Goal: Task Accomplishment & Management: Use online tool/utility

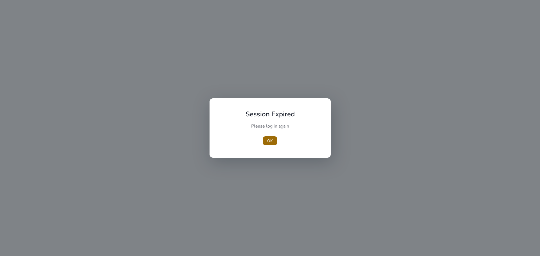
click at [267, 142] on span "button" at bounding box center [270, 140] width 15 height 13
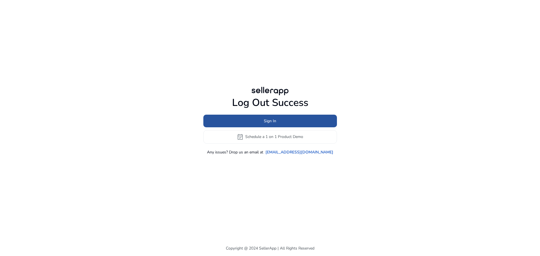
click at [268, 120] on span "Sign In" at bounding box center [270, 121] width 12 height 6
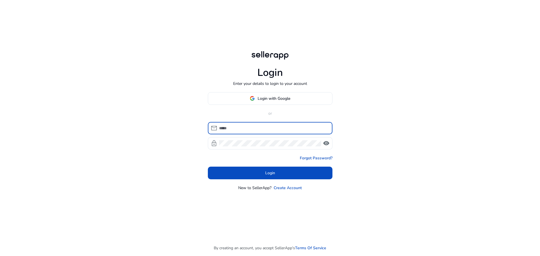
drag, startPoint x: 260, startPoint y: 125, endPoint x: 259, endPoint y: 129, distance: 3.7
click at [260, 127] on input at bounding box center [273, 128] width 109 height 6
type input "**********"
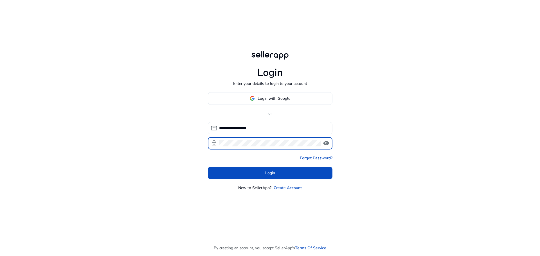
click button "Login" at bounding box center [270, 173] width 125 height 13
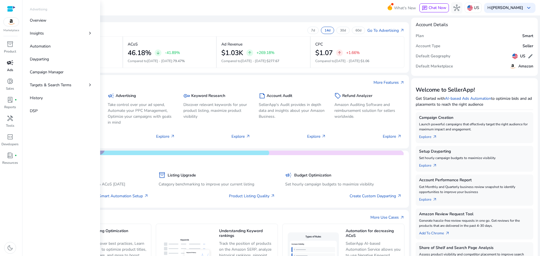
click at [7, 67] on div "campaign" at bounding box center [10, 62] width 16 height 9
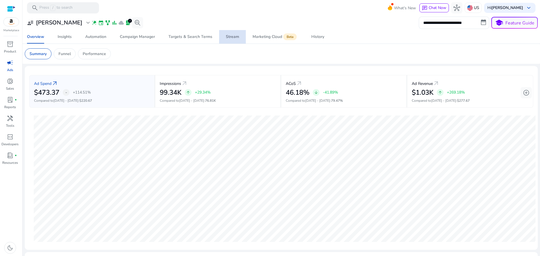
click at [236, 38] on div "Stream" at bounding box center [232, 37] width 13 height 4
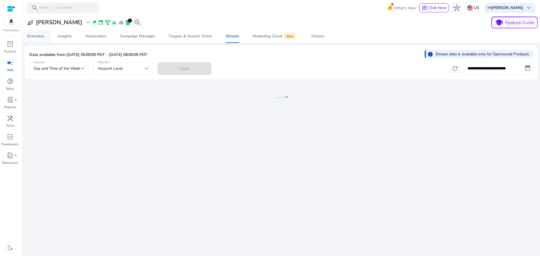
click at [31, 38] on div "Overview" at bounding box center [35, 36] width 17 height 4
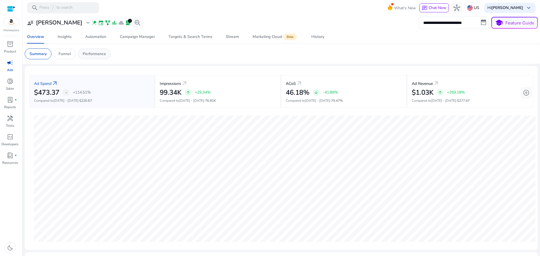
click at [104, 55] on p "Performance" at bounding box center [94, 54] width 23 height 6
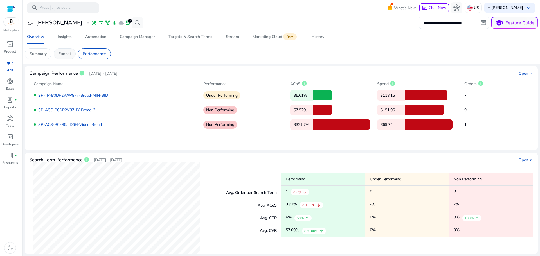
click at [68, 53] on p "Funnel" at bounding box center [64, 54] width 12 height 6
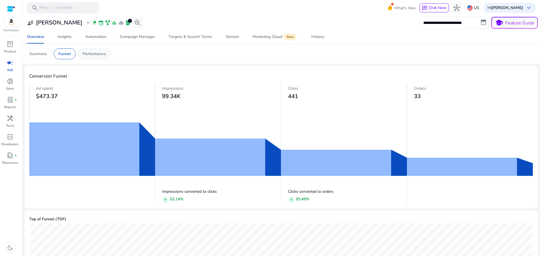
click at [84, 53] on p "Performance" at bounding box center [94, 54] width 23 height 6
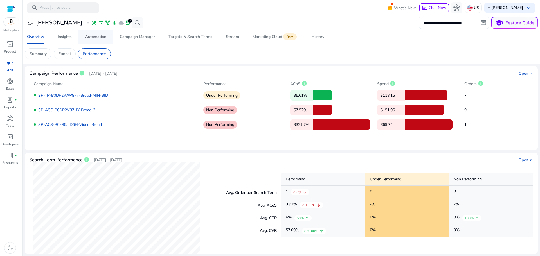
click at [99, 35] on div "Automation" at bounding box center [95, 37] width 21 height 4
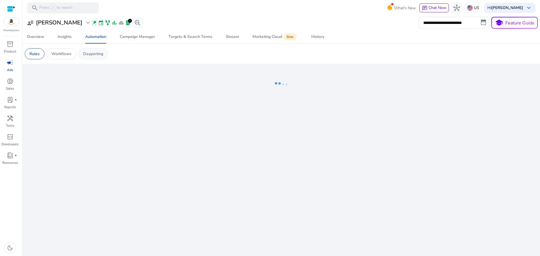
click at [96, 56] on p "Dayparting" at bounding box center [93, 54] width 20 height 6
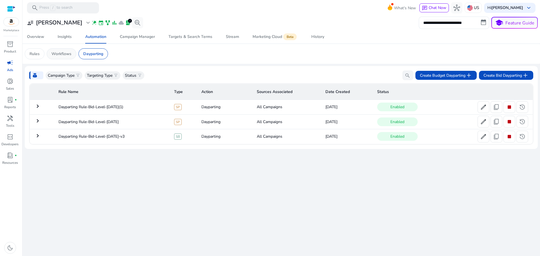
click at [66, 54] on p "Workflows" at bounding box center [61, 54] width 20 height 6
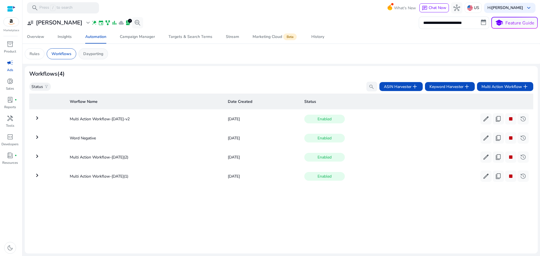
click at [93, 53] on p "Dayparting" at bounding box center [93, 54] width 20 height 6
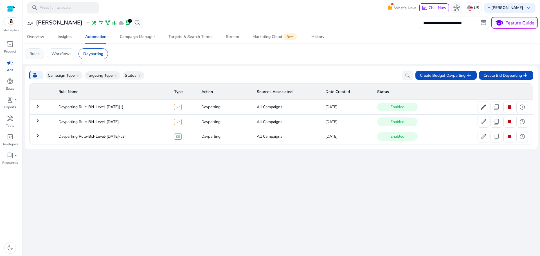
click at [35, 55] on p "Rules" at bounding box center [35, 54] width 10 height 6
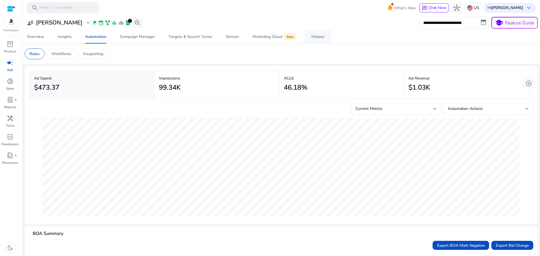
click at [324, 33] on link "History" at bounding box center [318, 36] width 26 height 13
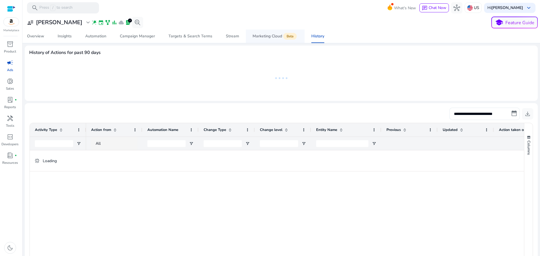
click at [272, 37] on div "Marketing Cloud Beta" at bounding box center [275, 36] width 45 height 4
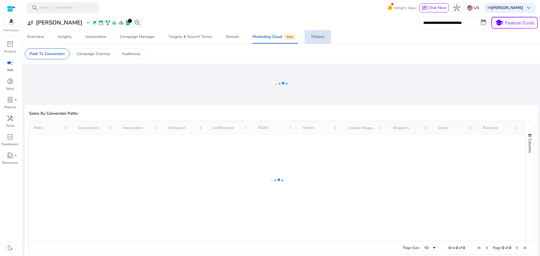
click at [314, 40] on span "History" at bounding box center [317, 36] width 13 height 13
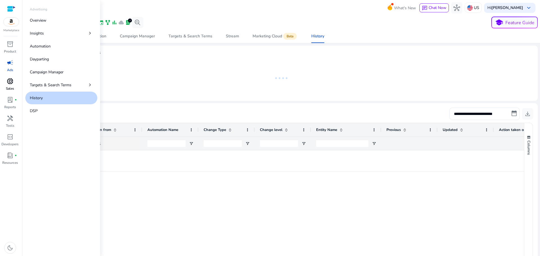
click at [10, 80] on span "donut_small" at bounding box center [10, 81] width 7 height 7
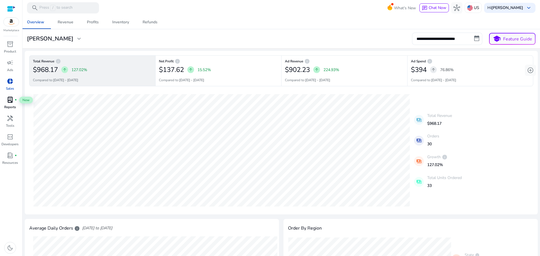
click at [14, 99] on div "lab_profile fiber_manual_record" at bounding box center [10, 99] width 16 height 9
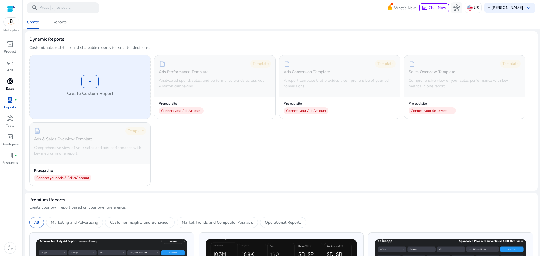
click at [83, 83] on div "+" at bounding box center [89, 81] width 17 height 13
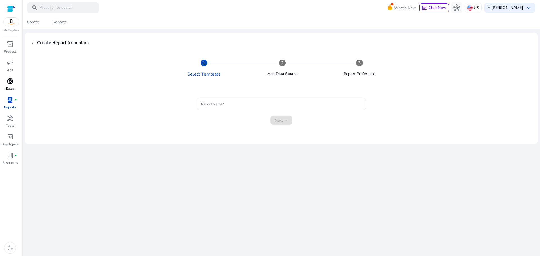
click at [241, 102] on input "Report Name" at bounding box center [281, 104] width 160 height 6
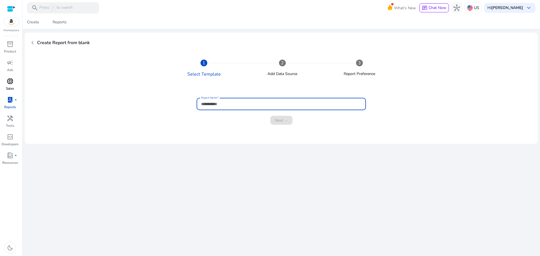
click at [240, 105] on input "Report Name" at bounding box center [281, 104] width 160 height 6
type input "****"
click at [275, 121] on span "Next →" at bounding box center [281, 121] width 13 height 6
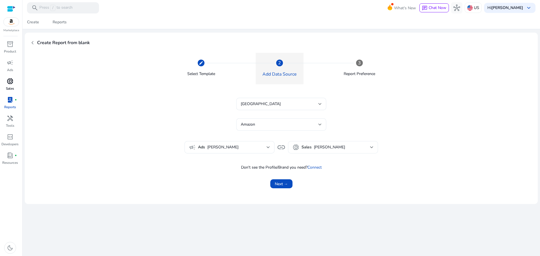
click at [309, 150] on div "donut_small Sales TREDO" at bounding box center [332, 147] width 81 height 7
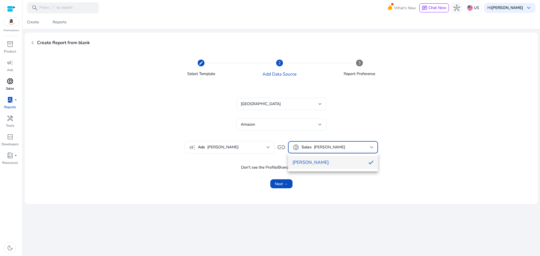
click at [310, 150] on div at bounding box center [270, 128] width 540 height 256
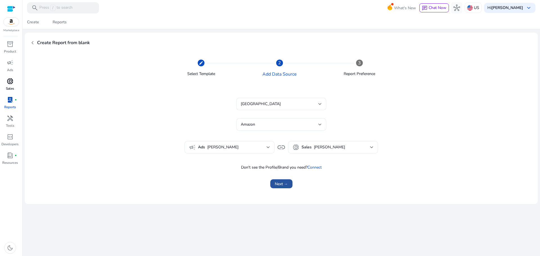
click at [288, 184] on span "submit" at bounding box center [281, 183] width 22 height 13
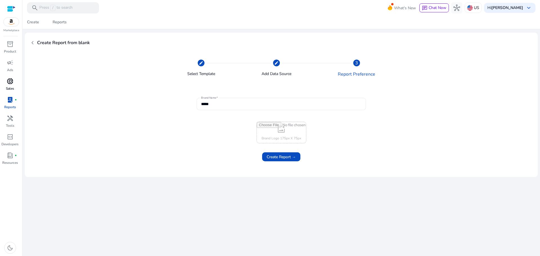
click at [237, 109] on div "*****" at bounding box center [281, 104] width 160 height 12
click at [236, 130] on div "add_photo_alternate Brand Logo 175px X 75px" at bounding box center [281, 133] width 484 height 22
click at [280, 159] on span "Create Report →" at bounding box center [281, 157] width 29 height 6
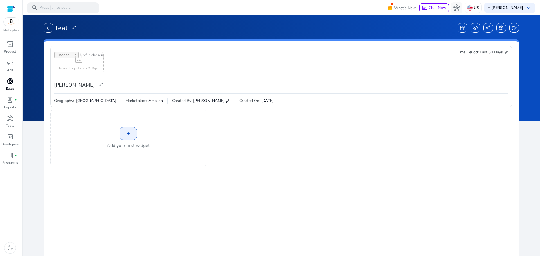
click at [133, 140] on div "+ Add your first widget" at bounding box center [128, 138] width 156 height 57
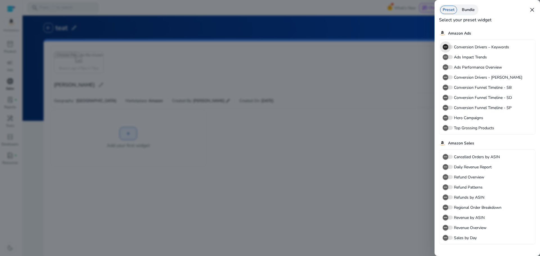
click at [447, 48] on icon "button" at bounding box center [445, 46] width 5 height 5
click at [445, 57] on icon "button" at bounding box center [445, 57] width 5 height 5
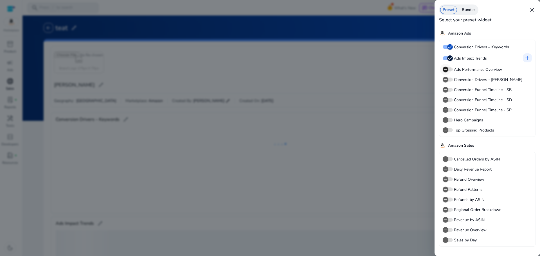
scroll to position [62, 0]
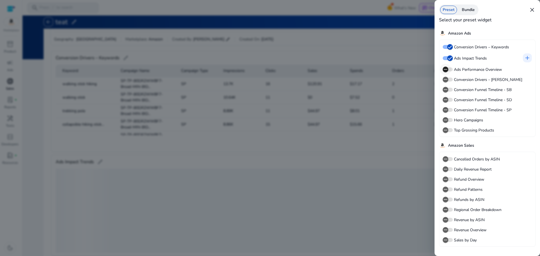
click at [445, 70] on icon "button" at bounding box center [445, 69] width 5 height 5
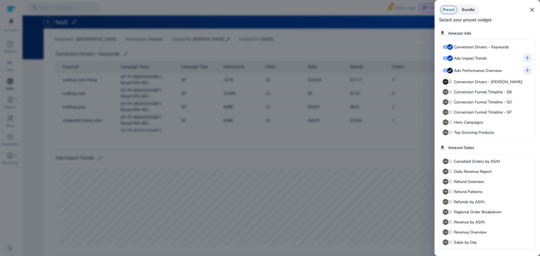
scroll to position [110, 0]
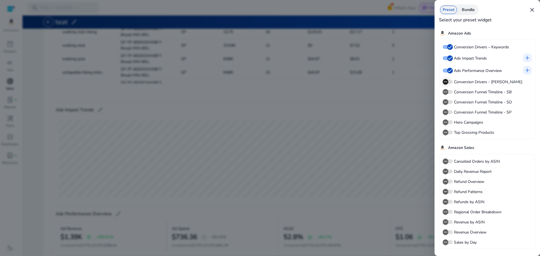
click at [447, 84] on icon "button" at bounding box center [445, 81] width 5 height 5
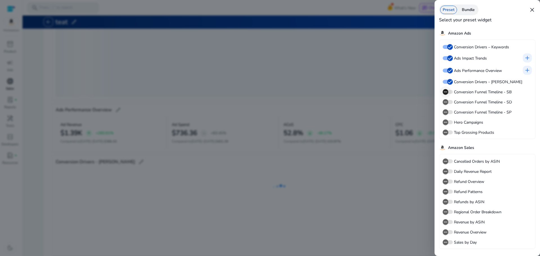
click at [448, 93] on icon "button" at bounding box center [445, 91] width 5 height 5
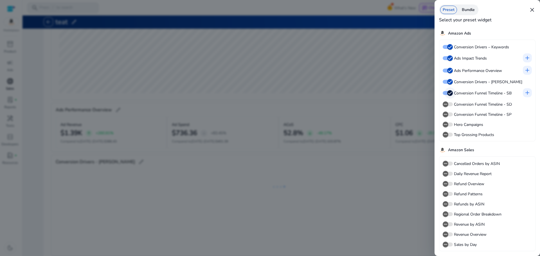
scroll to position [212, 0]
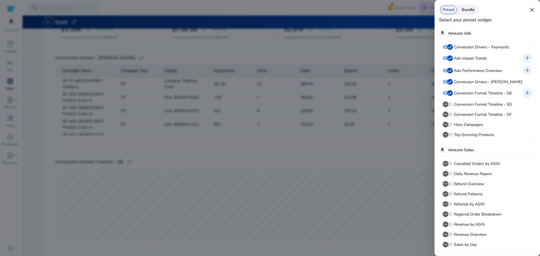
click at [436, 96] on div "Preset Bundle close Select your preset widget Amazon Ads Conversion Drivers – K…" at bounding box center [487, 132] width 105 height 265
click at [532, 13] on span "close" at bounding box center [532, 9] width 7 height 7
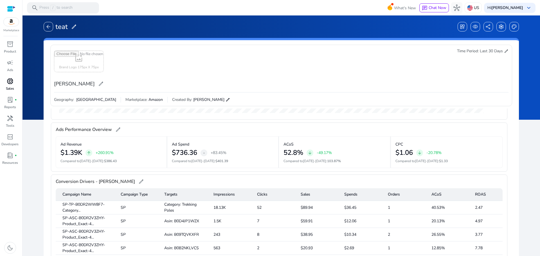
scroll to position [0, 0]
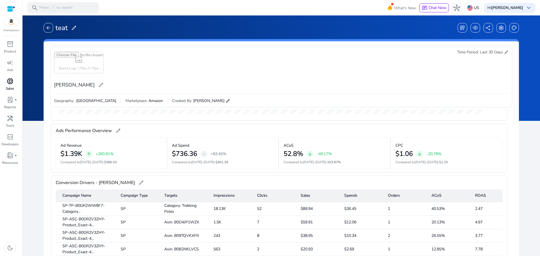
click at [504, 51] on span "edit" at bounding box center [506, 52] width 4 height 4
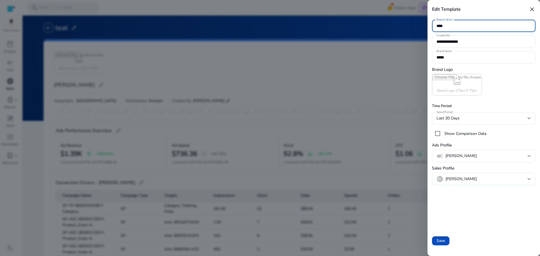
click at [412, 58] on div at bounding box center [270, 128] width 540 height 256
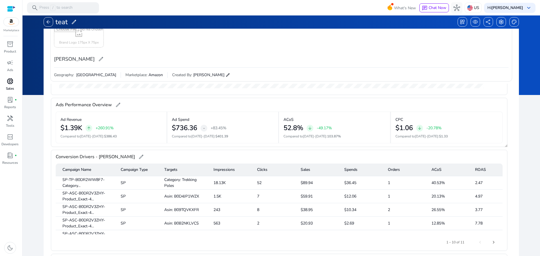
scroll to position [28, 0]
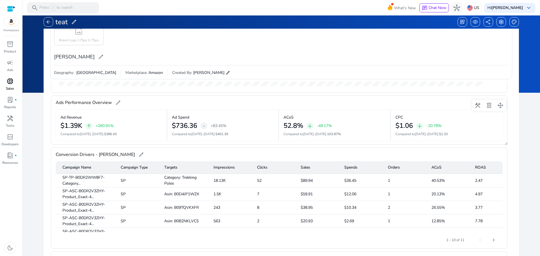
click at [115, 104] on span "edit" at bounding box center [118, 103] width 6 height 6
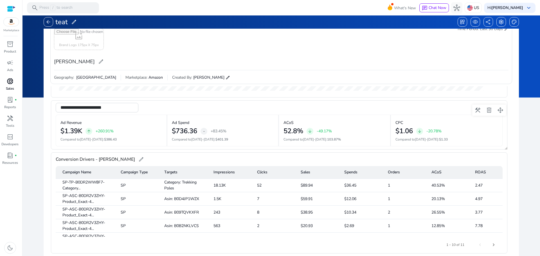
scroll to position [0, 0]
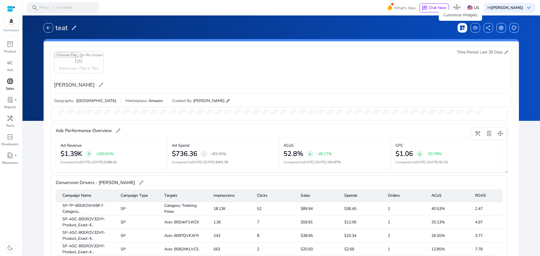
click at [461, 29] on span "dashboard_customize" at bounding box center [463, 28] width 6 height 6
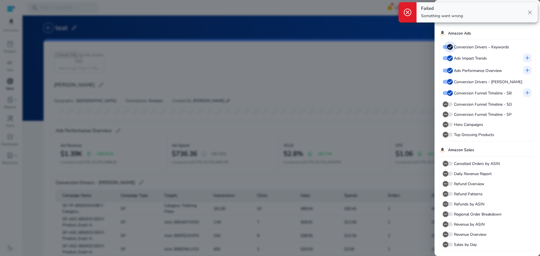
click at [450, 48] on icon "button" at bounding box center [449, 46] width 5 height 5
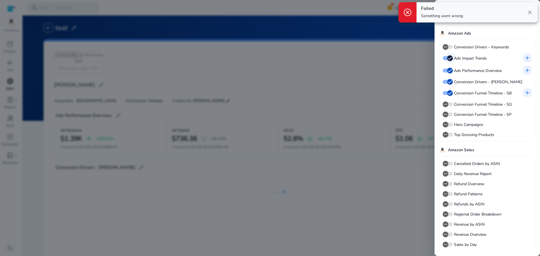
click at [449, 60] on icon "button" at bounding box center [449, 58] width 5 height 5
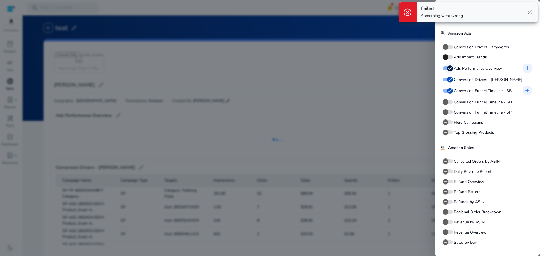
scroll to position [4, 0]
click at [449, 67] on icon "button" at bounding box center [449, 68] width 5 height 5
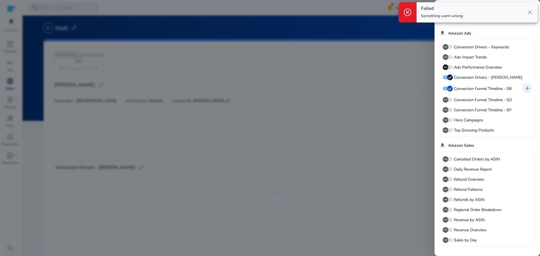
scroll to position [0, 0]
click at [449, 76] on icon "button" at bounding box center [449, 77] width 5 height 5
click at [449, 87] on icon "button" at bounding box center [449, 88] width 5 height 5
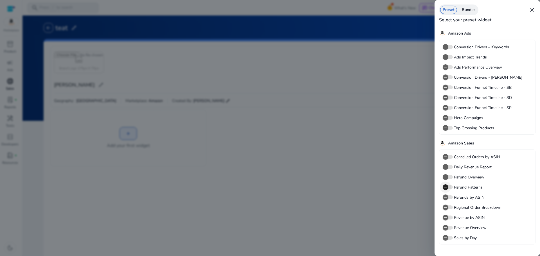
click at [449, 188] on span "button" at bounding box center [445, 187] width 11 height 11
click at [447, 239] on icon "button" at bounding box center [445, 237] width 5 height 5
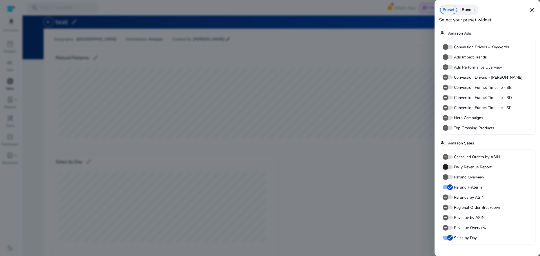
click at [447, 168] on icon "button" at bounding box center [445, 167] width 5 height 5
click at [450, 156] on span "button" at bounding box center [445, 156] width 11 height 11
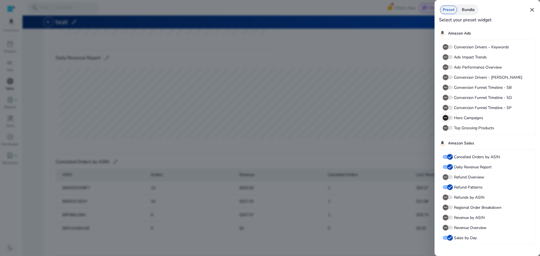
click at [449, 118] on span "button" at bounding box center [445, 117] width 11 height 11
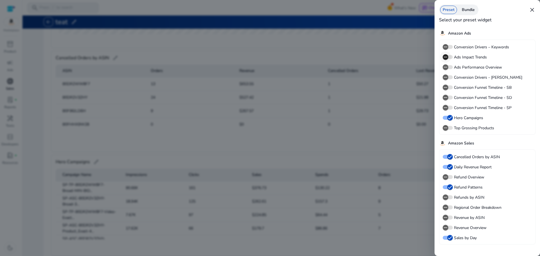
click at [445, 57] on icon "button" at bounding box center [445, 57] width 5 height 5
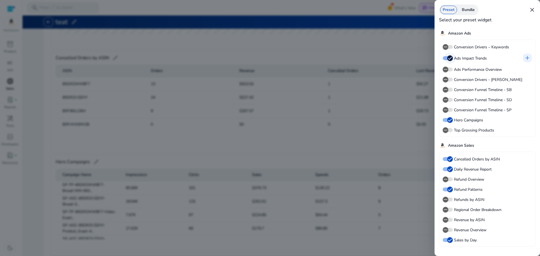
scroll to position [368, 0]
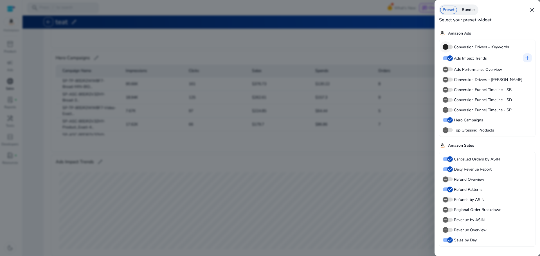
click at [449, 49] on span "button" at bounding box center [445, 46] width 11 height 11
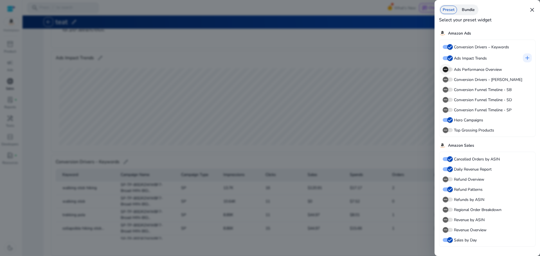
click at [447, 69] on icon "button" at bounding box center [445, 69] width 5 height 5
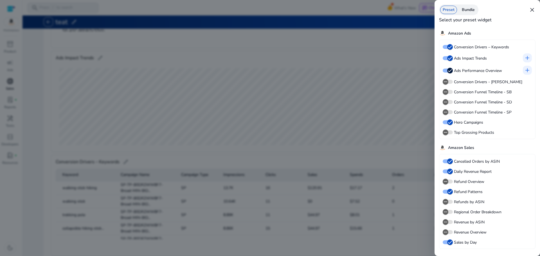
scroll to position [524, 0]
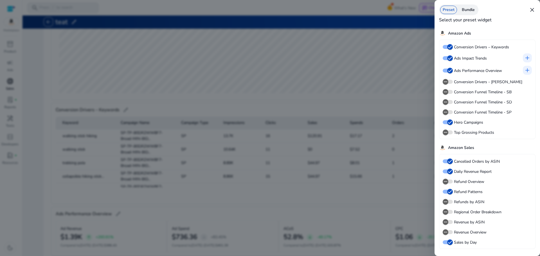
click at [534, 10] on span "close" at bounding box center [532, 9] width 7 height 7
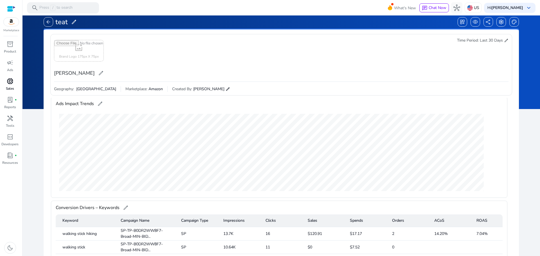
scroll to position [0, 0]
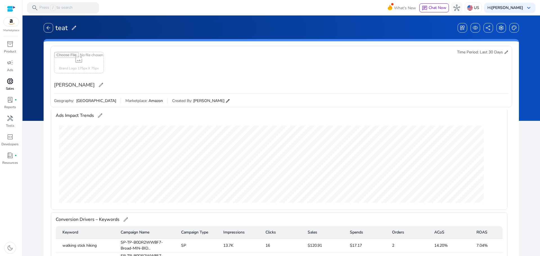
click at [72, 60] on input "file" at bounding box center [78, 62] width 49 height 21
click at [75, 27] on span "edit" at bounding box center [74, 28] width 6 height 6
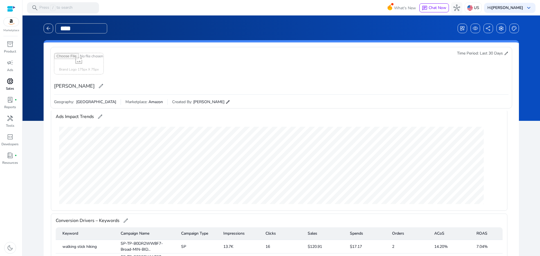
drag, startPoint x: 76, startPoint y: 28, endPoint x: 54, endPoint y: 28, distance: 22.2
click at [54, 28] on div "arrow_back ****" at bounding box center [76, 28] width 64 height 15
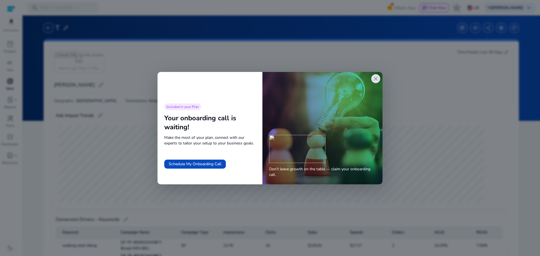
drag, startPoint x: 371, startPoint y: 78, endPoint x: 374, endPoint y: 78, distance: 3.4
click at [373, 78] on div "close Included in your Plan Your onboarding call is waiting! Make the most of y…" at bounding box center [269, 128] width 225 height 112
click at [378, 78] on span "close" at bounding box center [375, 78] width 7 height 7
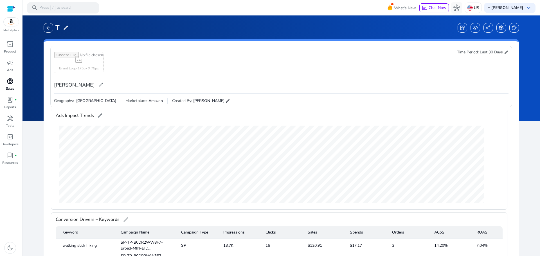
click at [64, 27] on span "edit" at bounding box center [66, 28] width 6 height 6
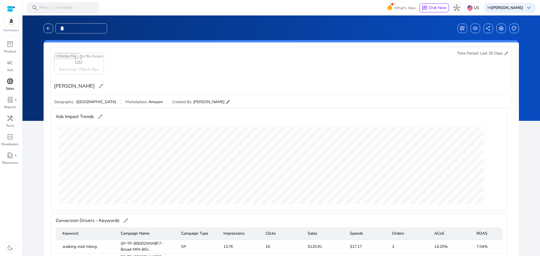
click at [73, 30] on input "*" at bounding box center [81, 28] width 52 height 10
click at [82, 24] on input "**********" at bounding box center [81, 28] width 52 height 10
type input "**********"
click at [121, 29] on div "**********" at bounding box center [281, 28] width 475 height 15
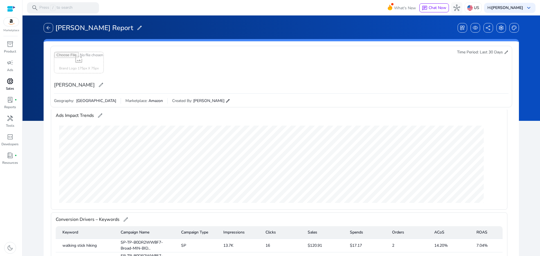
click at [76, 58] on input "file" at bounding box center [78, 62] width 49 height 21
type input "**********"
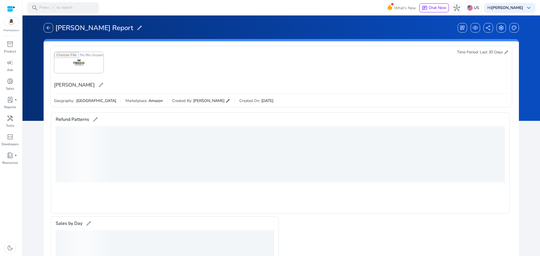
scroll to position [0, 0]
click at [51, 26] on div "arrow_back" at bounding box center [49, 28] width 10 height 10
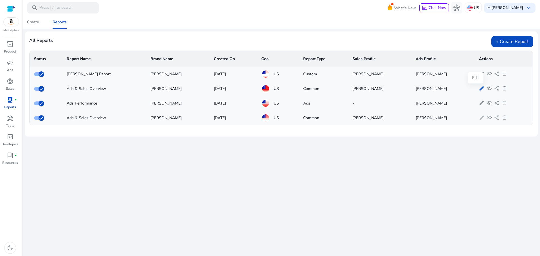
click at [479, 91] on span "edit" at bounding box center [481, 88] width 5 height 5
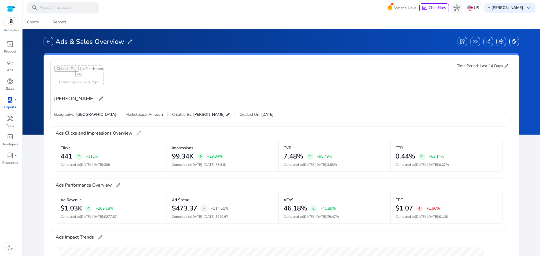
click at [12, 12] on div at bounding box center [11, 9] width 8 height 6
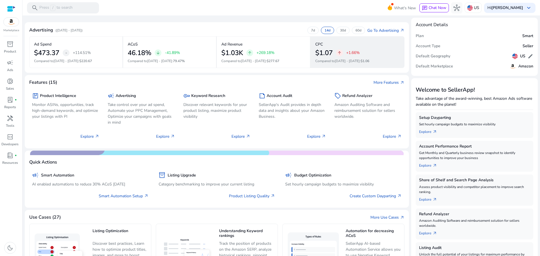
click at [345, 47] on div "CPC" at bounding box center [357, 44] width 85 height 10
click at [370, 39] on div "CPC $1.07 arrow_upward +1.66% Compared to Aug 5 - Aug 18 : $1.06" at bounding box center [358, 52] width 94 height 32
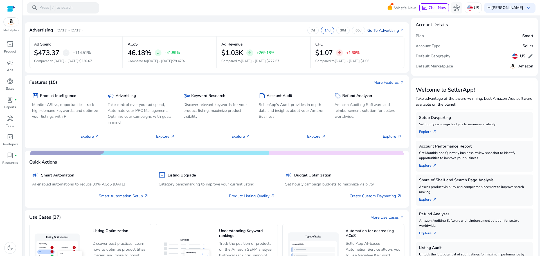
click at [374, 30] on link "Go To Advertising arrow_outward" at bounding box center [385, 31] width 37 height 6
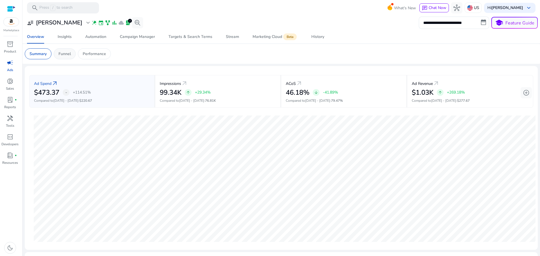
click at [72, 51] on div "Funnel" at bounding box center [65, 53] width 22 height 11
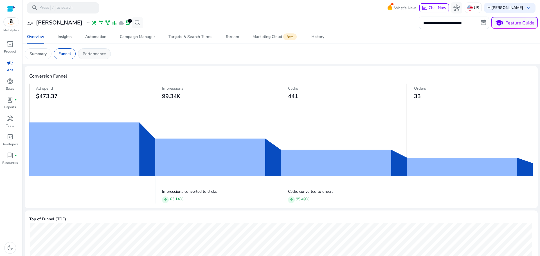
click at [93, 55] on p "Performance" at bounding box center [94, 54] width 23 height 6
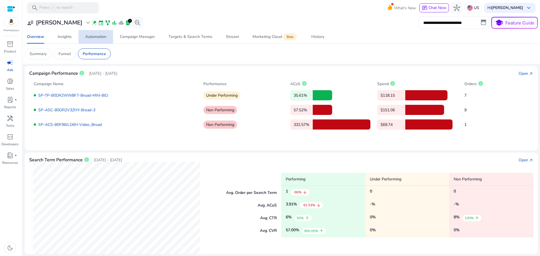
click at [104, 38] on div "Automation" at bounding box center [95, 37] width 21 height 4
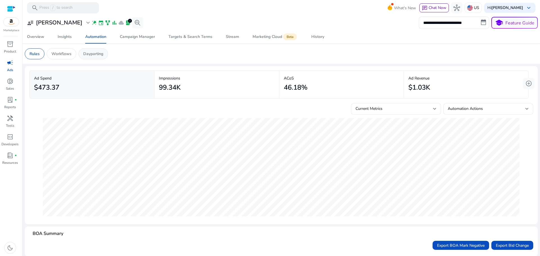
click at [98, 53] on p "Dayparting" at bounding box center [93, 54] width 20 height 6
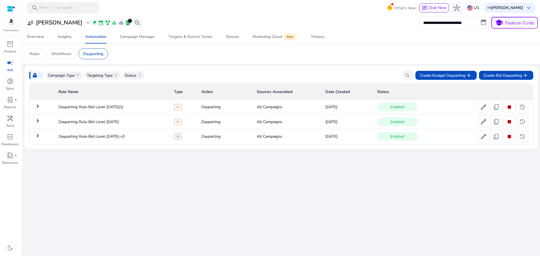
click at [38, 107] on mat-icon "keyboard_arrow_right" at bounding box center [37, 106] width 7 height 7
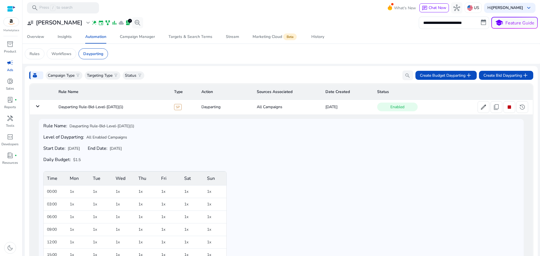
click at [37, 109] on mat-icon "keyboard_arrow_down" at bounding box center [37, 106] width 7 height 7
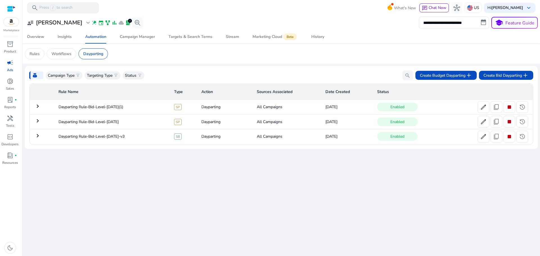
click at [38, 121] on mat-icon "keyboard_arrow_right" at bounding box center [37, 121] width 7 height 7
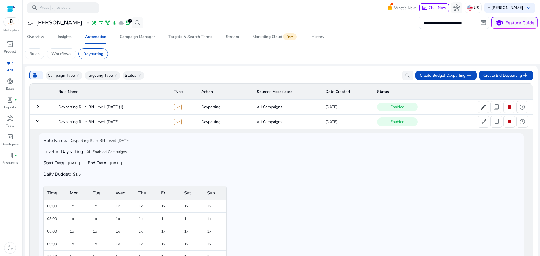
click at [394, 206] on div "Rule Name: Dayparting Rule-Bid-Level-Aug 29 Level of Dayparting: All Enabled Ca…" at bounding box center [281, 220] width 476 height 164
click at [38, 118] on mat-icon "keyboard_arrow_down" at bounding box center [37, 121] width 7 height 7
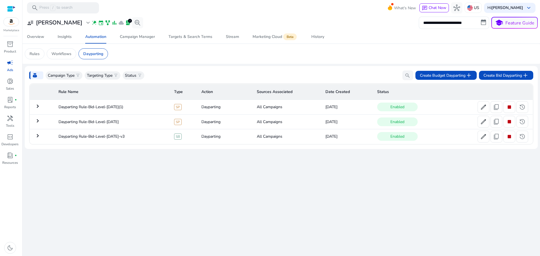
click at [38, 138] on mat-icon "keyboard_arrow_right" at bounding box center [37, 135] width 7 height 7
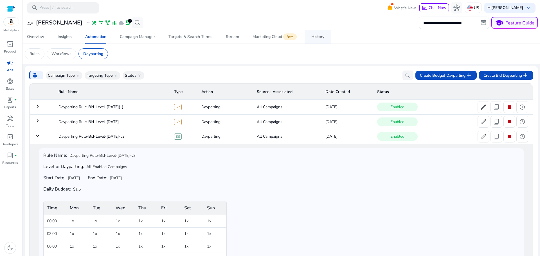
click at [313, 41] on span "History" at bounding box center [317, 36] width 13 height 13
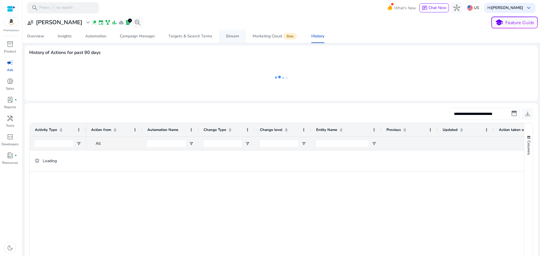
click at [234, 37] on div "Stream" at bounding box center [232, 36] width 13 height 4
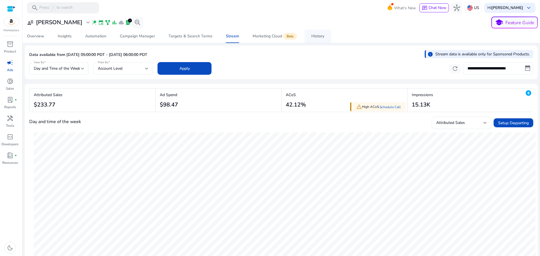
click at [325, 34] on link "History" at bounding box center [318, 36] width 26 height 13
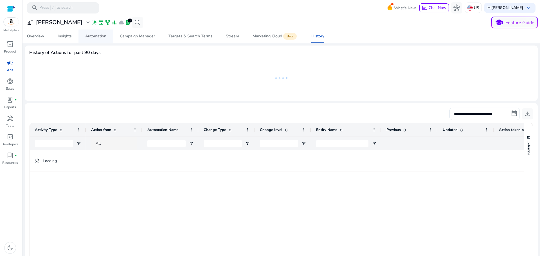
click at [88, 38] on div "Automation" at bounding box center [95, 36] width 21 height 4
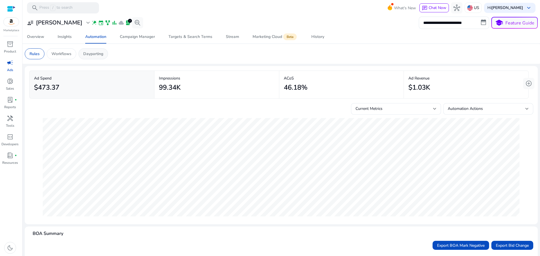
click at [91, 53] on p "Dayparting" at bounding box center [93, 54] width 20 height 6
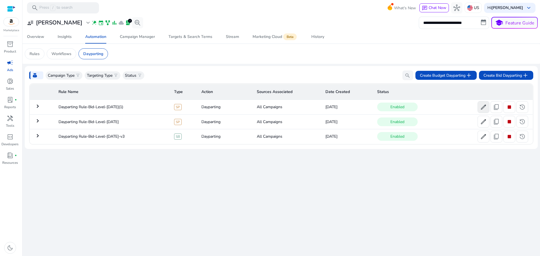
click at [484, 109] on span "edit" at bounding box center [483, 107] width 7 height 7
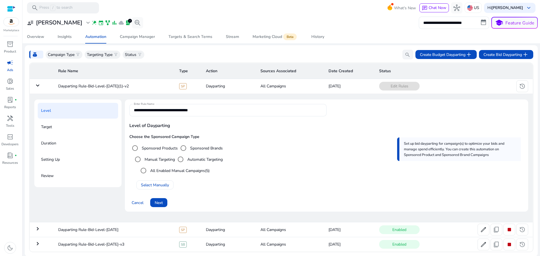
scroll to position [22, 0]
click at [159, 203] on span "Next" at bounding box center [159, 202] width 8 height 6
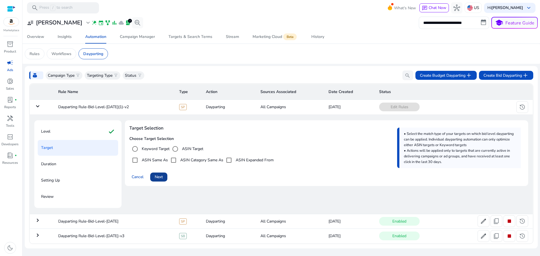
click at [154, 176] on span at bounding box center [158, 176] width 17 height 13
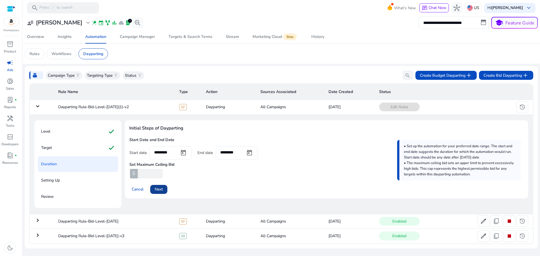
click at [160, 192] on span "Next" at bounding box center [159, 189] width 8 height 6
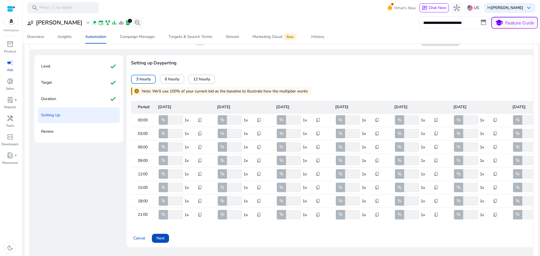
scroll to position [50, 0]
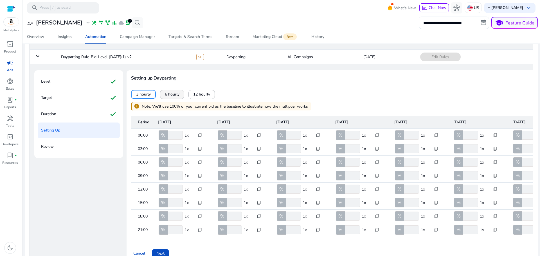
drag, startPoint x: 168, startPoint y: 96, endPoint x: 165, endPoint y: 96, distance: 2.8
click at [166, 96] on span "6 hourly" at bounding box center [172, 94] width 15 height 6
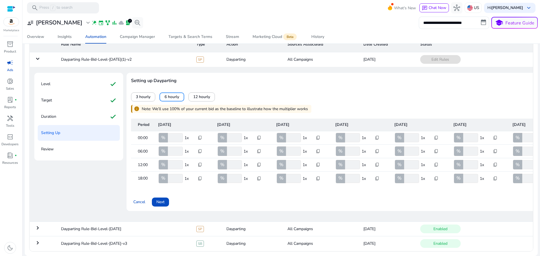
drag, startPoint x: 145, startPoint y: 122, endPoint x: 240, endPoint y: 85, distance: 102.6
click at [238, 85] on div "3 hourly 6 hourly 12 hourly" at bounding box center [357, 92] width 452 height 17
click at [290, 134] on input "***" at bounding box center [293, 137] width 16 height 9
click at [324, 87] on div "3 hourly 6 hourly 12 hourly" at bounding box center [357, 92] width 452 height 17
click at [199, 94] on span "12 hourly" at bounding box center [201, 97] width 17 height 6
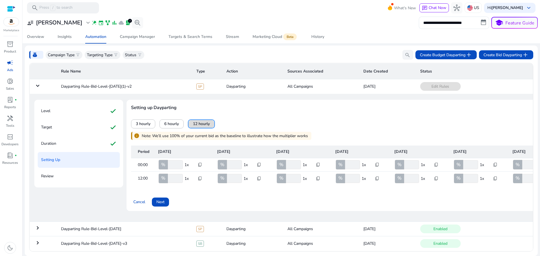
scroll to position [25, 0]
click at [174, 121] on span "6 hourly" at bounding box center [171, 124] width 15 height 6
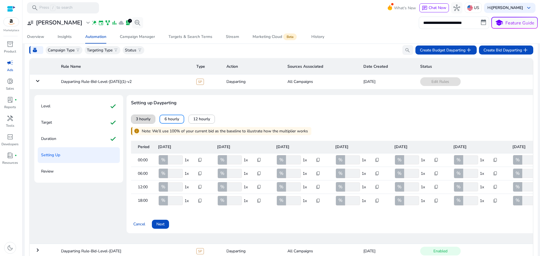
click at [147, 120] on span "3 hourly" at bounding box center [143, 119] width 15 height 6
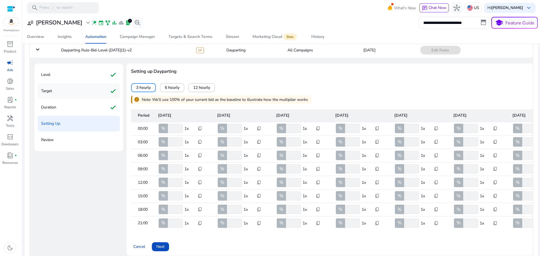
scroll to position [50, 0]
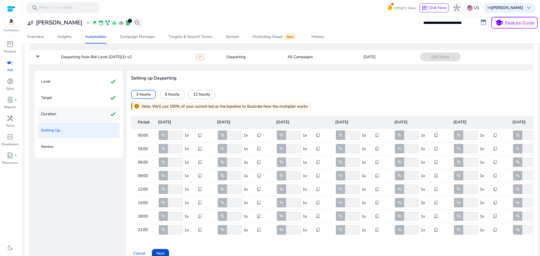
click at [62, 115] on div "Duration check" at bounding box center [79, 114] width 82 height 16
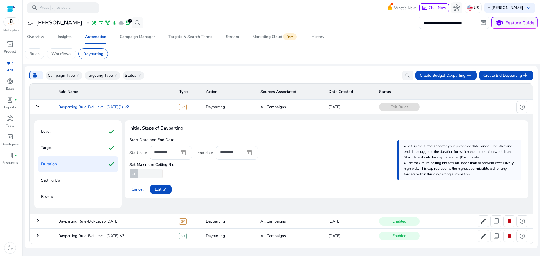
scroll to position [0, 0]
click at [167, 192] on span "edit" at bounding box center [165, 189] width 4 height 4
click at [161, 191] on span "Next" at bounding box center [159, 189] width 8 height 6
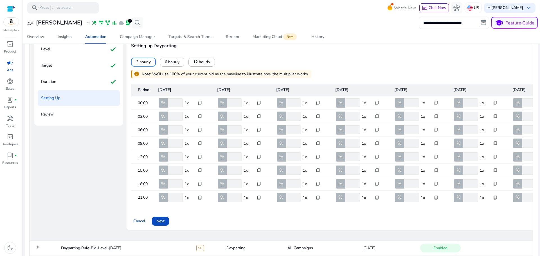
scroll to position [84, 0]
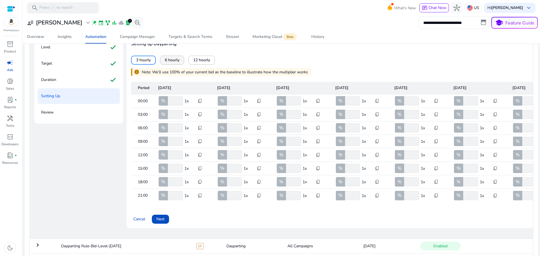
click at [172, 61] on span "6 hourly" at bounding box center [172, 60] width 15 height 6
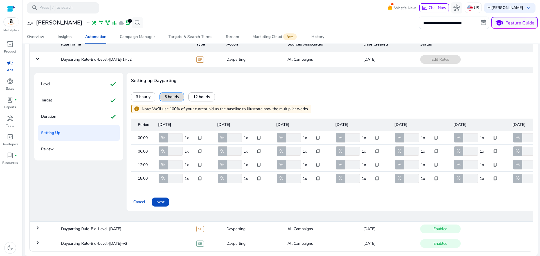
scroll to position [52, 0]
click at [145, 94] on span "3 hourly" at bounding box center [143, 97] width 15 height 6
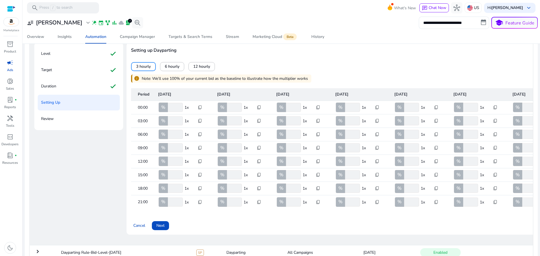
scroll to position [84, 0]
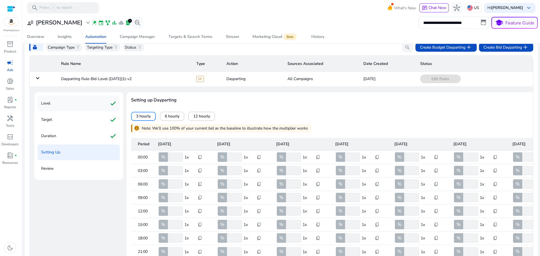
click at [76, 103] on div "Level check" at bounding box center [79, 104] width 82 height 16
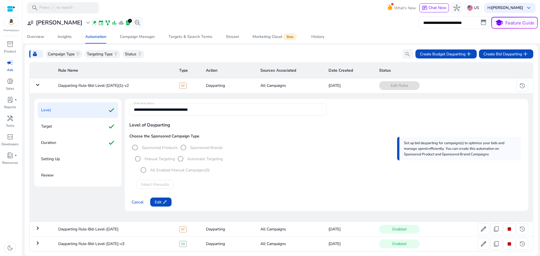
scroll to position [22, 0]
click at [170, 203] on span at bounding box center [160, 201] width 21 height 13
click at [157, 200] on span "Next" at bounding box center [159, 202] width 8 height 6
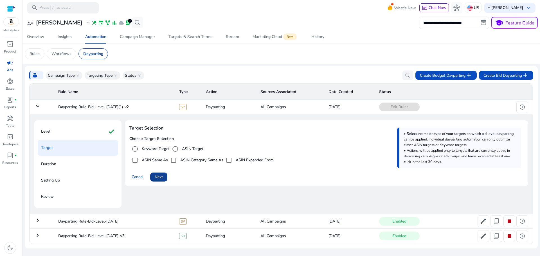
click at [164, 180] on span at bounding box center [158, 176] width 17 height 13
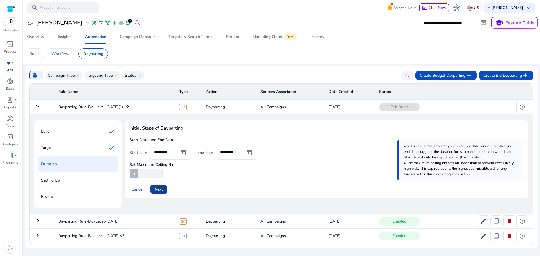
click at [159, 189] on span "Next" at bounding box center [159, 189] width 8 height 6
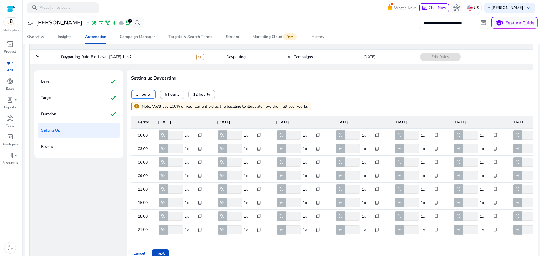
scroll to position [22, 0]
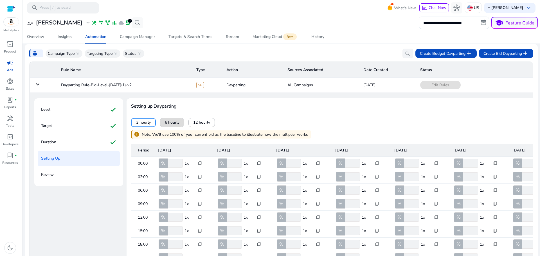
click at [169, 124] on span "6 hourly" at bounding box center [172, 123] width 15 height 6
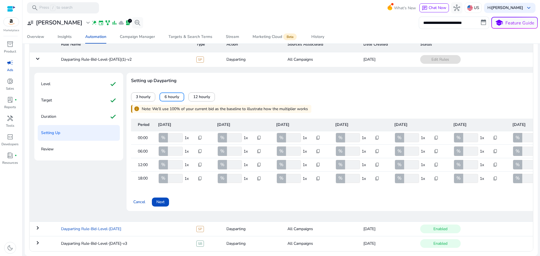
scroll to position [50, 0]
click at [160, 199] on span "Next" at bounding box center [160, 202] width 8 height 6
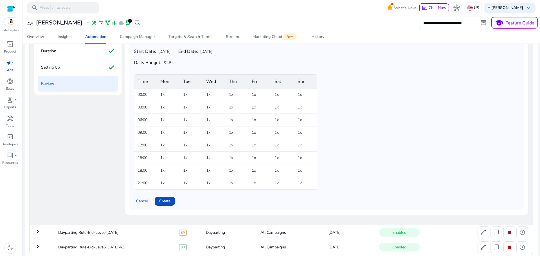
scroll to position [117, 0]
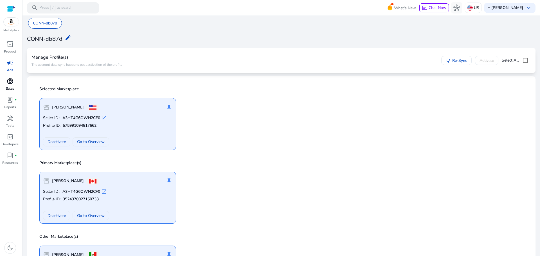
click at [12, 80] on span "donut_small" at bounding box center [10, 81] width 7 height 7
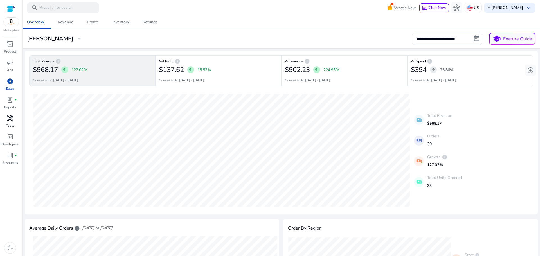
click at [9, 122] on span "handyman" at bounding box center [10, 118] width 7 height 7
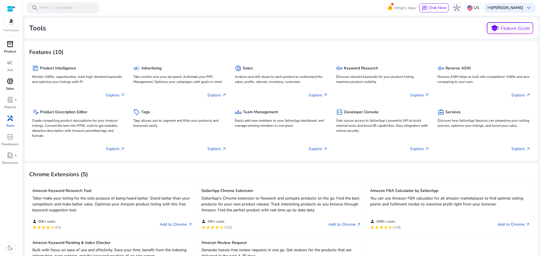
click at [9, 45] on span "inventory_2" at bounding box center [10, 44] width 7 height 7
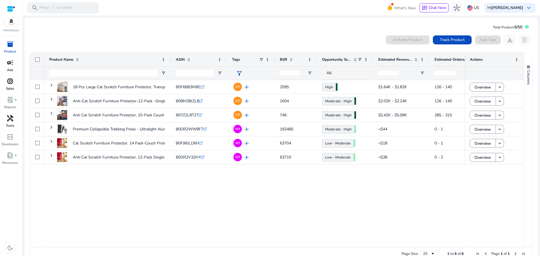
click at [10, 64] on span "campaign" at bounding box center [10, 62] width 7 height 7
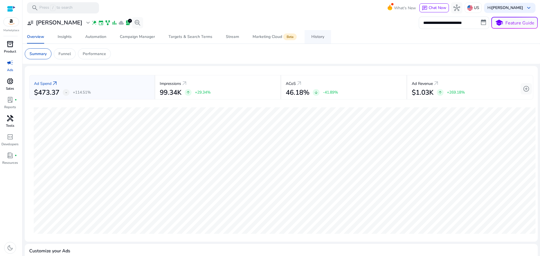
click at [317, 35] on div "History" at bounding box center [317, 37] width 13 height 4
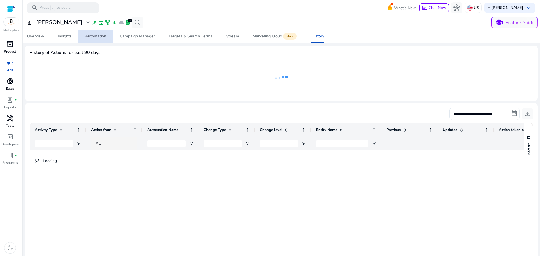
click at [97, 38] on div "Automation" at bounding box center [95, 36] width 21 height 4
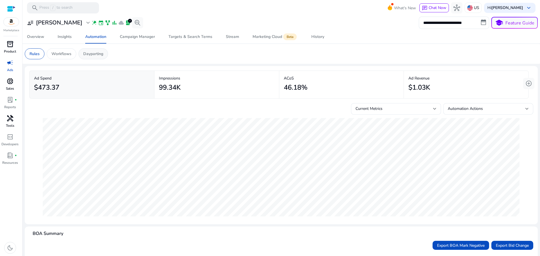
click at [91, 53] on p "Dayparting" at bounding box center [93, 54] width 20 height 6
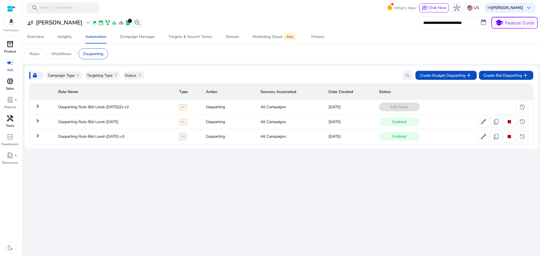
click at [38, 120] on mat-icon "keyboard_arrow_right" at bounding box center [37, 121] width 7 height 7
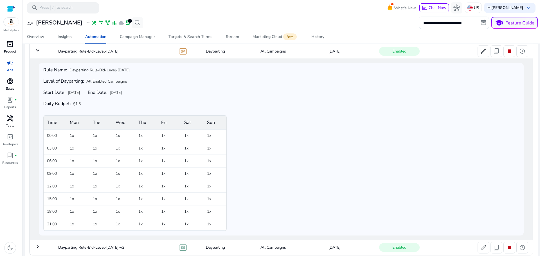
scroll to position [75, 0]
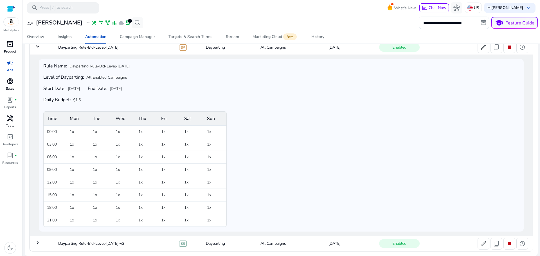
drag, startPoint x: 38, startPoint y: 243, endPoint x: 39, endPoint y: 240, distance: 3.0
click at [38, 242] on mat-icon "keyboard_arrow_right" at bounding box center [37, 243] width 7 height 7
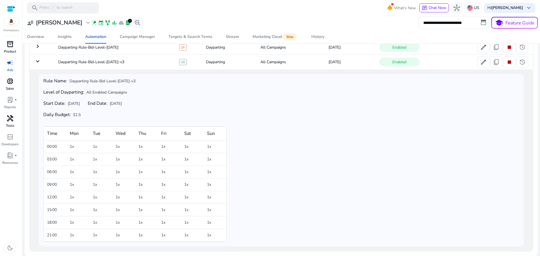
scroll to position [0, 0]
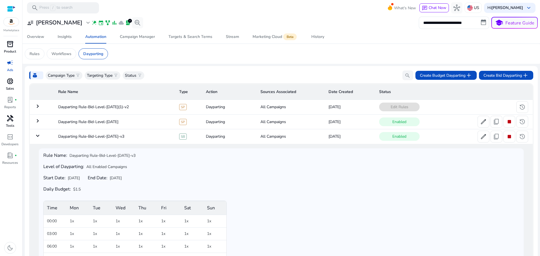
click at [10, 123] on div "handyman" at bounding box center [10, 118] width 16 height 9
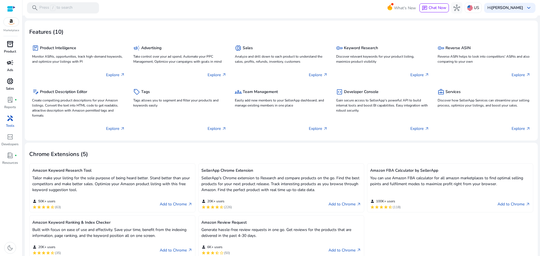
scroll to position [88, 0]
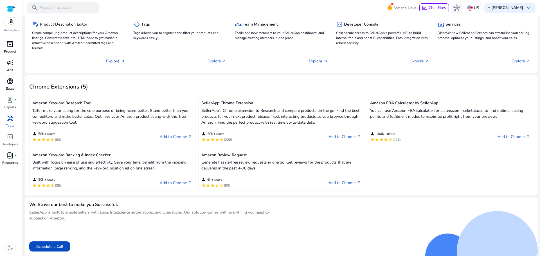
click at [16, 156] on span "fiber_manual_record" at bounding box center [16, 155] width 2 height 2
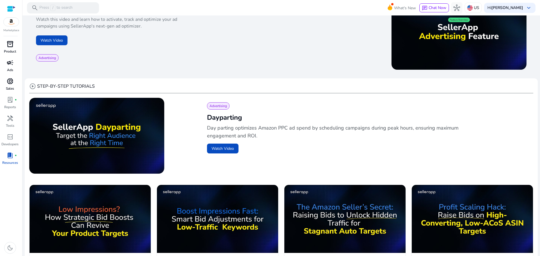
scroll to position [112, 0]
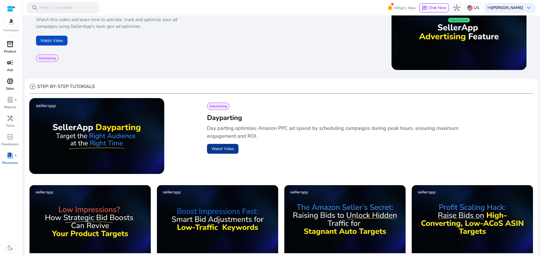
click at [222, 149] on button "Watch Video" at bounding box center [222, 149] width 31 height 10
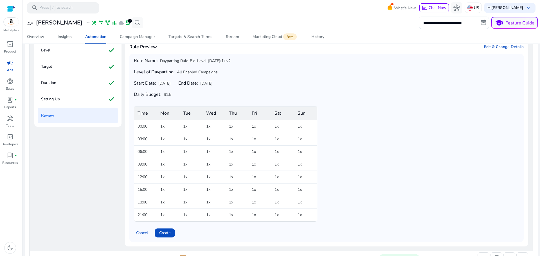
scroll to position [89, 0]
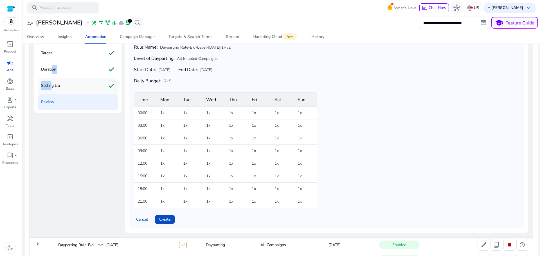
click at [51, 87] on div "Level check Target check Duration check Setting Up check Review" at bounding box center [77, 70] width 87 height 88
click at [57, 90] on p "Setting Up" at bounding box center [50, 85] width 19 height 9
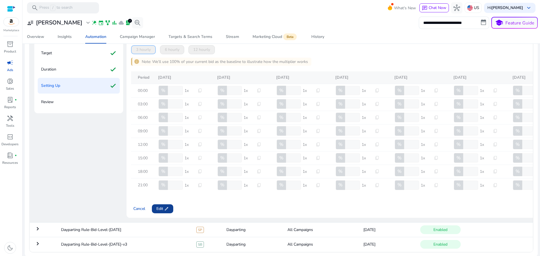
click at [163, 212] on span "Edit edit" at bounding box center [162, 209] width 12 height 6
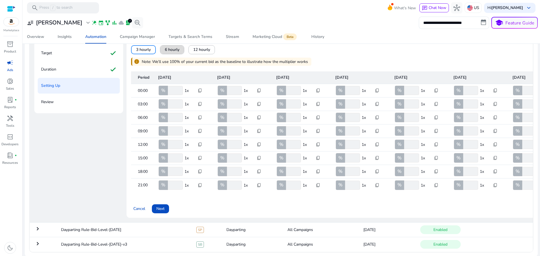
click at [170, 53] on span "6 hourly" at bounding box center [172, 50] width 15 height 6
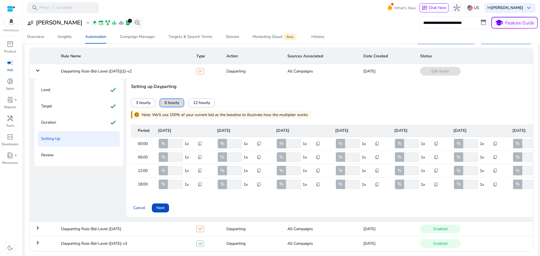
click at [166, 100] on span "6 hourly" at bounding box center [172, 103] width 15 height 6
click at [161, 205] on span "Next" at bounding box center [160, 208] width 8 height 6
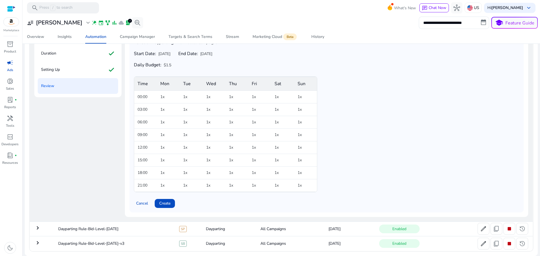
scroll to position [117, 0]
click at [163, 201] on span "Create" at bounding box center [164, 204] width 11 height 6
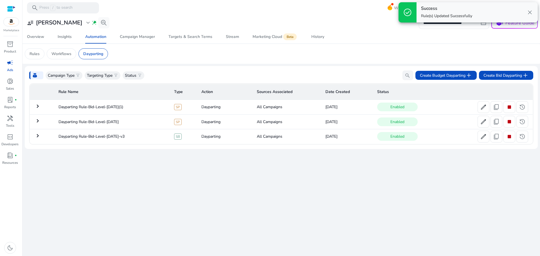
scroll to position [0, 0]
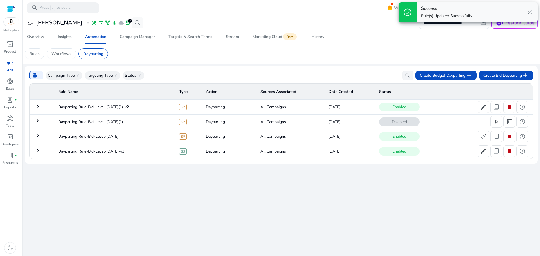
click at [38, 105] on mat-icon "keyboard_arrow_right" at bounding box center [37, 106] width 7 height 7
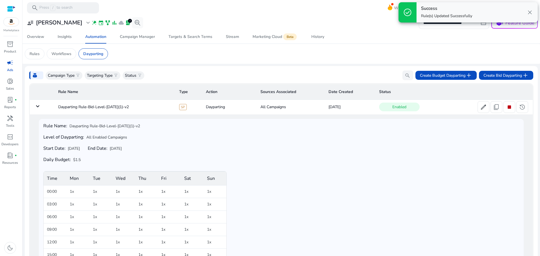
click at [38, 105] on mat-icon "keyboard_arrow_down" at bounding box center [37, 106] width 7 height 7
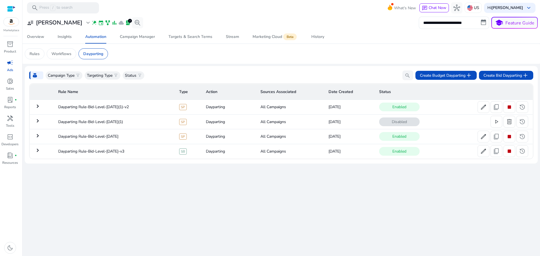
click at [38, 106] on mat-icon "keyboard_arrow_right" at bounding box center [37, 106] width 7 height 7
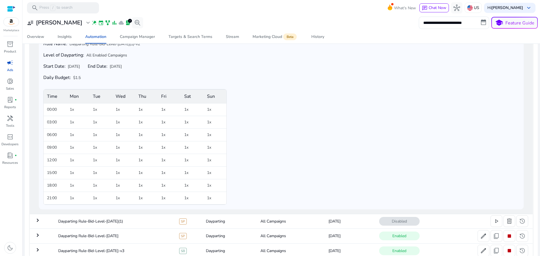
scroll to position [89, 0]
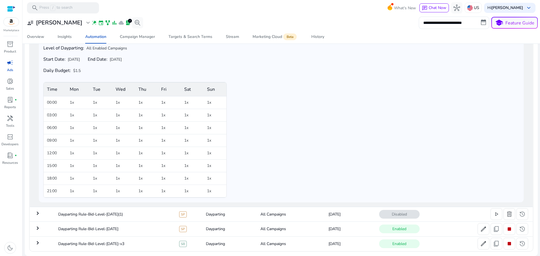
click at [36, 211] on mat-icon "keyboard_arrow_right" at bounding box center [37, 213] width 7 height 7
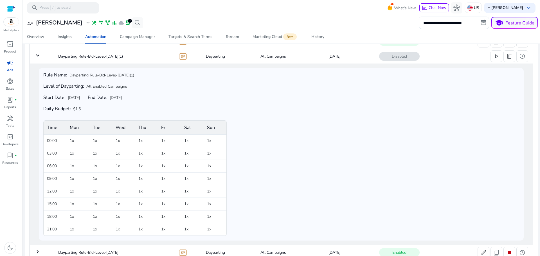
scroll to position [0, 0]
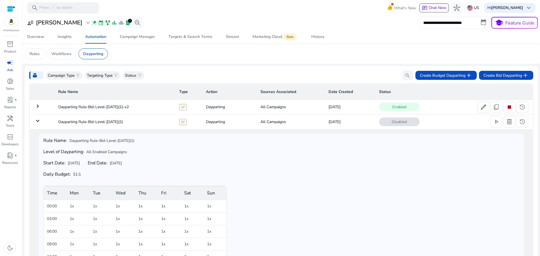
click at [34, 120] on td "keyboard_arrow_down" at bounding box center [42, 121] width 24 height 15
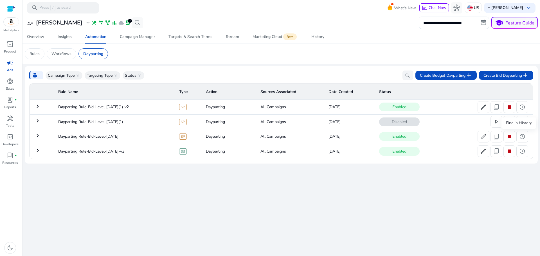
click at [509, 123] on div "Find in History" at bounding box center [518, 123] width 35 height 11
click at [508, 123] on span "delete" at bounding box center [509, 121] width 7 height 7
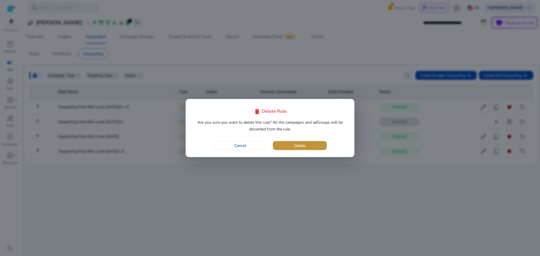
click at [296, 147] on span "Delete" at bounding box center [299, 146] width 11 height 6
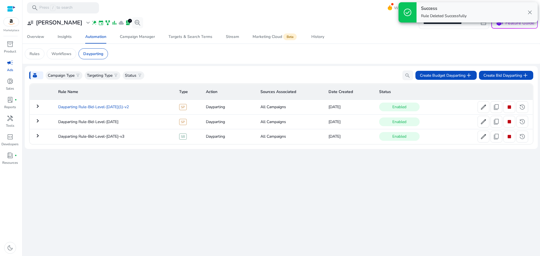
click at [100, 106] on td "Dayparting Rule-Bid-Level-[DATE](1)-v2" at bounding box center [114, 107] width 121 height 15
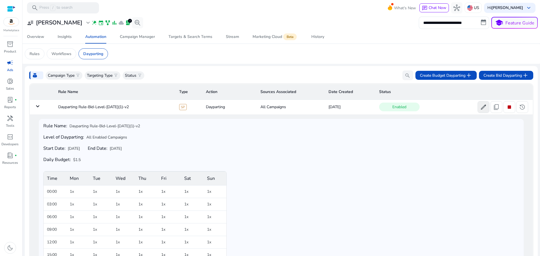
click at [482, 109] on span "edit" at bounding box center [483, 107] width 7 height 7
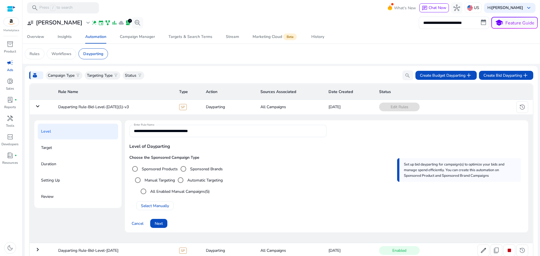
scroll to position [22, 0]
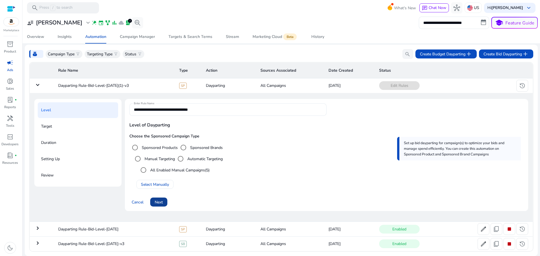
click at [165, 202] on span at bounding box center [158, 201] width 17 height 13
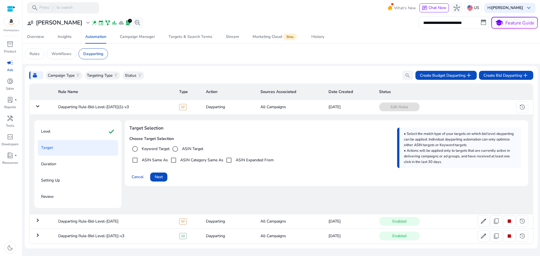
scroll to position [0, 0]
click at [160, 176] on span "Next" at bounding box center [159, 177] width 8 height 6
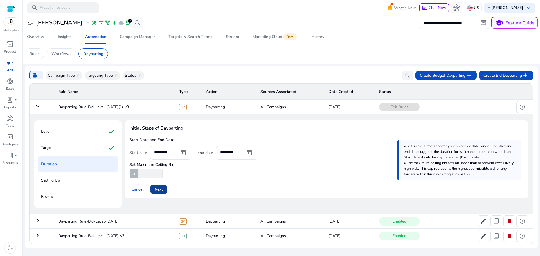
click at [163, 189] on span "Next" at bounding box center [159, 189] width 8 height 6
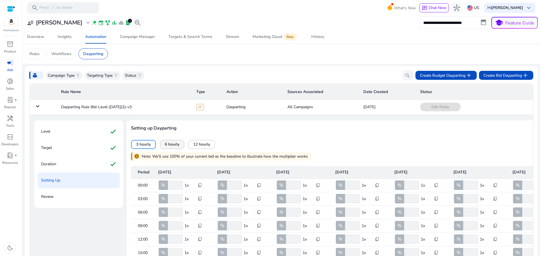
click at [170, 147] on span "6 hourly" at bounding box center [172, 144] width 15 height 6
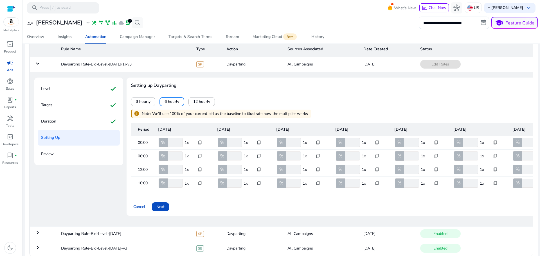
scroll to position [52, 0]
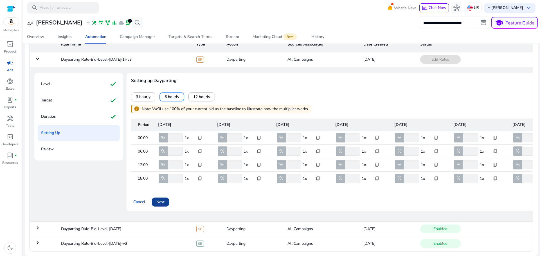
click at [159, 199] on span "Next" at bounding box center [160, 202] width 8 height 6
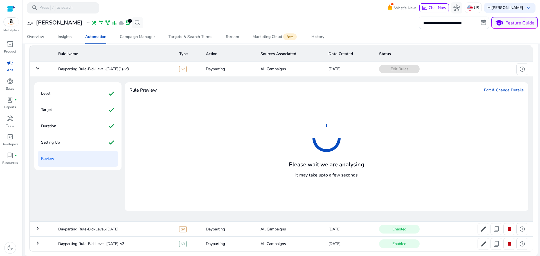
scroll to position [38, 0]
click at [80, 141] on div "Setting Up check" at bounding box center [78, 143] width 80 height 16
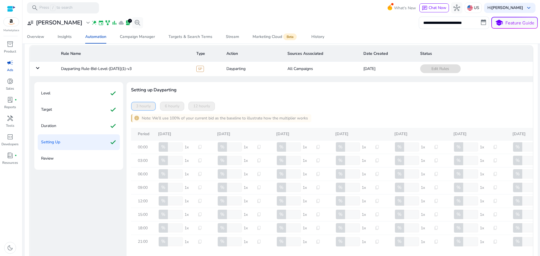
scroll to position [52, 0]
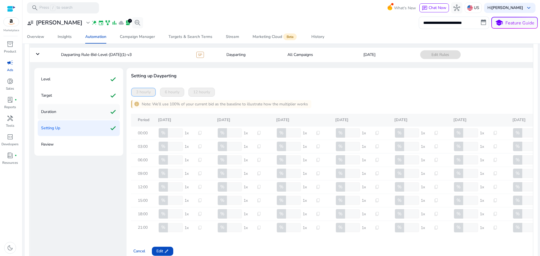
click at [52, 108] on p "Duration" at bounding box center [48, 111] width 15 height 9
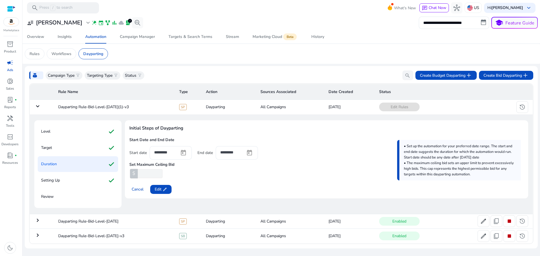
scroll to position [0, 0]
click at [49, 127] on p "Level" at bounding box center [45, 131] width 9 height 9
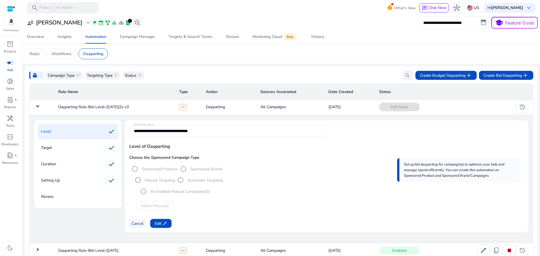
click at [137, 224] on span "Cancel" at bounding box center [138, 224] width 12 height 6
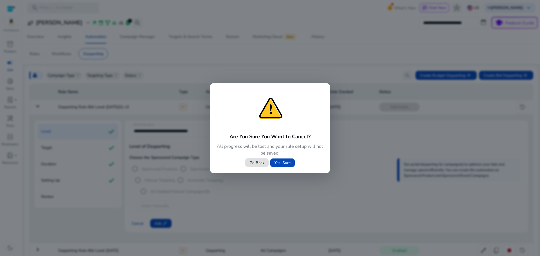
click at [283, 161] on span "Yes, Sure" at bounding box center [282, 163] width 16 height 6
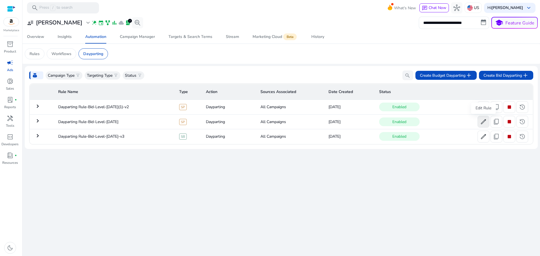
click at [483, 127] on span at bounding box center [483, 121] width 11 height 13
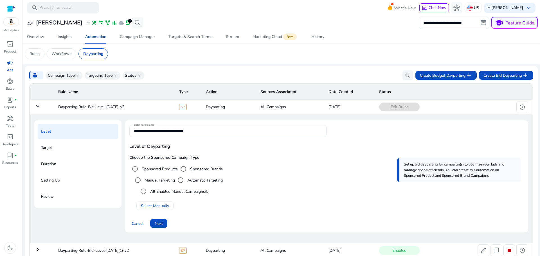
scroll to position [22, 0]
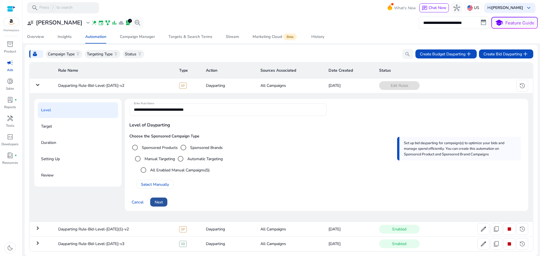
click at [163, 203] on span "Next" at bounding box center [159, 202] width 8 height 6
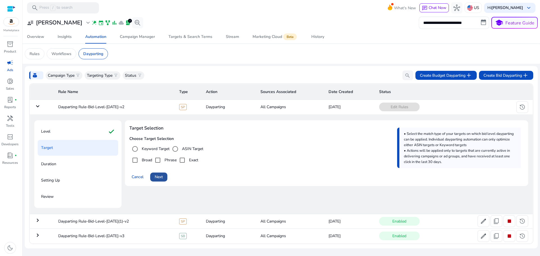
click at [160, 179] on span "Next" at bounding box center [159, 177] width 8 height 6
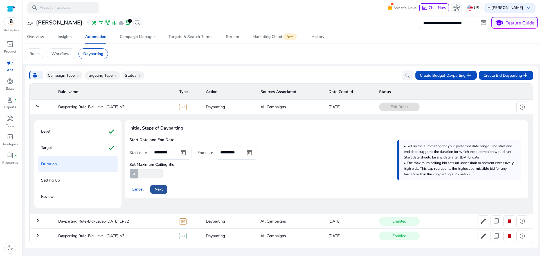
click at [164, 190] on span at bounding box center [158, 189] width 17 height 13
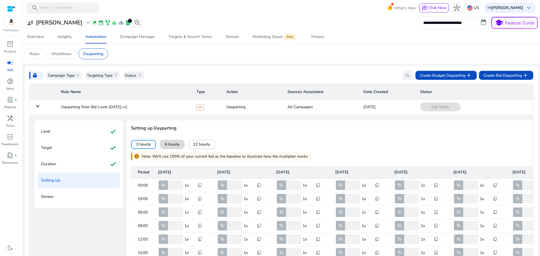
click at [170, 147] on span "6 hourly" at bounding box center [172, 144] width 15 height 6
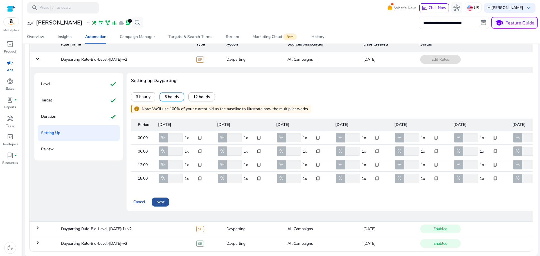
click at [164, 199] on span "Next" at bounding box center [160, 202] width 8 height 6
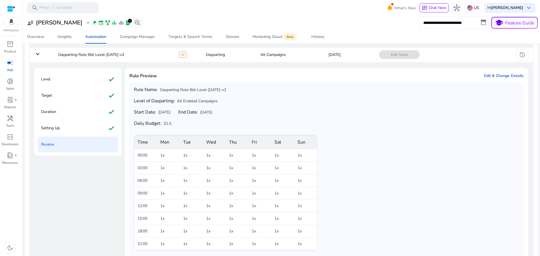
scroll to position [117, 0]
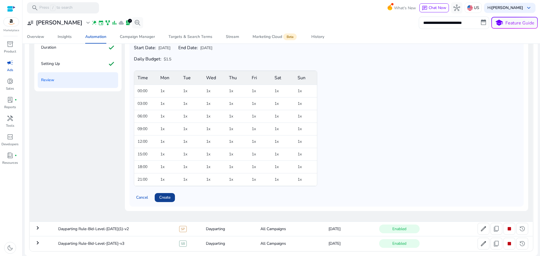
click at [165, 199] on span "Create" at bounding box center [164, 198] width 11 height 6
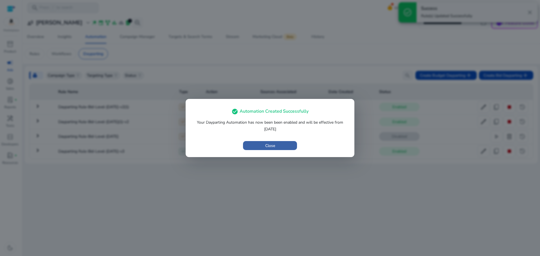
click at [277, 146] on span "button" at bounding box center [270, 145] width 54 height 13
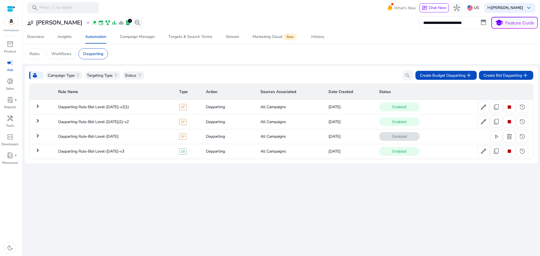
click at [36, 120] on mat-icon "keyboard_arrow_right" at bounding box center [37, 121] width 7 height 7
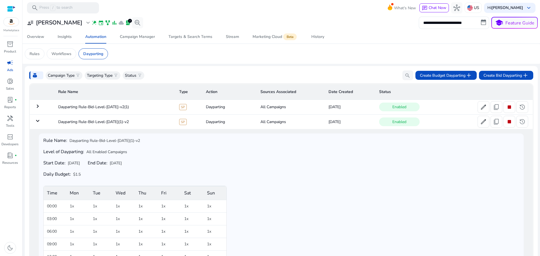
click at [36, 106] on mat-icon "keyboard_arrow_right" at bounding box center [37, 106] width 7 height 7
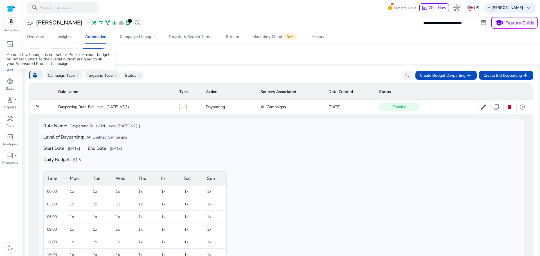
click at [35, 77] on span "money_bag" at bounding box center [35, 76] width 6 height 6
click at [35, 106] on mat-icon "keyboard_arrow_down" at bounding box center [37, 106] width 7 height 7
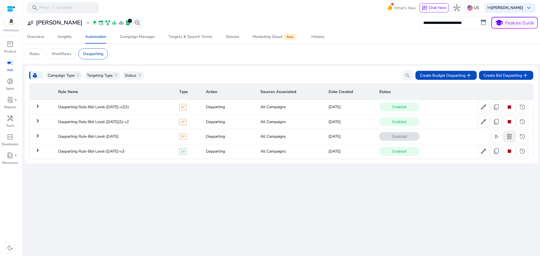
click at [512, 139] on span "delete" at bounding box center [509, 136] width 7 height 7
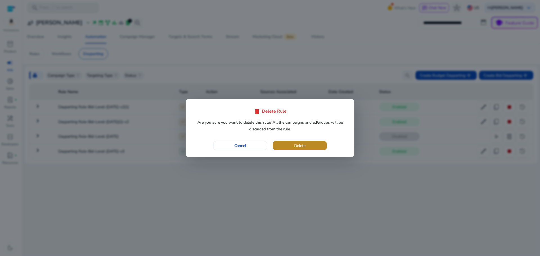
click at [298, 141] on span "button" at bounding box center [300, 145] width 54 height 13
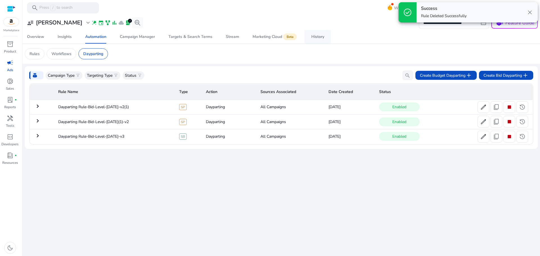
click at [306, 35] on link "History" at bounding box center [318, 36] width 26 height 13
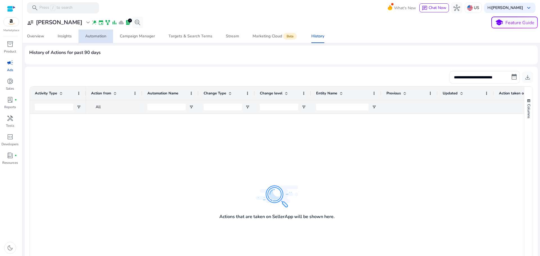
click at [101, 36] on div "Automation" at bounding box center [95, 36] width 21 height 4
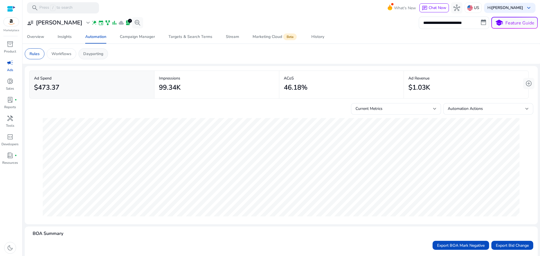
click at [91, 54] on p "Dayparting" at bounding box center [93, 54] width 20 height 6
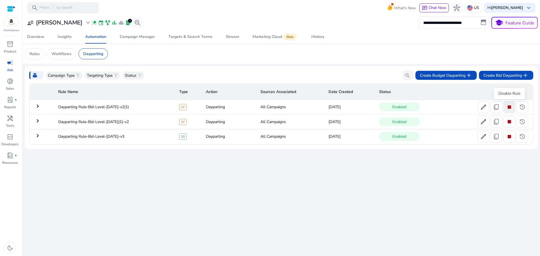
click at [510, 108] on span "stop" at bounding box center [509, 107] width 7 height 7
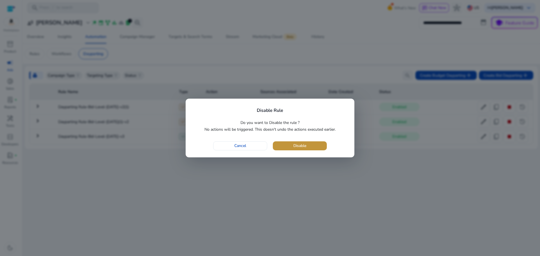
click at [289, 143] on span "button" at bounding box center [300, 145] width 54 height 13
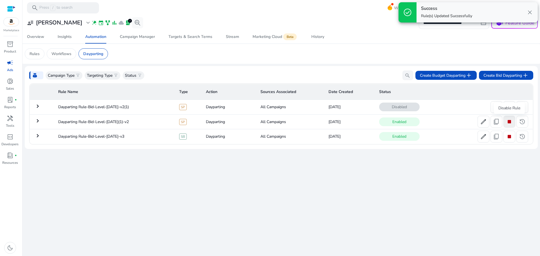
click at [511, 122] on span "stop" at bounding box center [509, 121] width 7 height 7
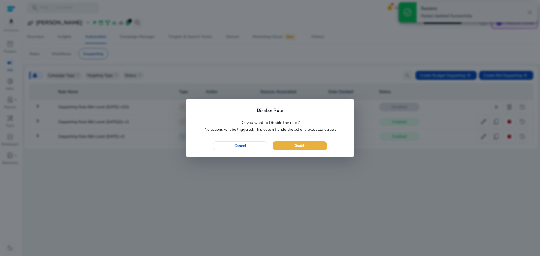
drag, startPoint x: 306, startPoint y: 144, endPoint x: 313, endPoint y: 142, distance: 7.1
click at [306, 144] on span "Disable" at bounding box center [299, 146] width 13 height 6
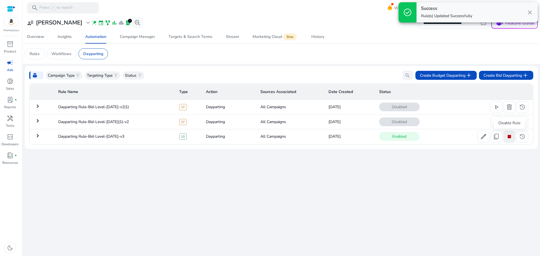
click at [510, 136] on span "stop" at bounding box center [509, 136] width 7 height 7
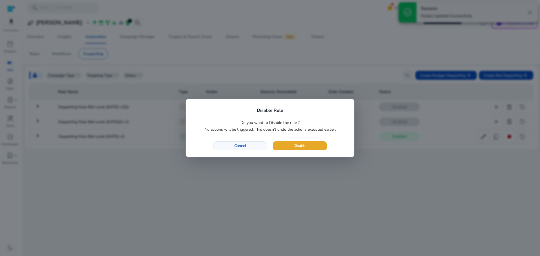
click at [236, 144] on span "Cancel" at bounding box center [240, 146] width 12 height 6
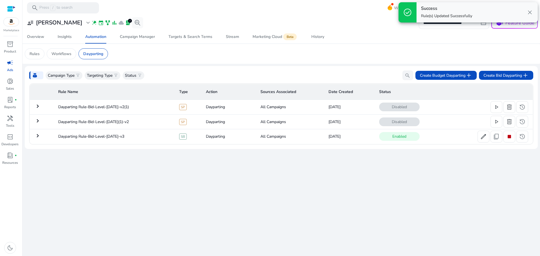
click at [37, 135] on mat-icon "keyboard_arrow_right" at bounding box center [37, 135] width 7 height 7
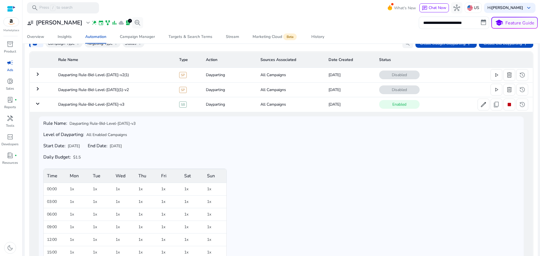
scroll to position [19, 0]
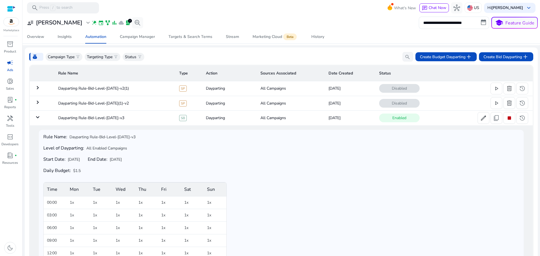
click at [37, 118] on mat-icon "keyboard_arrow_down" at bounding box center [37, 117] width 7 height 7
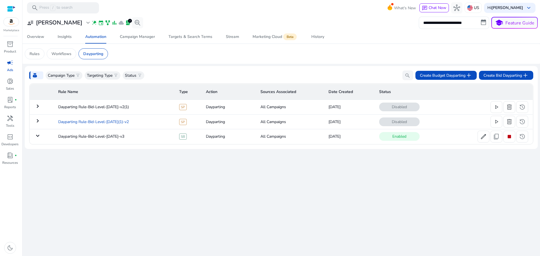
scroll to position [0, 0]
click at [507, 137] on span "stop" at bounding box center [509, 136] width 7 height 7
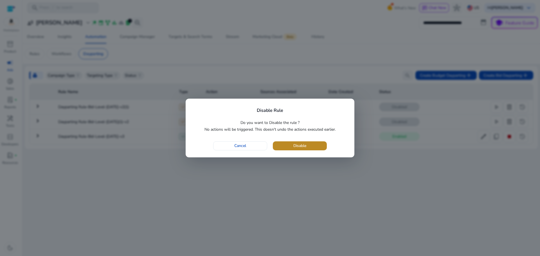
click at [286, 145] on span "button" at bounding box center [300, 145] width 54 height 13
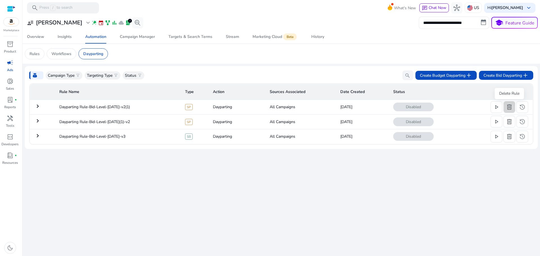
click at [511, 110] on span "delete" at bounding box center [509, 107] width 7 height 7
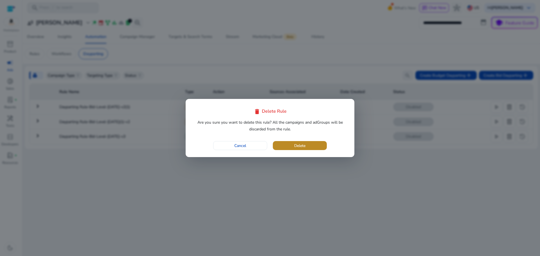
drag, startPoint x: 282, startPoint y: 143, endPoint x: 288, endPoint y: 143, distance: 5.4
click at [283, 143] on span "button" at bounding box center [300, 145] width 54 height 13
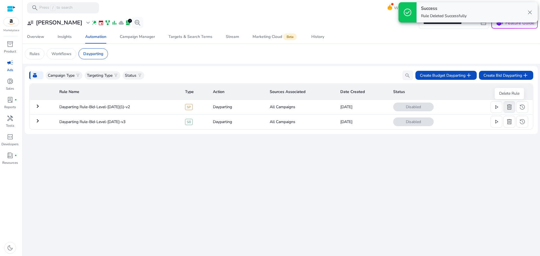
click at [510, 108] on span "delete" at bounding box center [509, 107] width 7 height 7
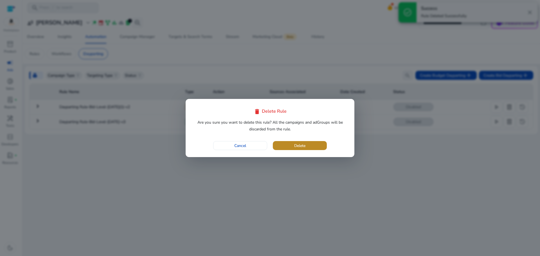
click at [317, 147] on span "button" at bounding box center [300, 145] width 54 height 13
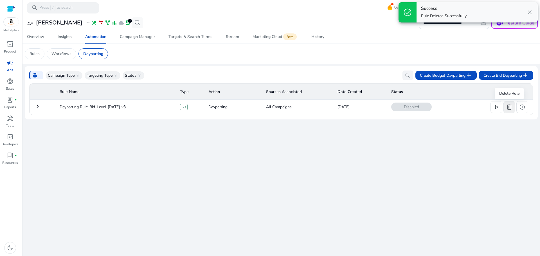
click at [512, 107] on span "delete" at bounding box center [509, 107] width 7 height 7
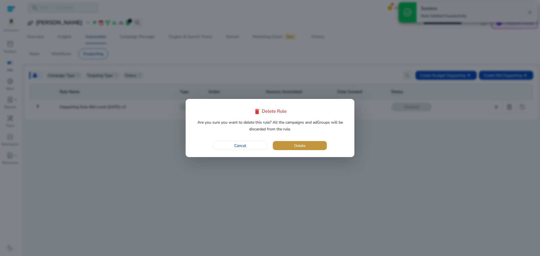
click at [292, 141] on span "button" at bounding box center [300, 145] width 54 height 13
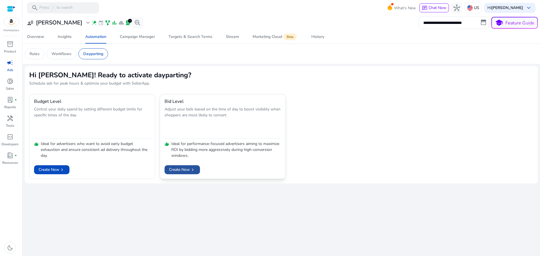
click at [186, 171] on span "Create Now chevron_right" at bounding box center [182, 170] width 26 height 6
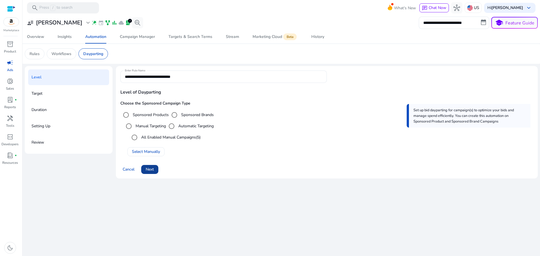
click at [152, 166] on span at bounding box center [149, 169] width 17 height 13
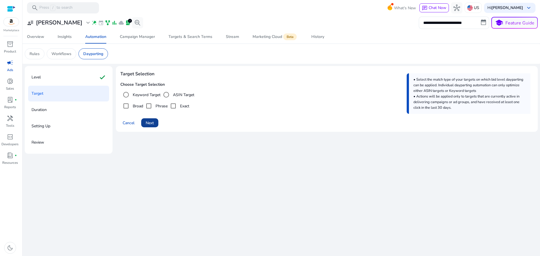
click at [152, 123] on span "Next" at bounding box center [150, 123] width 8 height 6
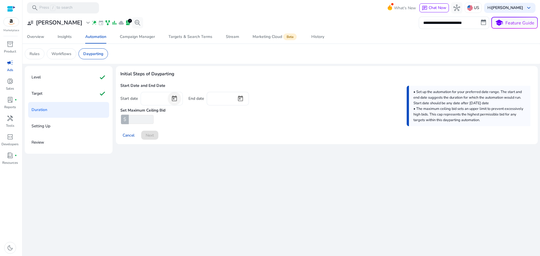
click at [173, 100] on span "Open calendar" at bounding box center [174, 98] width 13 height 13
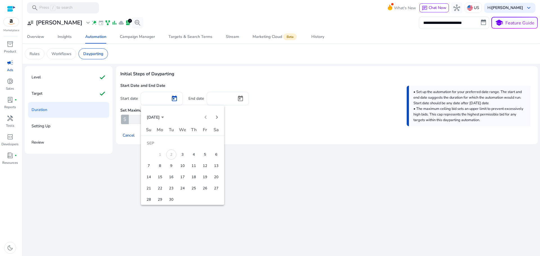
click at [193, 156] on span "4" at bounding box center [194, 155] width 10 height 10
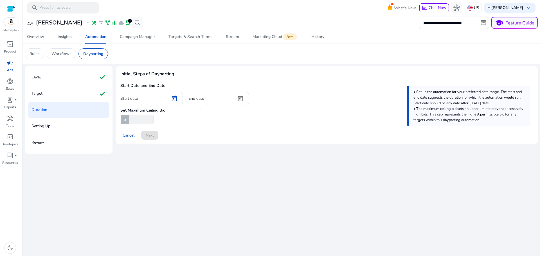
type input "********"
click at [135, 120] on input "number" at bounding box center [141, 119] width 26 height 9
type input "***"
click at [183, 161] on div "**********" at bounding box center [281, 135] width 513 height 241
click at [242, 101] on span "Open calendar" at bounding box center [240, 98] width 13 height 13
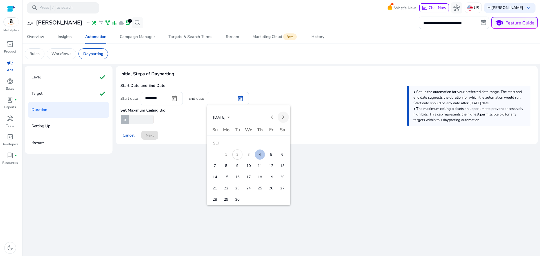
click at [284, 119] on span "Next month" at bounding box center [283, 117] width 11 height 11
click at [271, 188] on span "31" at bounding box center [271, 188] width 10 height 10
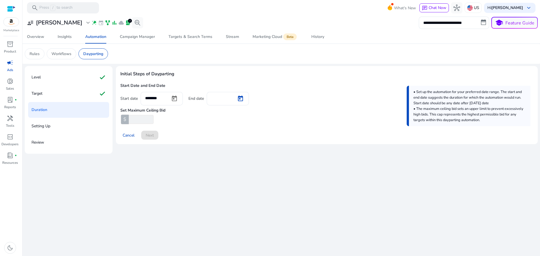
type input "**********"
click at [149, 138] on button "Next" at bounding box center [149, 135] width 17 height 9
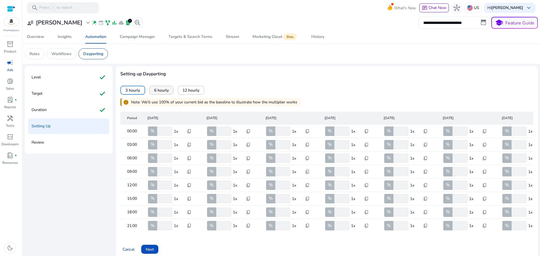
click at [159, 93] on span "6 hourly" at bounding box center [161, 90] width 15 height 6
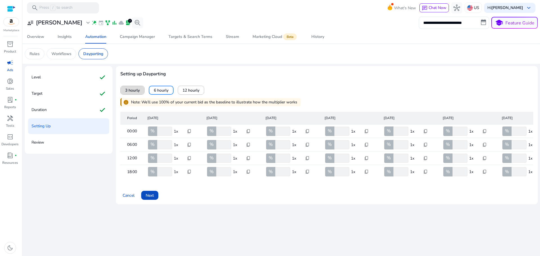
click at [138, 90] on span "3 hourly" at bounding box center [132, 90] width 15 height 6
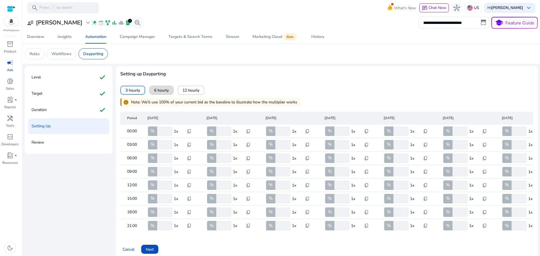
click at [156, 89] on span "6 hourly" at bounding box center [161, 90] width 15 height 6
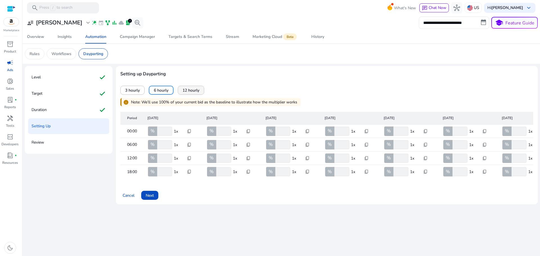
click at [190, 89] on span "12 hourly" at bounding box center [191, 90] width 17 height 6
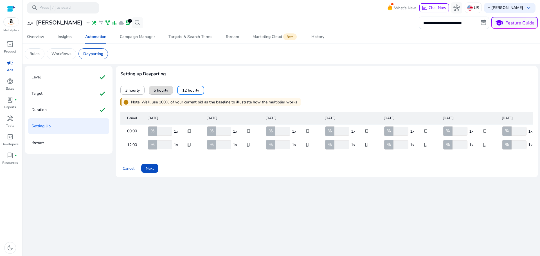
click at [162, 94] on span at bounding box center [161, 90] width 24 height 13
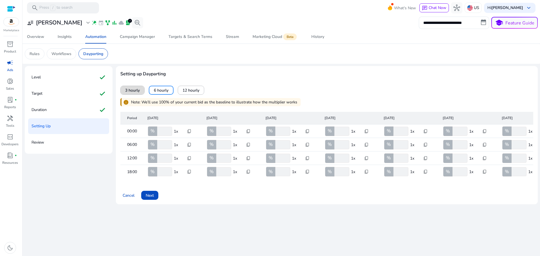
click at [132, 92] on span "3 hourly" at bounding box center [132, 90] width 15 height 6
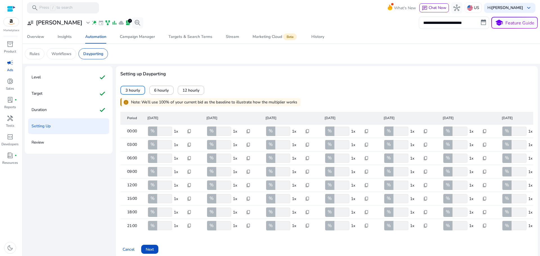
scroll to position [9, 0]
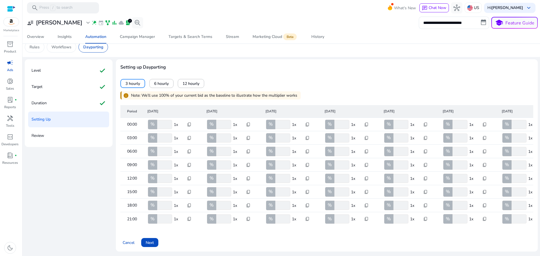
click at [178, 123] on p "1x" at bounding box center [179, 125] width 10 height 6
drag, startPoint x: 177, startPoint y: 123, endPoint x: 169, endPoint y: 121, distance: 8.7
click at [177, 123] on p "1x" at bounding box center [179, 125] width 10 height 6
click at [161, 120] on input "***" at bounding box center [164, 124] width 16 height 9
click at [168, 123] on input "**" at bounding box center [164, 124] width 16 height 9
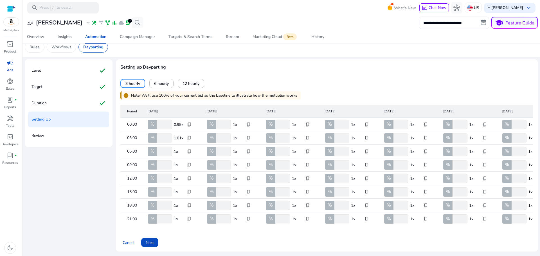
click at [169, 120] on input "**" at bounding box center [164, 124] width 16 height 9
type input "***"
click at [169, 120] on input "***" at bounding box center [164, 124] width 16 height 9
click at [138, 124] on mat-cell "00:00" at bounding box center [131, 124] width 22 height 13
click at [133, 123] on mat-cell "00:00" at bounding box center [131, 124] width 22 height 13
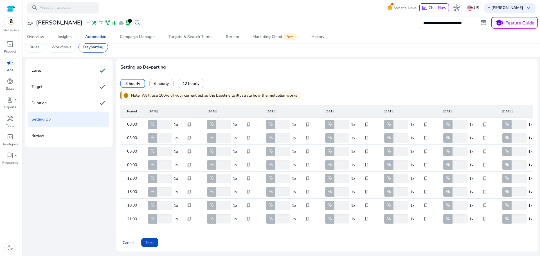
scroll to position [0, 25]
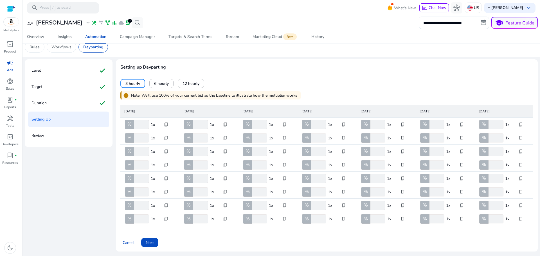
drag, startPoint x: 498, startPoint y: 229, endPoint x: 540, endPoint y: 228, distance: 42.2
click at [540, 228] on mat-sidenav-content "**********" at bounding box center [280, 128] width 517 height 256
drag, startPoint x: 502, startPoint y: 243, endPoint x: 501, endPoint y: 235, distance: 7.7
click at [502, 243] on div "Cancel Next" at bounding box center [326, 240] width 413 height 13
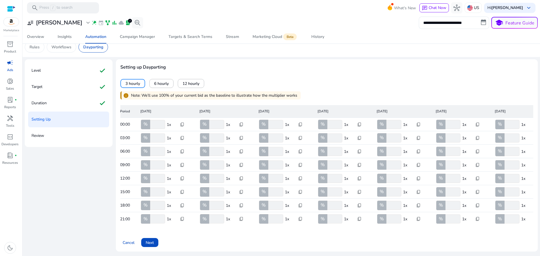
scroll to position [0, 0]
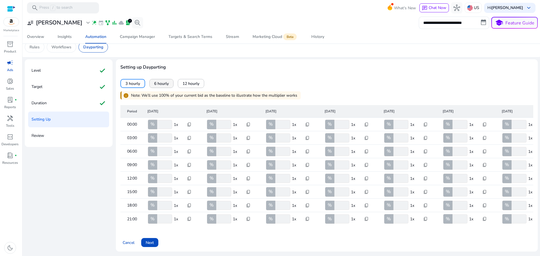
click at [162, 81] on span "6 hourly" at bounding box center [161, 84] width 15 height 6
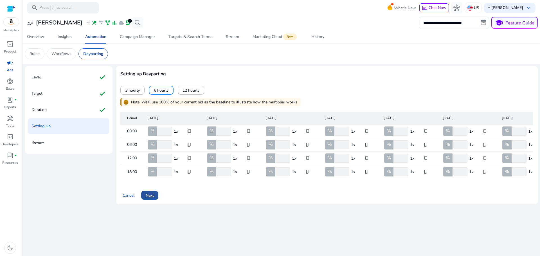
click at [150, 199] on span "Next" at bounding box center [150, 196] width 8 height 6
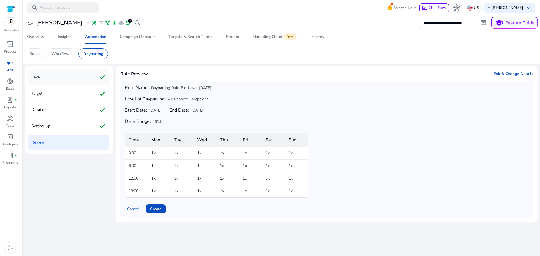
click at [41, 75] on div "Level check" at bounding box center [68, 77] width 81 height 16
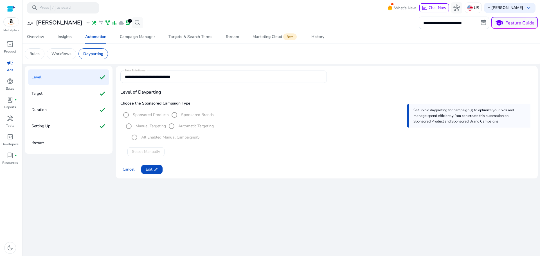
click at [102, 75] on div "**********" at bounding box center [281, 124] width 513 height 117
click at [149, 170] on span "Edit edit" at bounding box center [152, 169] width 12 height 6
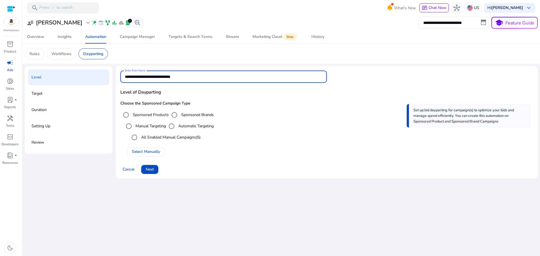
drag, startPoint x: 193, startPoint y: 77, endPoint x: 55, endPoint y: 71, distance: 138.5
click at [57, 71] on div "**********" at bounding box center [281, 124] width 513 height 117
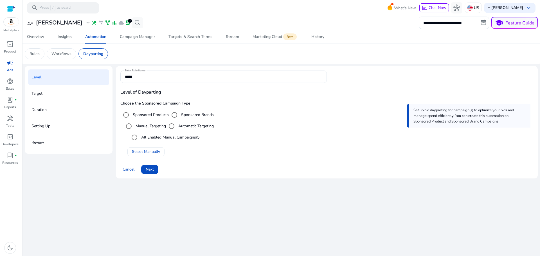
click at [89, 77] on div "Level" at bounding box center [68, 77] width 81 height 16
click at [143, 73] on div "*****" at bounding box center [223, 77] width 197 height 12
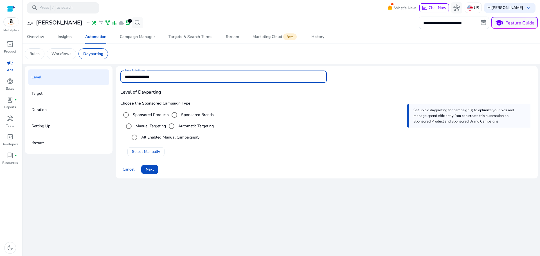
type input "**********"
drag, startPoint x: 174, startPoint y: 226, endPoint x: 174, endPoint y: 223, distance: 3.1
click at [174, 224] on div "**********" at bounding box center [281, 135] width 513 height 241
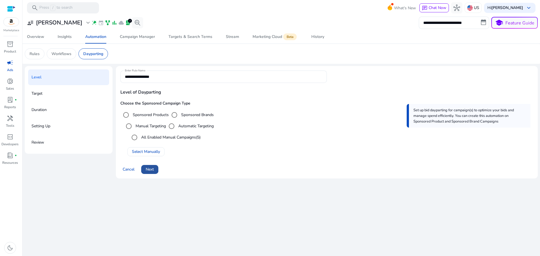
click at [146, 173] on span at bounding box center [149, 169] width 17 height 13
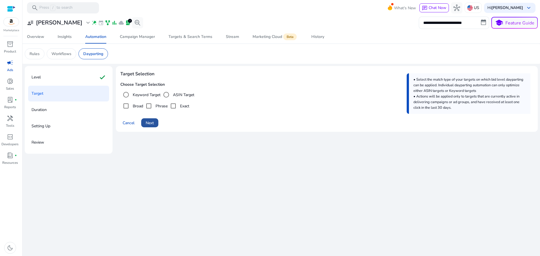
click at [151, 124] on span "Next" at bounding box center [150, 123] width 8 height 6
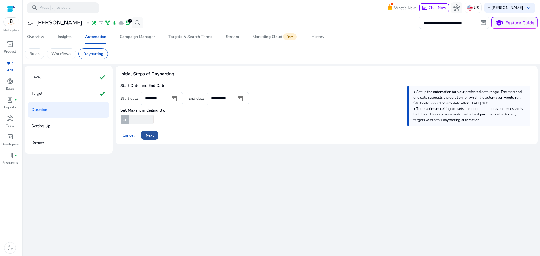
click at [153, 138] on span "Next" at bounding box center [150, 135] width 8 height 6
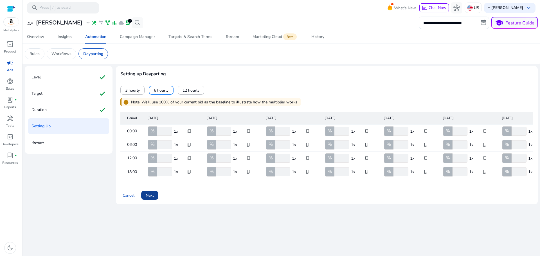
click at [153, 202] on span at bounding box center [149, 195] width 17 height 13
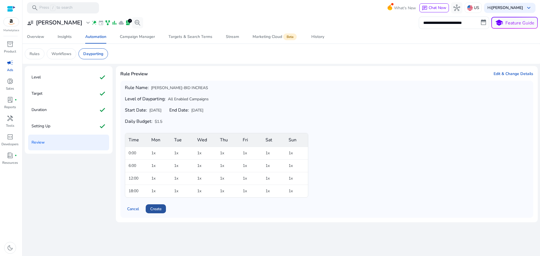
click at [157, 209] on span "Create" at bounding box center [155, 209] width 11 height 6
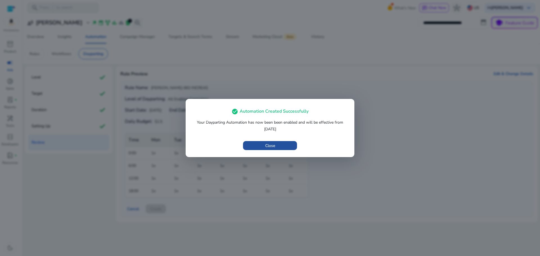
click at [283, 141] on span "button" at bounding box center [270, 145] width 54 height 13
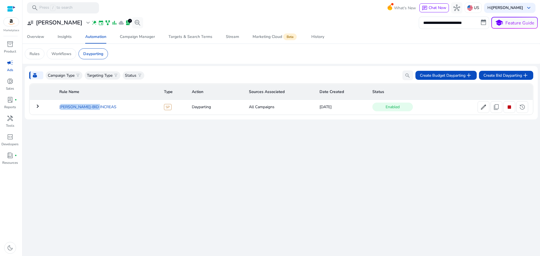
drag, startPoint x: 103, startPoint y: 108, endPoint x: 68, endPoint y: 109, distance: 35.2
click at [57, 109] on td "TREDO-BID INCREAS" at bounding box center [107, 107] width 105 height 15
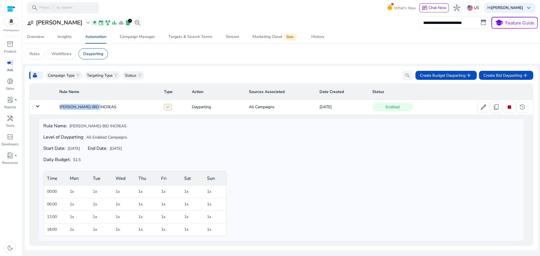
copy td "TREDO-BID INCREAS"
click at [482, 106] on span "edit" at bounding box center [483, 107] width 7 height 7
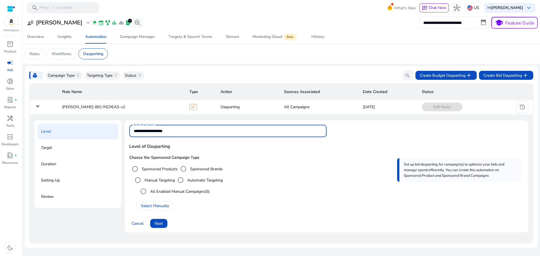
click at [167, 130] on input "**********" at bounding box center [228, 131] width 188 height 6
click at [181, 130] on input "**********" at bounding box center [228, 131] width 188 height 6
type input "**********"
click at [162, 221] on span "Next" at bounding box center [159, 224] width 8 height 6
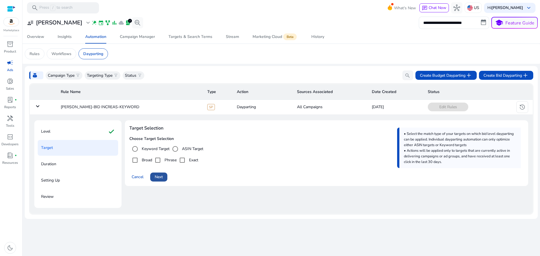
click at [162, 181] on span at bounding box center [158, 176] width 17 height 13
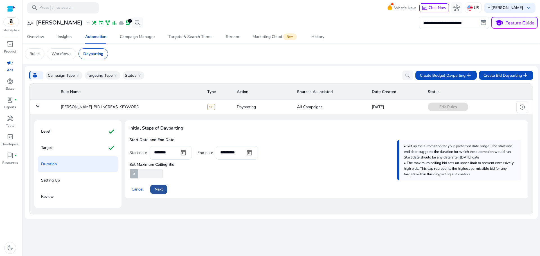
click at [163, 194] on span at bounding box center [158, 189] width 17 height 13
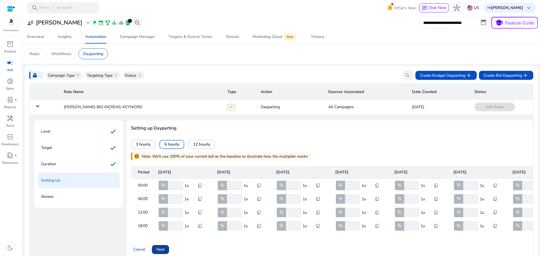
click at [159, 250] on span "Next" at bounding box center [160, 250] width 8 height 6
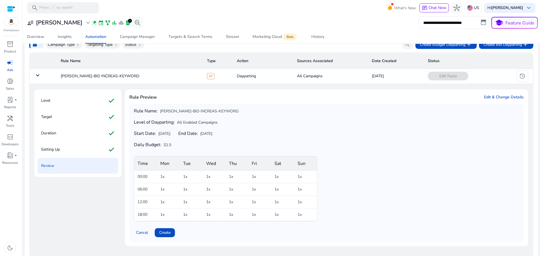
scroll to position [37, 0]
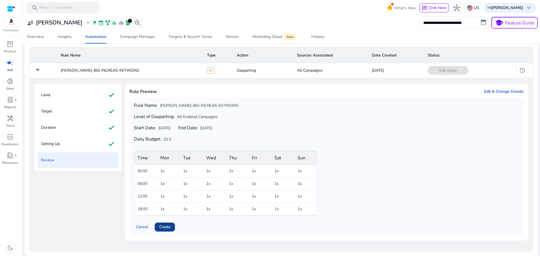
click at [162, 229] on span "Create" at bounding box center [164, 227] width 11 height 6
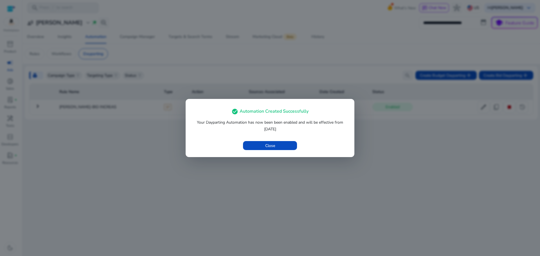
scroll to position [0, 0]
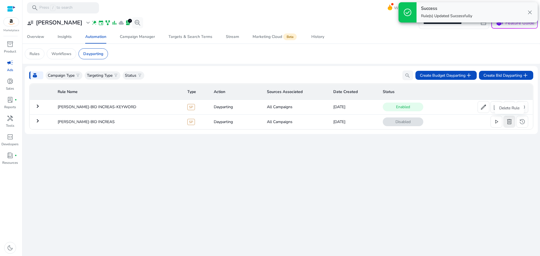
click at [510, 124] on span "delete" at bounding box center [509, 121] width 7 height 7
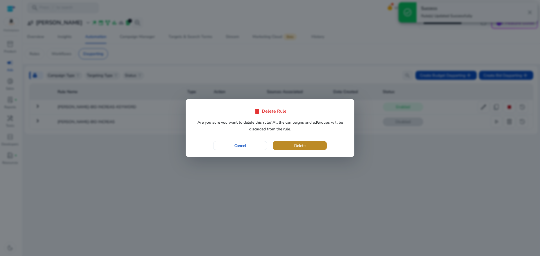
click at [290, 144] on span "button" at bounding box center [300, 145] width 54 height 13
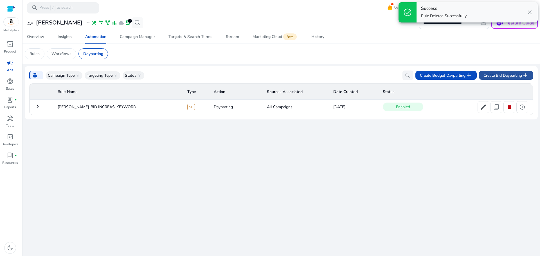
click at [504, 77] on span "Create Bid Dayparting add" at bounding box center [505, 75] width 45 height 7
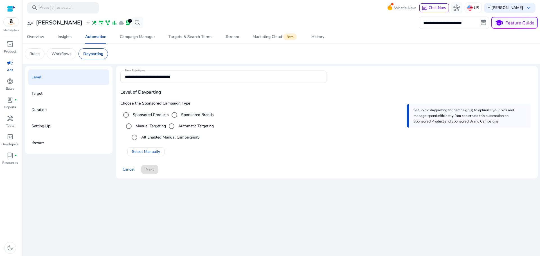
click at [147, 136] on label "All Enabled Manual Campaigns (5)" at bounding box center [170, 137] width 60 height 6
click at [149, 167] on span "Next" at bounding box center [150, 169] width 8 height 6
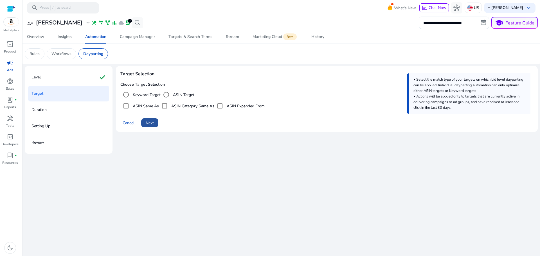
click at [155, 123] on span at bounding box center [149, 122] width 17 height 13
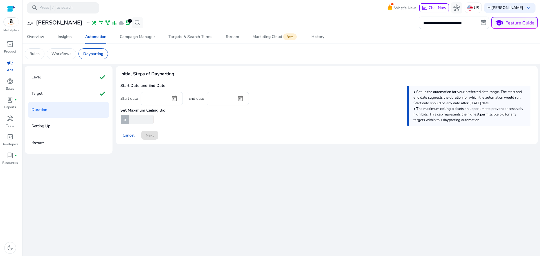
click at [143, 122] on input "number" at bounding box center [141, 119] width 26 height 9
type input "***"
click at [177, 98] on span "Open calendar" at bounding box center [174, 98] width 13 height 13
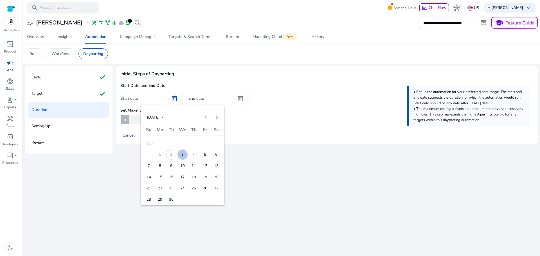
click at [192, 155] on span "4" at bounding box center [194, 155] width 10 height 10
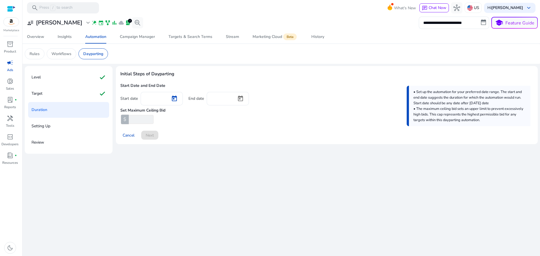
type input "********"
click at [240, 100] on span "Open calendar" at bounding box center [240, 98] width 13 height 13
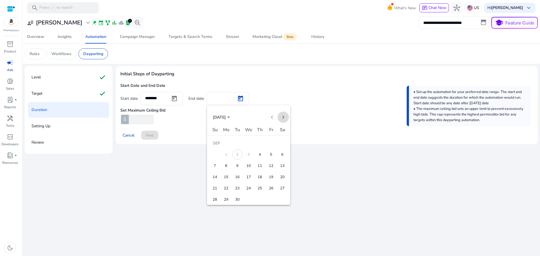
click at [285, 117] on span "Next month" at bounding box center [283, 117] width 11 height 11
click at [273, 190] on span "31" at bounding box center [271, 188] width 10 height 10
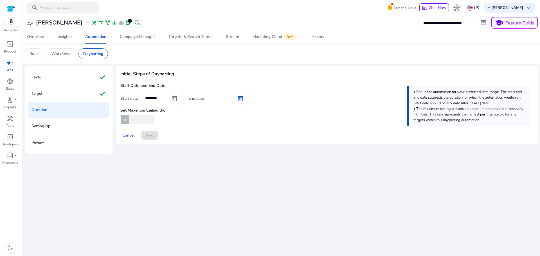
type input "**********"
click at [152, 138] on span "Next" at bounding box center [150, 135] width 8 height 6
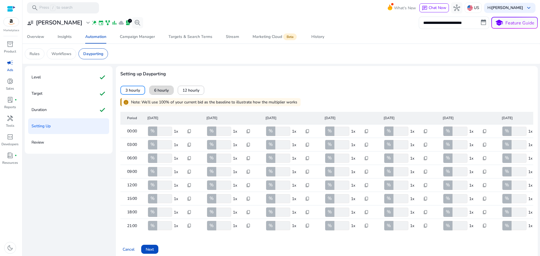
click at [161, 92] on span "6 hourly" at bounding box center [161, 90] width 15 height 6
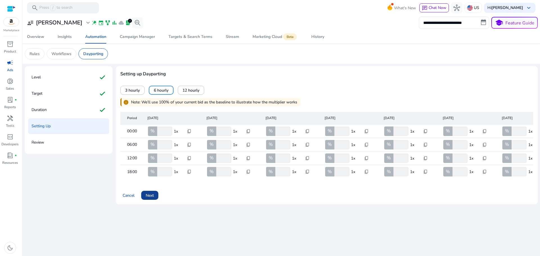
click at [149, 197] on span "Next" at bounding box center [150, 196] width 8 height 6
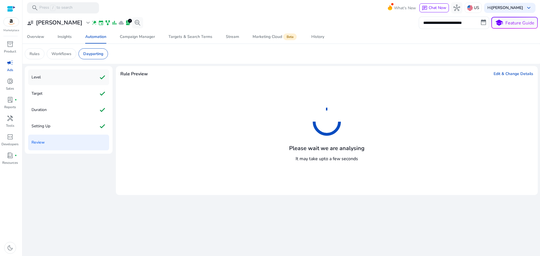
click at [56, 73] on div "Level check" at bounding box center [68, 77] width 81 height 16
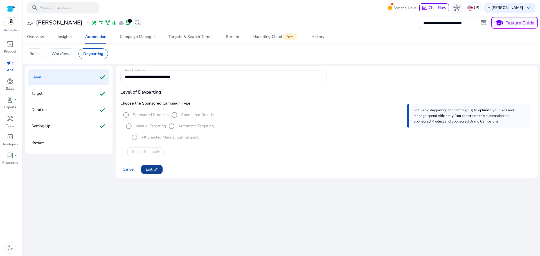
click at [156, 168] on span "edit" at bounding box center [156, 169] width 4 height 4
click at [193, 76] on input "**********" at bounding box center [223, 77] width 197 height 6
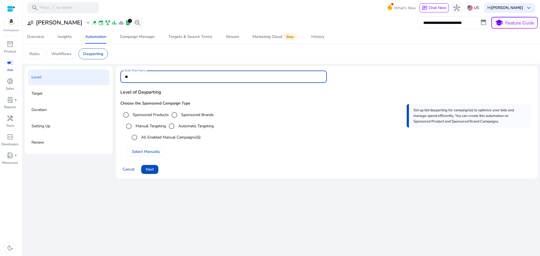
type input "*"
paste input "**********"
type input "**********"
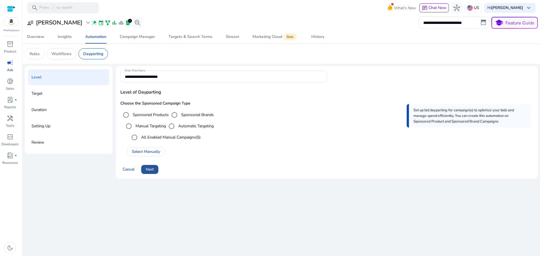
click at [150, 172] on span "Next" at bounding box center [150, 169] width 8 height 6
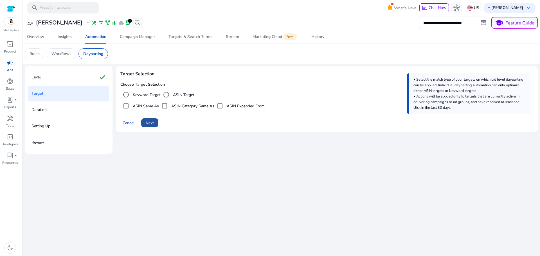
click at [151, 127] on span at bounding box center [149, 122] width 17 height 13
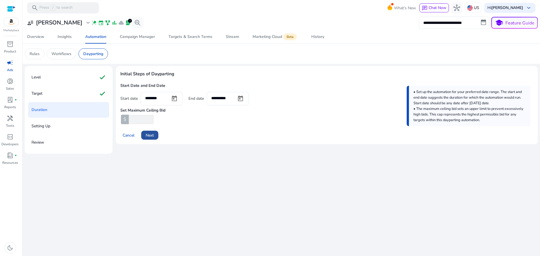
click at [154, 139] on span at bounding box center [149, 135] width 17 height 13
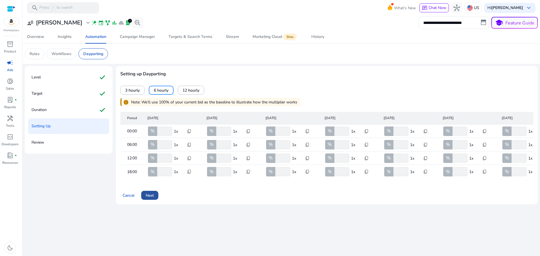
click at [153, 198] on span "Next" at bounding box center [150, 196] width 8 height 6
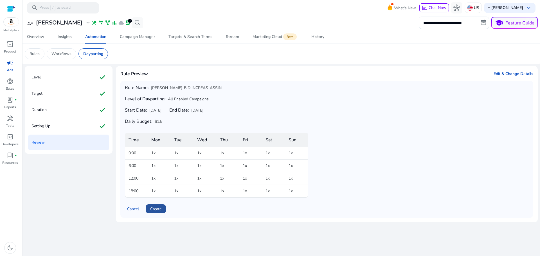
click at [154, 208] on span "Create" at bounding box center [155, 209] width 11 height 6
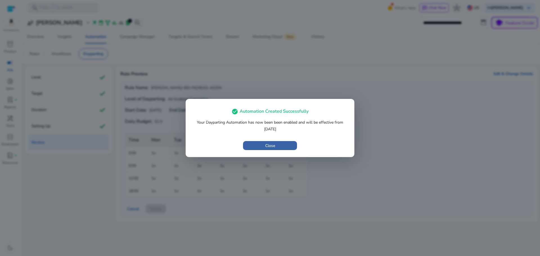
click at [282, 150] on span "button" at bounding box center [270, 145] width 54 height 13
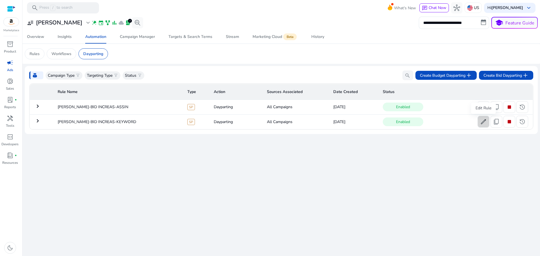
click at [486, 122] on span "edit" at bounding box center [483, 121] width 7 height 7
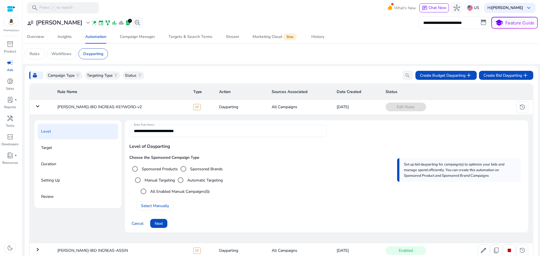
scroll to position [7, 0]
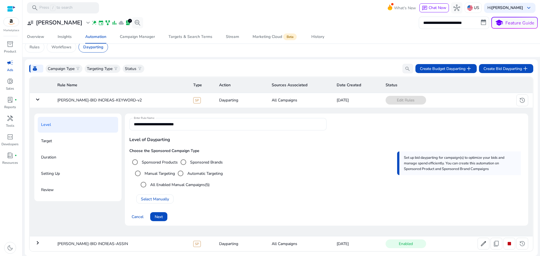
click at [59, 160] on div "Duration" at bounding box center [78, 158] width 80 height 16
drag, startPoint x: 49, startPoint y: 148, endPoint x: 78, endPoint y: 183, distance: 45.5
click at [49, 147] on div "Target" at bounding box center [78, 141] width 80 height 16
click at [156, 216] on span "Next" at bounding box center [159, 217] width 8 height 6
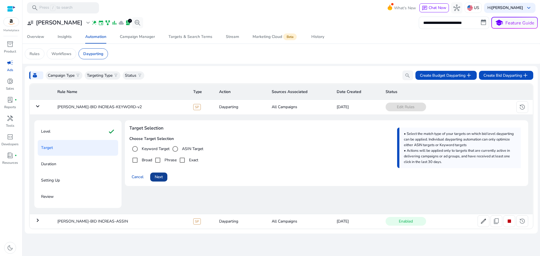
click at [161, 178] on span "Next" at bounding box center [159, 177] width 8 height 6
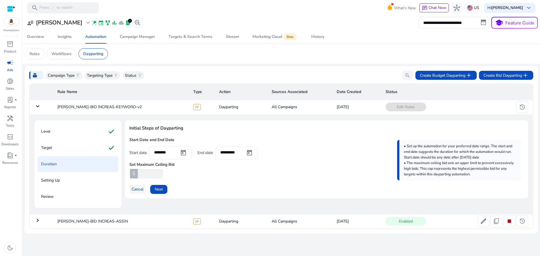
click at [140, 190] on span "Cancel" at bounding box center [138, 189] width 12 height 6
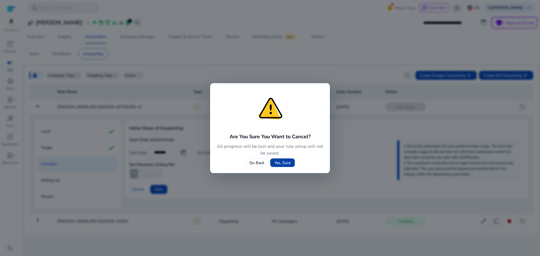
click at [291, 159] on span at bounding box center [282, 162] width 24 height 13
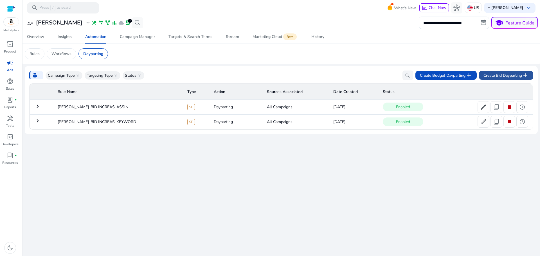
click at [501, 77] on span "Create Bid Dayparting add" at bounding box center [505, 75] width 45 height 7
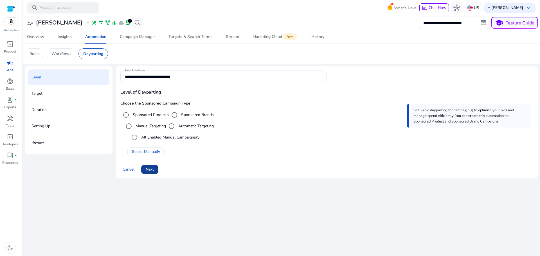
click at [151, 170] on span "Next" at bounding box center [150, 169] width 8 height 6
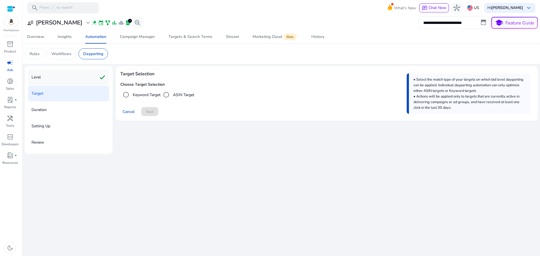
click at [45, 76] on div "Level check" at bounding box center [68, 77] width 81 height 16
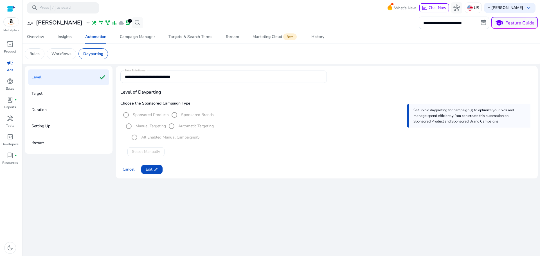
click at [175, 115] on mat-radio-group "Sponsored Products Sponsored Brands" at bounding box center [166, 115] width 93 height 6
click at [146, 169] on span "Edit edit" at bounding box center [152, 169] width 12 height 6
click at [148, 137] on label "All Enabled Manual Campaigns (3)" at bounding box center [170, 137] width 60 height 6
click at [153, 151] on span "Select Manually" at bounding box center [146, 152] width 28 height 6
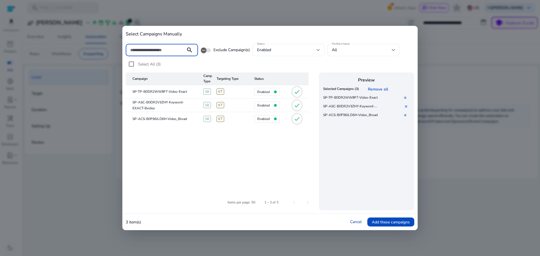
click at [352, 220] on link "Cancel" at bounding box center [356, 221] width 12 height 5
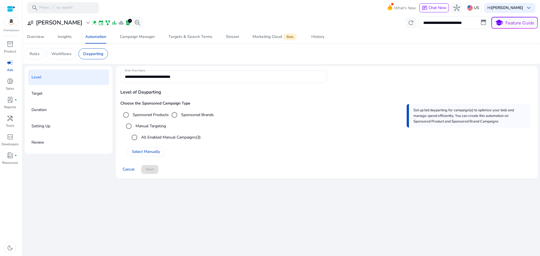
click at [143, 138] on label "All Enabled Manual Campaigns (3)" at bounding box center [170, 137] width 60 height 6
click at [154, 171] on span "Next" at bounding box center [150, 169] width 8 height 6
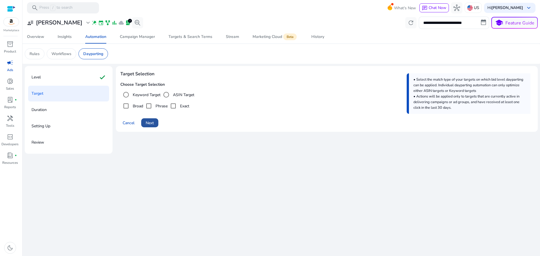
click at [152, 121] on span "Next" at bounding box center [150, 123] width 8 height 6
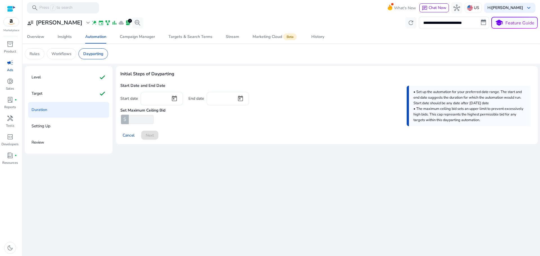
click at [140, 121] on input "number" at bounding box center [141, 119] width 26 height 9
type input "***"
click at [175, 98] on span "Open calendar" at bounding box center [174, 98] width 13 height 13
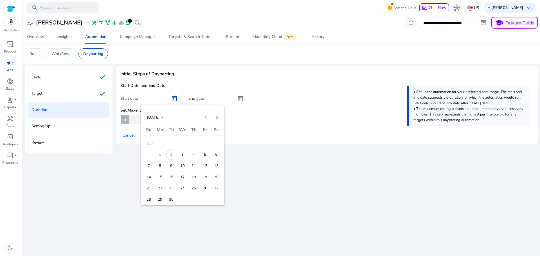
click at [191, 154] on span "4" at bounding box center [194, 155] width 10 height 10
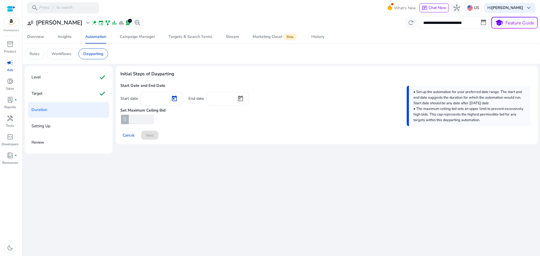
type input "********"
click at [240, 99] on span "Open calendar" at bounding box center [240, 98] width 13 height 13
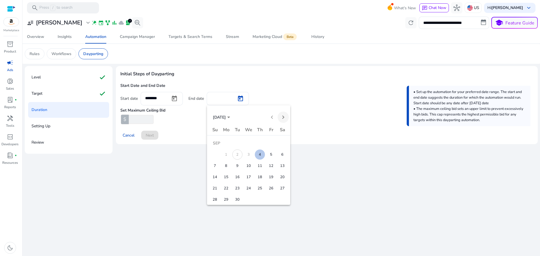
click at [284, 120] on span "Next month" at bounding box center [283, 117] width 11 height 11
click at [269, 188] on span "31" at bounding box center [271, 188] width 10 height 10
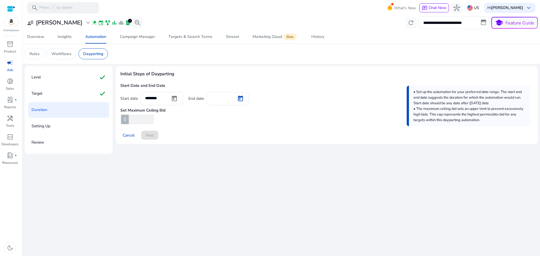
type input "**********"
click at [149, 138] on span at bounding box center [149, 135] width 17 height 13
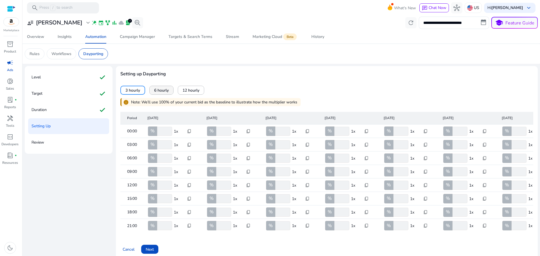
click at [161, 89] on span "6 hourly" at bounding box center [161, 90] width 15 height 6
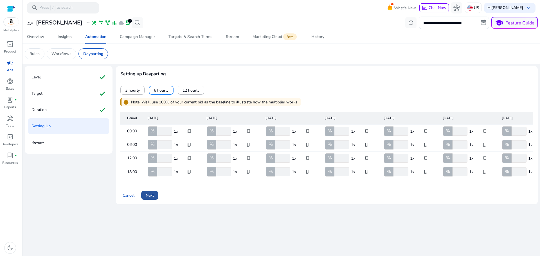
click at [150, 199] on span "Next" at bounding box center [150, 196] width 8 height 6
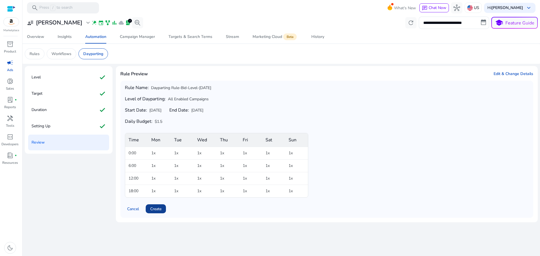
click at [157, 206] on span at bounding box center [156, 208] width 20 height 13
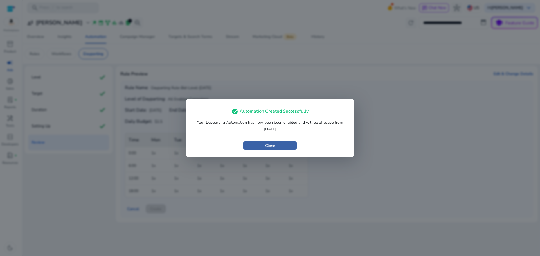
click at [271, 143] on span "Close" at bounding box center [270, 146] width 10 height 6
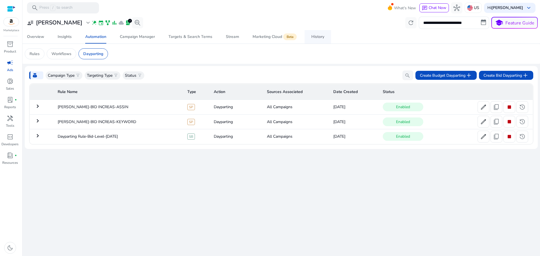
click at [314, 36] on div "History" at bounding box center [317, 37] width 13 height 4
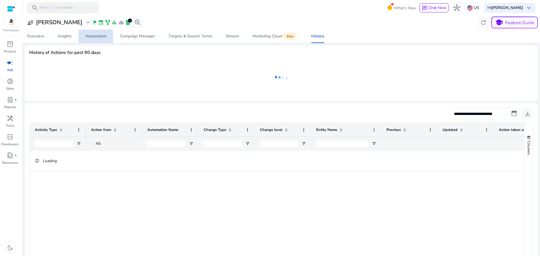
click at [85, 37] on link "Automation" at bounding box center [95, 36] width 35 height 13
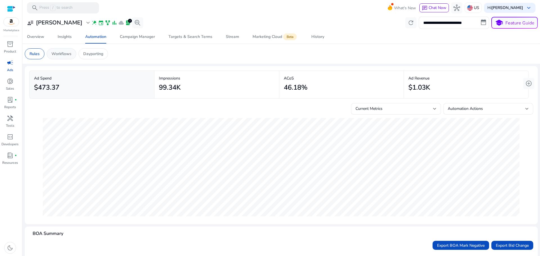
click at [65, 54] on p "Workflows" at bounding box center [61, 54] width 20 height 6
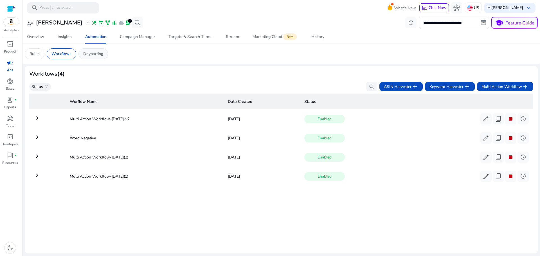
click at [101, 55] on p "Dayparting" at bounding box center [93, 54] width 20 height 6
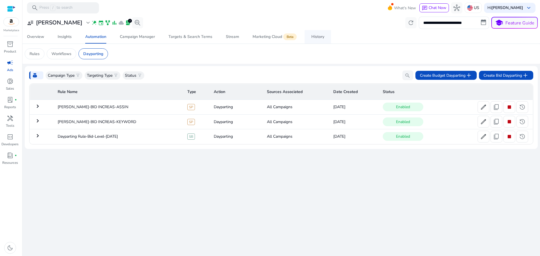
click at [314, 36] on div "History" at bounding box center [317, 37] width 13 height 4
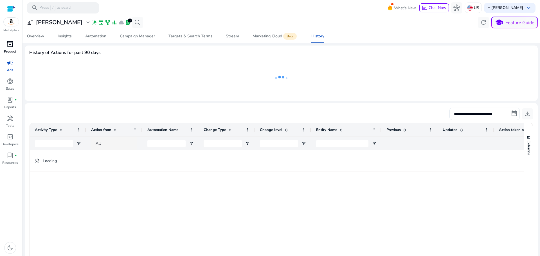
click at [3, 46] on div "inventory_2" at bounding box center [10, 44] width 16 height 9
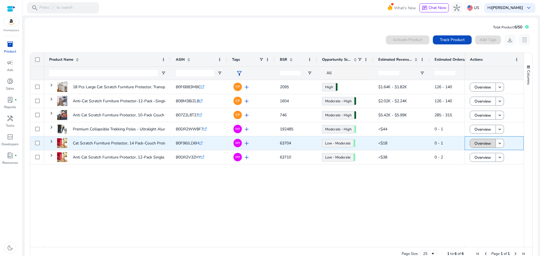
click at [478, 144] on span "Overview" at bounding box center [482, 144] width 17 height 12
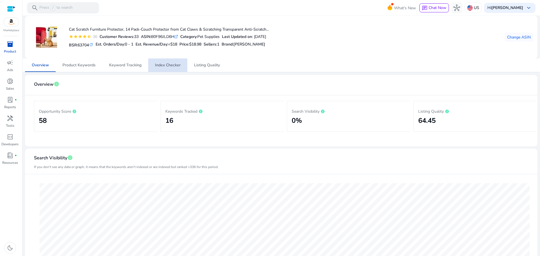
click at [164, 67] on span "Index Checker" at bounding box center [168, 65] width 26 height 4
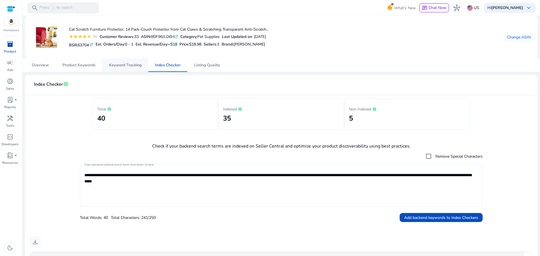
click at [128, 66] on span "Keyword Tracking" at bounding box center [125, 65] width 32 height 4
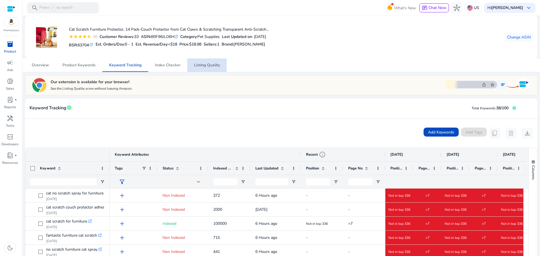
click at [212, 69] on span "Listing Quality" at bounding box center [207, 64] width 26 height 13
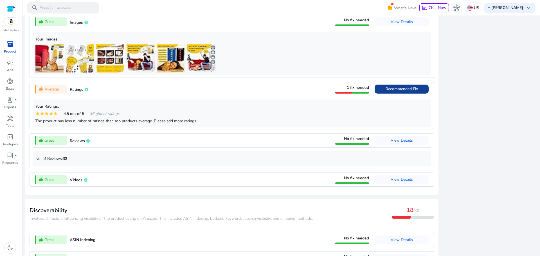
scroll to position [476, 0]
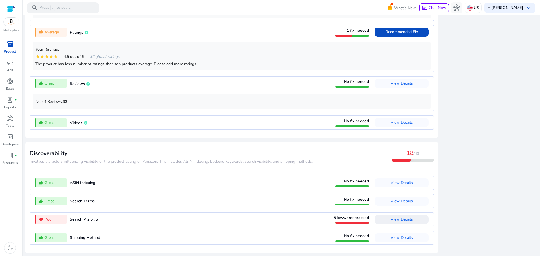
click at [395, 219] on span "View Details" at bounding box center [402, 219] width 22 height 5
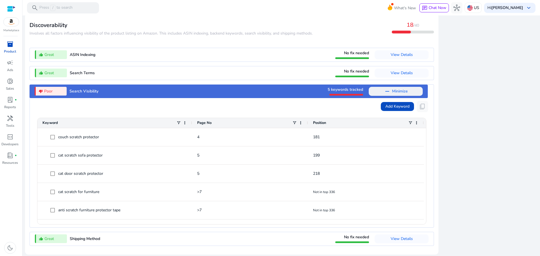
scroll to position [605, 0]
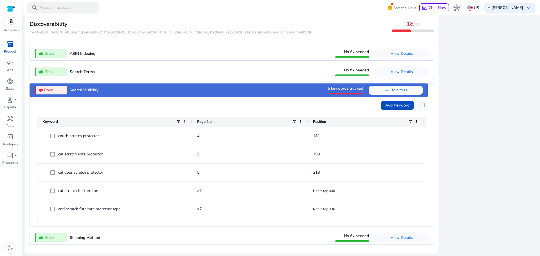
click at [433, 80] on mat-card "Discoverability ​​Involves all factors influencing visibility of the product li…" at bounding box center [231, 132] width 413 height 241
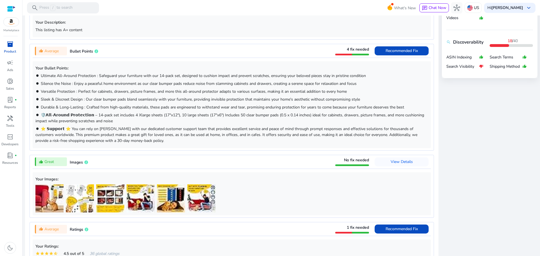
scroll to position [240, 0]
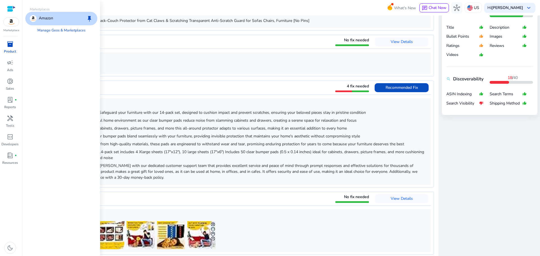
click at [11, 43] on span "inventory_2" at bounding box center [10, 44] width 7 height 7
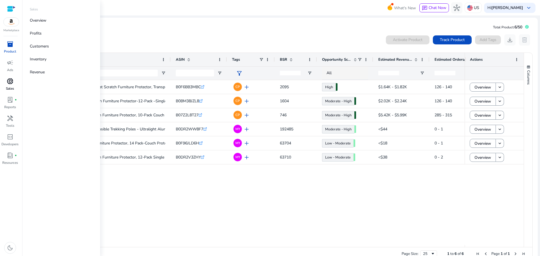
click at [10, 81] on span "donut_small" at bounding box center [10, 81] width 7 height 7
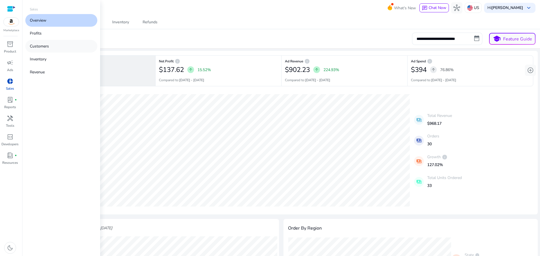
click at [45, 45] on p "Customers" at bounding box center [39, 46] width 19 height 6
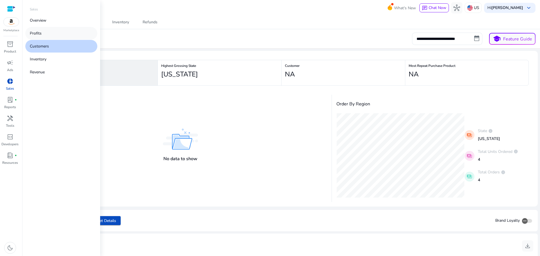
click at [47, 33] on link "Profits" at bounding box center [61, 33] width 72 height 13
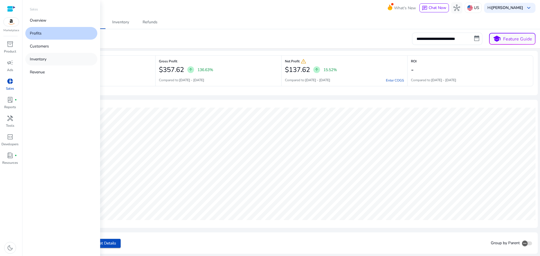
click at [53, 58] on link "Inventory" at bounding box center [61, 59] width 72 height 13
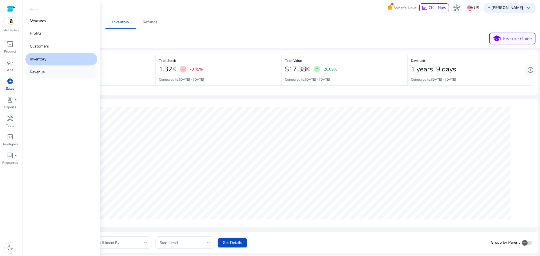
click at [55, 74] on link "Revenue" at bounding box center [61, 72] width 72 height 13
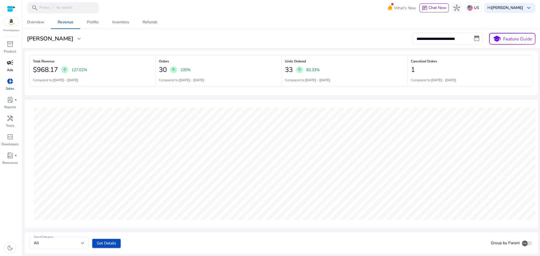
click at [8, 67] on link "campaign Ads" at bounding box center [10, 67] width 20 height 19
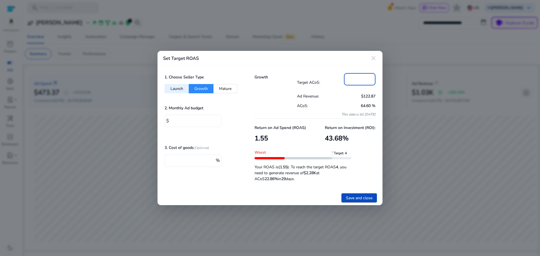
scroll to position [137, 0]
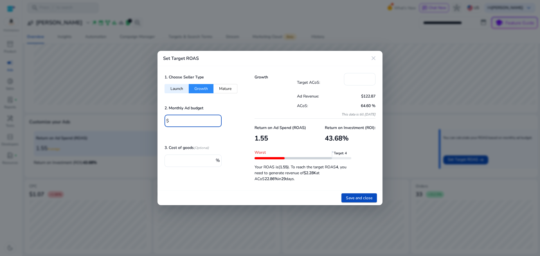
drag, startPoint x: 188, startPoint y: 121, endPoint x: 165, endPoint y: 122, distance: 23.1
click at [165, 122] on div "$ ***" at bounding box center [191, 121] width 53 height 12
click at [183, 163] on div "*" at bounding box center [191, 161] width 45 height 12
drag, startPoint x: 181, startPoint y: 161, endPoint x: 148, endPoint y: 159, distance: 33.8
click at [149, 159] on div "Set Target ROAS close 1. Choose Seller Type Launch Growth Mature 2. Monthly Ad …" at bounding box center [270, 128] width 540 height 256
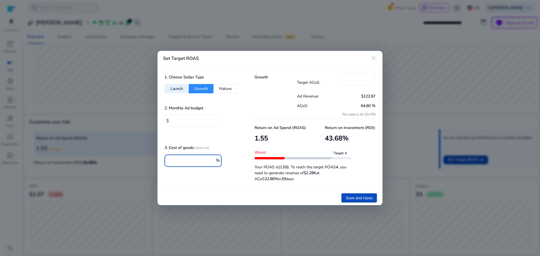
click at [181, 131] on div at bounding box center [193, 130] width 57 height 6
drag, startPoint x: 181, startPoint y: 118, endPoint x: 140, endPoint y: 125, distance: 40.8
click at [141, 125] on div "Set Target ROAS close 1. Choose Seller Type Launch Growth Mature 2. Monthly Ad …" at bounding box center [270, 128] width 540 height 256
type input "****"
click at [208, 179] on div "1. Choose Seller Type Launch Growth Mature 2. Monthly Ad budget $ **** 3. Cost …" at bounding box center [202, 128] width 90 height 124
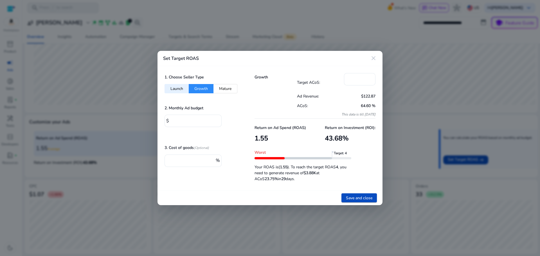
click at [229, 89] on button "Mature" at bounding box center [225, 88] width 24 height 9
click at [206, 88] on button "Growth" at bounding box center [201, 88] width 25 height 9
click at [224, 86] on button "Mature" at bounding box center [225, 88] width 24 height 9
click at [173, 87] on button "Launch" at bounding box center [177, 88] width 24 height 9
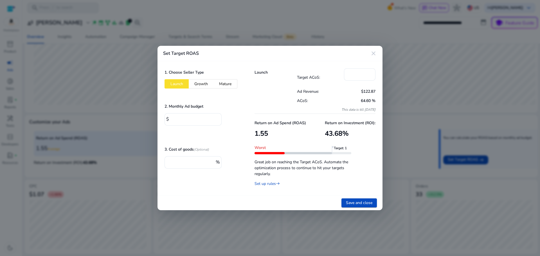
click at [226, 82] on button "Mature" at bounding box center [225, 83] width 24 height 9
type input "**"
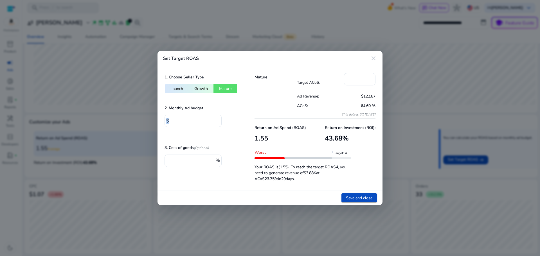
drag, startPoint x: 184, startPoint y: 121, endPoint x: 156, endPoint y: 131, distance: 29.4
click at [158, 128] on div "1. Choose Seller Type Launch Growth Mature 2. Monthly Ad budget $ **** 3. Cost …" at bounding box center [202, 128] width 90 height 124
click at [174, 120] on input "****" at bounding box center [194, 120] width 46 height 6
click at [175, 120] on input "****" at bounding box center [194, 120] width 46 height 6
click at [175, 121] on input "****" at bounding box center [194, 120] width 46 height 6
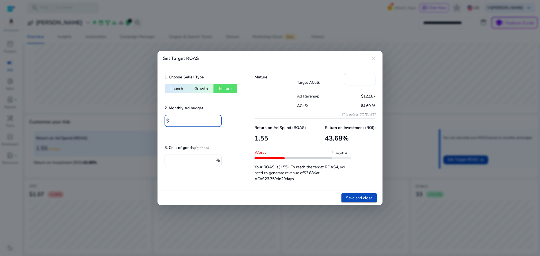
drag, startPoint x: 192, startPoint y: 122, endPoint x: 152, endPoint y: 125, distance: 39.5
click at [153, 125] on div "Set Target ROAS close 1. Choose Seller Type Launch Growth Mature 2. Monthly Ad …" at bounding box center [270, 128] width 540 height 256
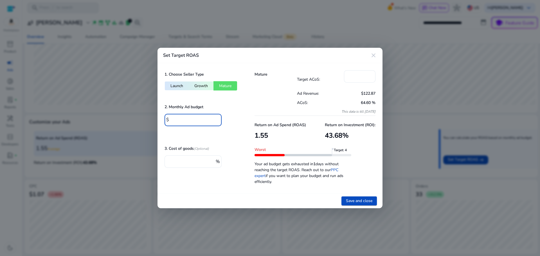
type input "***"
click at [181, 83] on div "1. Choose Seller Type Launch Growth Mature" at bounding box center [203, 80] width 76 height 20
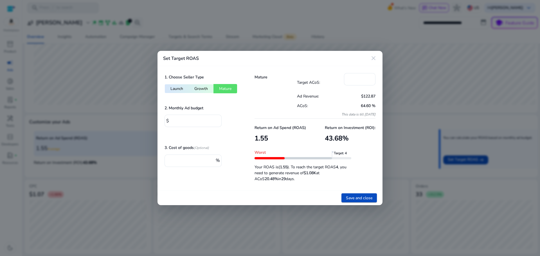
click at [181, 90] on button "Launch" at bounding box center [177, 88] width 24 height 9
type input "***"
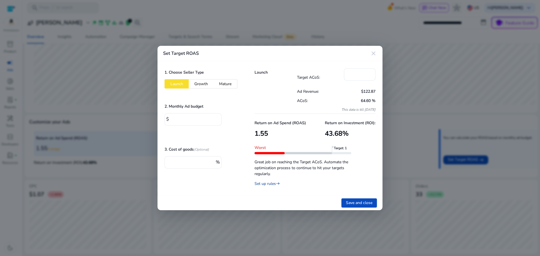
click at [266, 186] on link "Set up rules east" at bounding box center [267, 183] width 25 height 5
type input "***"
type input "**"
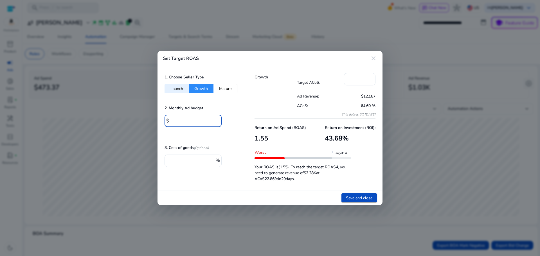
click at [192, 121] on input "***" at bounding box center [194, 120] width 46 height 6
click at [236, 111] on div "2. Monthly Ad budget $ ***" at bounding box center [203, 118] width 76 height 29
drag, startPoint x: 192, startPoint y: 121, endPoint x: 147, endPoint y: 121, distance: 45.3
click at [145, 121] on div "Set Target ROAS close 1. Choose Seller Type Launch Growth Mature 2. Monthly Ad …" at bounding box center [270, 128] width 540 height 256
type input "****"
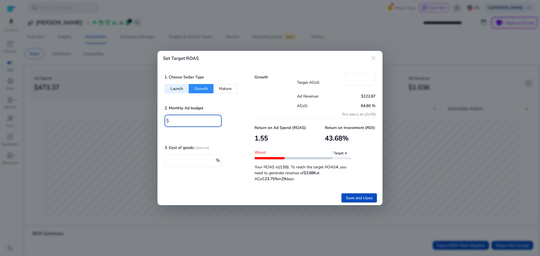
click at [201, 175] on div "1. Choose Seller Type Launch Growth Mature 2. Monthly Ad budget $ **** 3. Cost …" at bounding box center [202, 128] width 90 height 124
click at [182, 88] on button "Launch" at bounding box center [177, 88] width 24 height 9
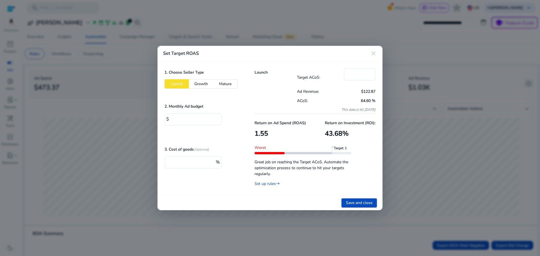
click at [198, 87] on button "Growth" at bounding box center [201, 83] width 25 height 9
type input "**"
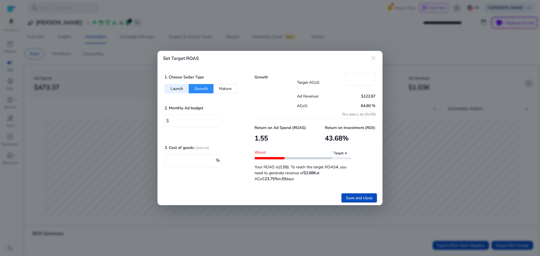
click at [222, 85] on button "Mature" at bounding box center [225, 88] width 24 height 9
drag, startPoint x: 196, startPoint y: 160, endPoint x: 157, endPoint y: 162, distance: 39.4
click at [157, 162] on div "1. Choose Seller Type Launch Growth Mature 2. Monthly Ad budget $ **** 3. Cost …" at bounding box center [202, 128] width 90 height 124
type input "**"
click at [184, 182] on div "1. Choose Seller Type Launch Growth Mature 2. Monthly Ad budget $ **** 3. Cost …" at bounding box center [202, 128] width 90 height 124
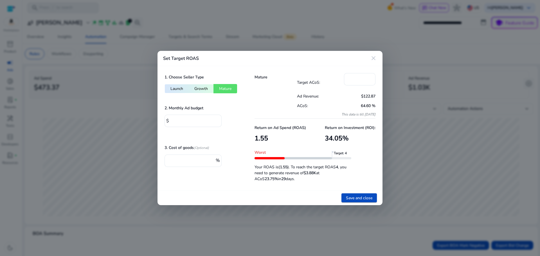
drag, startPoint x: 365, startPoint y: 75, endPoint x: 341, endPoint y: 80, distance: 25.3
click at [341, 80] on div "Target ACoS: **" at bounding box center [336, 82] width 79 height 18
drag, startPoint x: 355, startPoint y: 78, endPoint x: 330, endPoint y: 81, distance: 25.9
click at [330, 81] on div "Target ACoS: **" at bounding box center [336, 82] width 79 height 18
click at [372, 57] on mat-icon "close" at bounding box center [373, 58] width 7 height 7
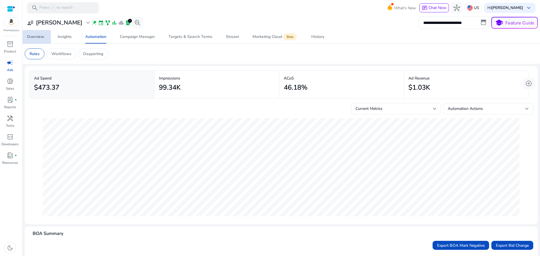
click at [36, 40] on span "Overview" at bounding box center [35, 36] width 17 height 13
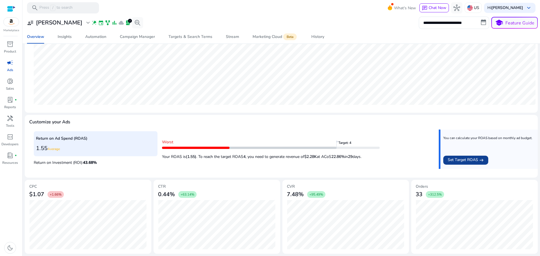
scroll to position [137, 0]
click at [471, 161] on span "Set Target ROAS" at bounding box center [463, 160] width 30 height 7
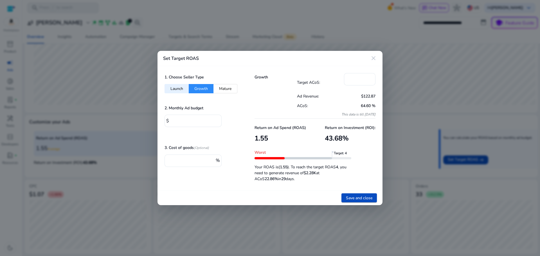
click at [222, 90] on button "Mature" at bounding box center [225, 88] width 24 height 9
click at [183, 88] on button "Launch" at bounding box center [177, 88] width 24 height 9
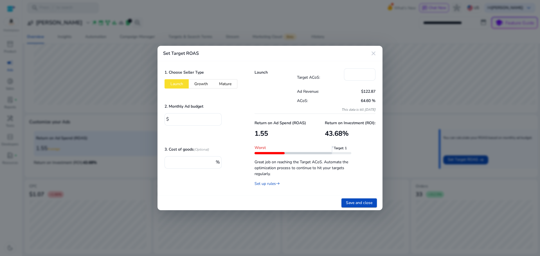
click at [203, 87] on button "Growth" at bounding box center [201, 83] width 25 height 9
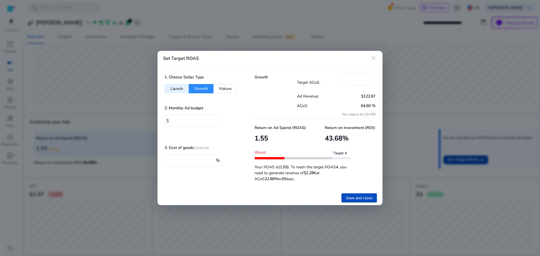
click at [210, 84] on div "1. Choose Seller Type Launch Growth Mature" at bounding box center [203, 83] width 76 height 20
click at [176, 85] on button "Launch" at bounding box center [177, 88] width 24 height 9
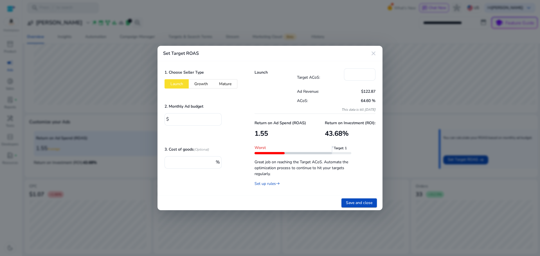
click at [212, 88] on button "Growth" at bounding box center [201, 83] width 25 height 9
type input "**"
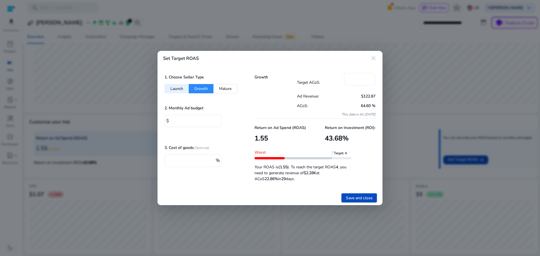
click at [374, 60] on mat-icon "close" at bounding box center [373, 58] width 7 height 7
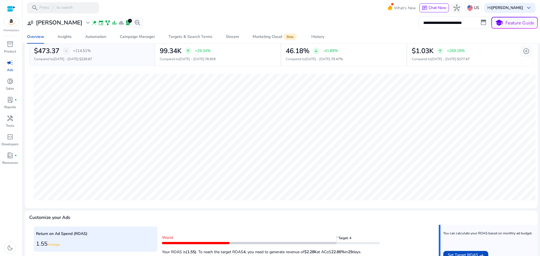
scroll to position [0, 0]
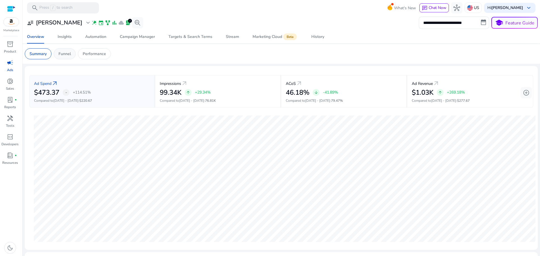
click at [67, 55] on p "Funnel" at bounding box center [64, 54] width 12 height 6
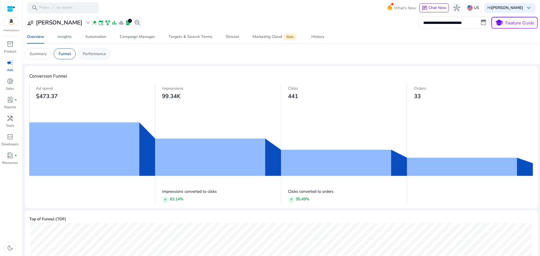
click at [86, 55] on p "Performance" at bounding box center [94, 54] width 23 height 6
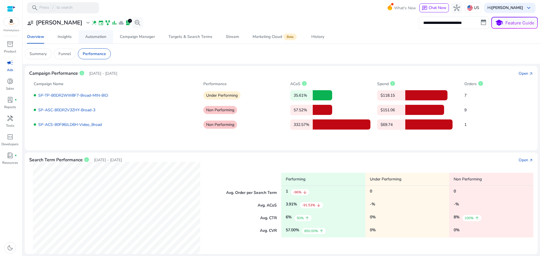
click at [93, 34] on span "Automation" at bounding box center [95, 36] width 21 height 13
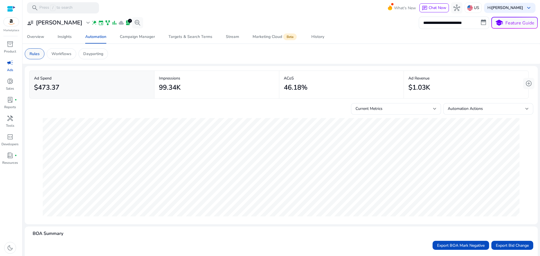
click at [36, 53] on p "Rules" at bounding box center [35, 54] width 10 height 6
click at [38, 38] on div "Overview" at bounding box center [35, 37] width 17 height 4
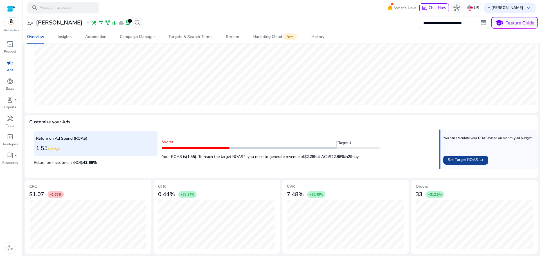
click at [468, 163] on span "Set Target ROAS" at bounding box center [463, 160] width 30 height 7
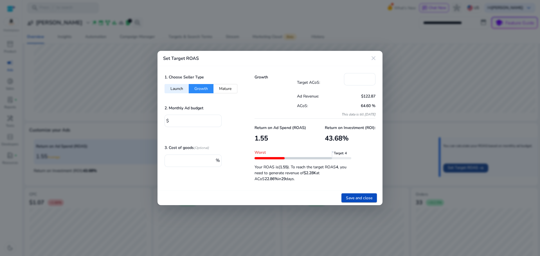
scroll to position [137, 0]
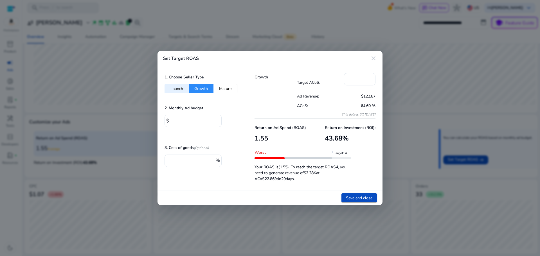
click at [223, 88] on button "Mature" at bounding box center [225, 88] width 24 height 9
click at [209, 87] on button "Growth" at bounding box center [201, 88] width 25 height 9
click at [223, 87] on button "Mature" at bounding box center [225, 88] width 24 height 9
click at [368, 196] on span "Save and close" at bounding box center [359, 198] width 26 height 6
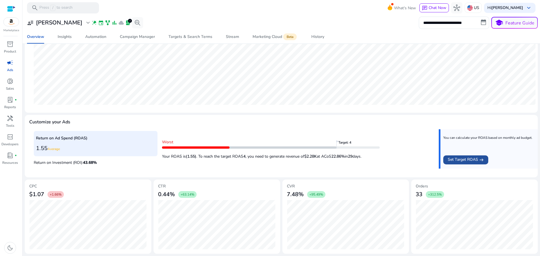
click at [467, 160] on span "Set Target ROAS" at bounding box center [463, 160] width 30 height 7
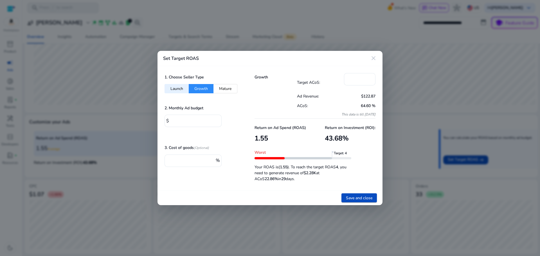
click at [173, 89] on button "Launch" at bounding box center [177, 88] width 24 height 9
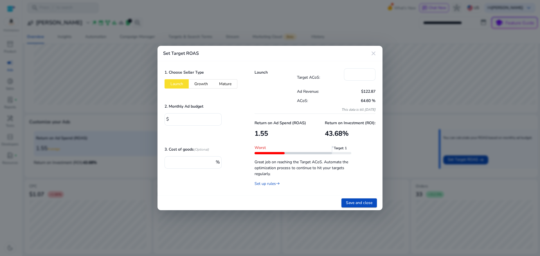
click at [226, 87] on button "Mature" at bounding box center [225, 83] width 24 height 9
type input "**"
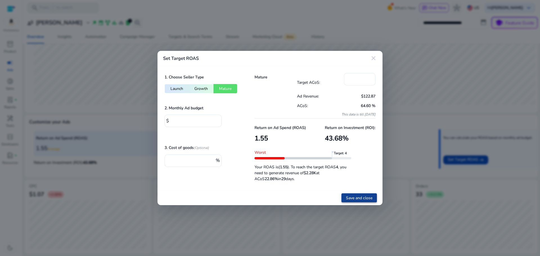
click at [363, 197] on span "Save and close" at bounding box center [359, 198] width 26 height 6
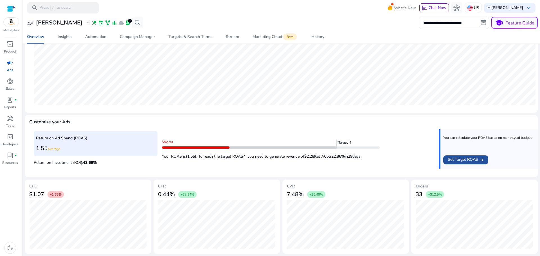
click at [459, 160] on span "Set Target ROAS" at bounding box center [463, 160] width 30 height 7
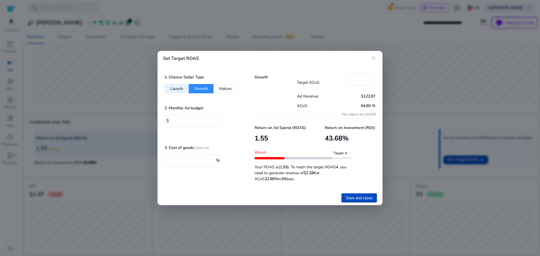
click at [177, 91] on button "Launch" at bounding box center [177, 88] width 24 height 9
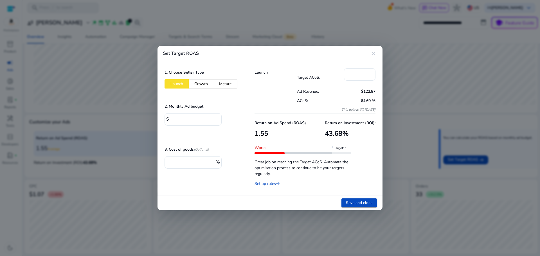
click at [224, 85] on button "Mature" at bounding box center [225, 83] width 24 height 9
type input "**"
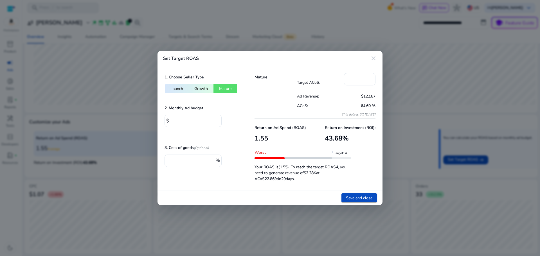
click at [266, 77] on h5 "Mature" at bounding box center [276, 77] width 42 height 5
click at [325, 80] on div "Target ACoS: **" at bounding box center [336, 82] width 79 height 18
click at [362, 80] on input "**" at bounding box center [359, 79] width 22 height 6
click at [327, 119] on div "Return on Ad Spend (ROAS) 1.55 Return on Investment (ROI): 43.68 % Worst Target…" at bounding box center [315, 151] width 121 height 65
click at [177, 181] on div "1. Choose Seller Type Launch Growth Mature 2. Monthly Ad budget $ *** 3. Cost o…" at bounding box center [202, 128] width 90 height 124
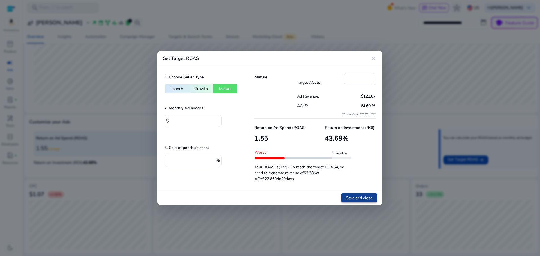
click at [357, 201] on span at bounding box center [358, 197] width 35 height 13
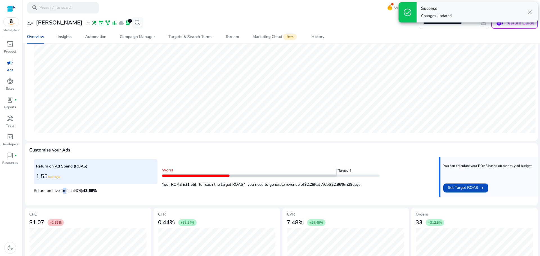
click at [63, 190] on p "Return on Investment (ROI): 43.68 %" at bounding box center [96, 189] width 124 height 7
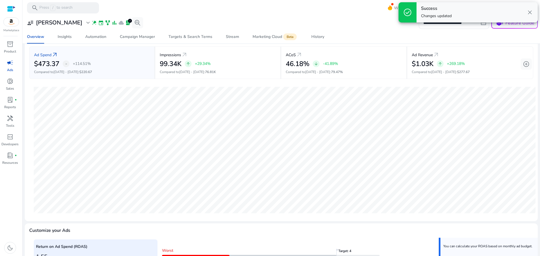
scroll to position [0, 0]
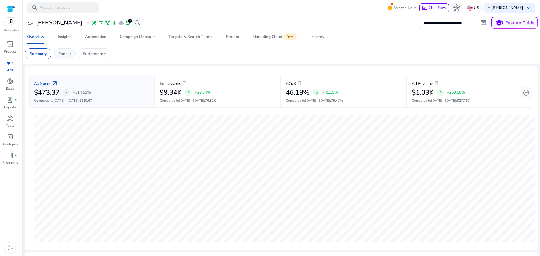
click at [68, 52] on p "Funnel" at bounding box center [64, 54] width 12 height 6
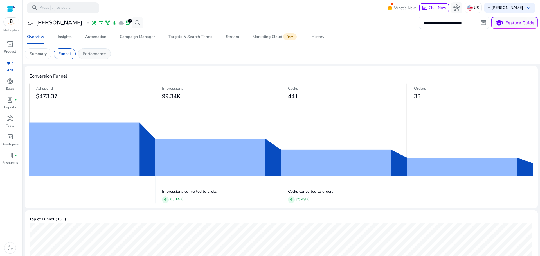
click at [96, 52] on p "Performance" at bounding box center [94, 54] width 23 height 6
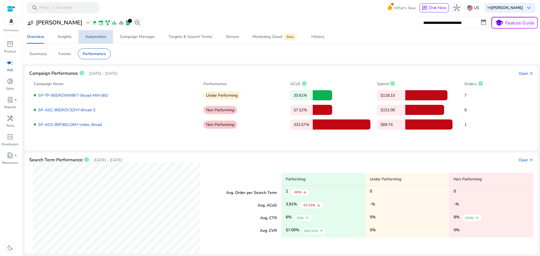
click at [89, 38] on div "Automation" at bounding box center [95, 37] width 21 height 4
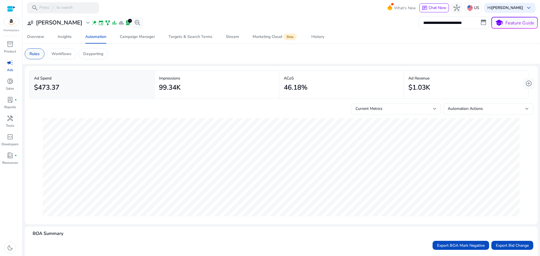
click at [35, 57] on p "Rules" at bounding box center [35, 54] width 10 height 6
click at [36, 56] on p "Rules" at bounding box center [35, 54] width 10 height 6
drag, startPoint x: 36, startPoint y: 56, endPoint x: 176, endPoint y: 48, distance: 140.3
click at [176, 48] on mat-card "Rules Workflows Dayparting" at bounding box center [281, 54] width 522 height 20
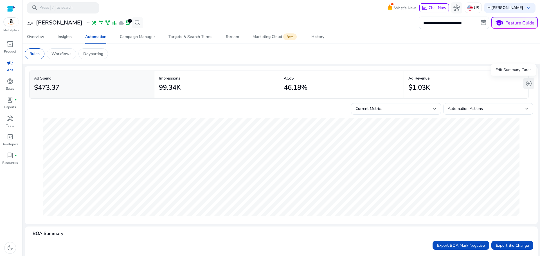
click at [527, 86] on span "add_circle" at bounding box center [528, 83] width 7 height 7
click at [136, 37] on div "Campaign Manager" at bounding box center [137, 37] width 35 height 4
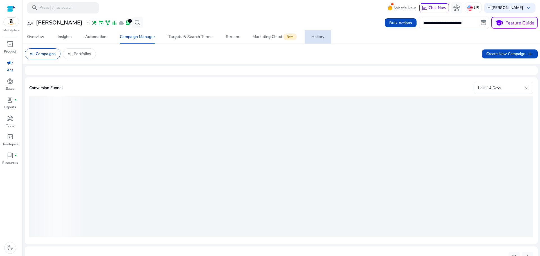
click at [318, 37] on div "History" at bounding box center [317, 37] width 13 height 4
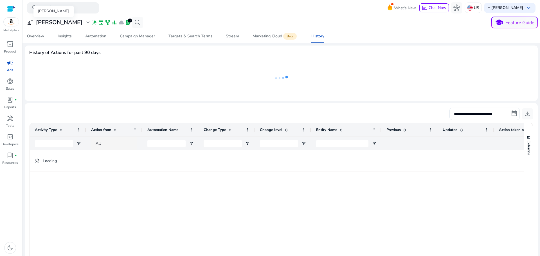
click at [51, 17] on div "[PERSON_NAME]" at bounding box center [53, 11] width 40 height 11
click at [53, 19] on h3 "[PERSON_NAME]" at bounding box center [59, 22] width 46 height 7
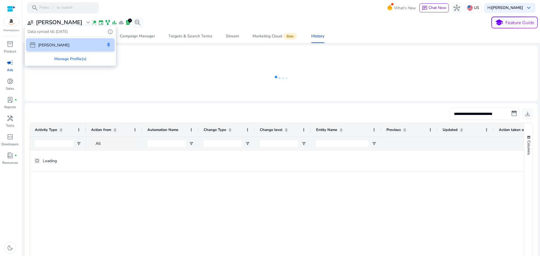
click at [53, 20] on div at bounding box center [270, 128] width 540 height 256
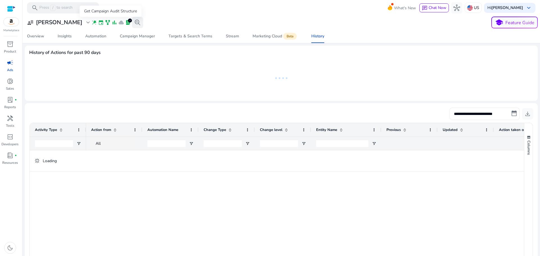
click at [134, 23] on span "search_insights" at bounding box center [137, 22] width 7 height 7
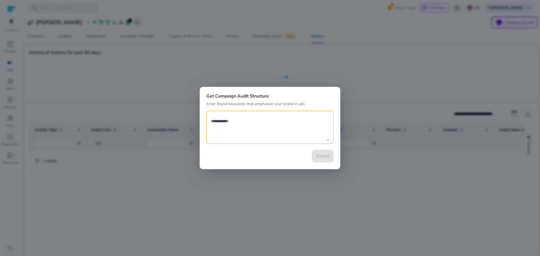
click at [324, 89] on div "Get Campaign Audit Structure Enter Brand keywords that emphasize your brand in …" at bounding box center [270, 128] width 141 height 82
click at [280, 65] on div at bounding box center [270, 128] width 540 height 256
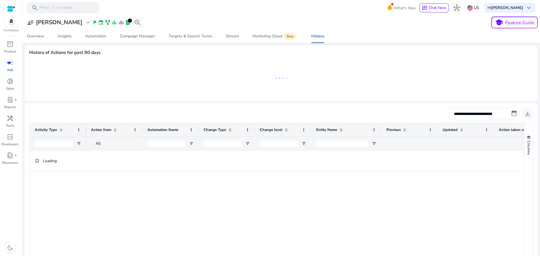
click at [280, 66] on icon at bounding box center [281, 78] width 56 height 37
click at [276, 35] on div "Marketing Cloud Beta" at bounding box center [275, 36] width 45 height 4
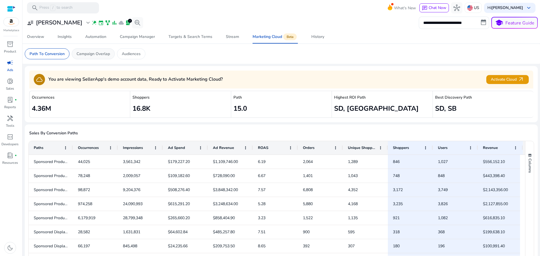
click at [85, 51] on p "Campaign Overlap" at bounding box center [92, 54] width 33 height 6
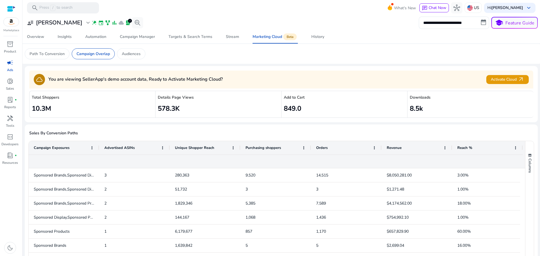
click at [490, 73] on div "cloud You are viewing SellerApp's demo account data, Ready to Activate Marketin…" at bounding box center [281, 80] width 504 height 18
click at [493, 78] on span "Activate Cloud arrow_outward" at bounding box center [507, 79] width 33 height 6
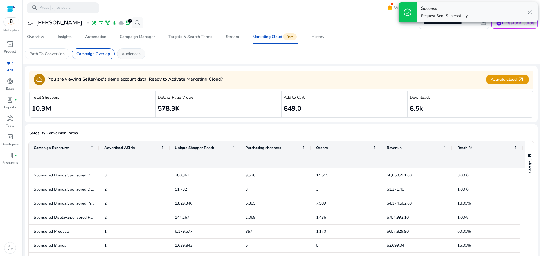
click at [140, 53] on div "Audiences" at bounding box center [131, 53] width 28 height 11
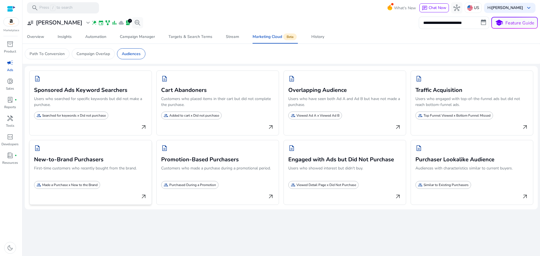
click at [115, 170] on p "First-time customers who recently bought from the brand." at bounding box center [90, 172] width 113 height 14
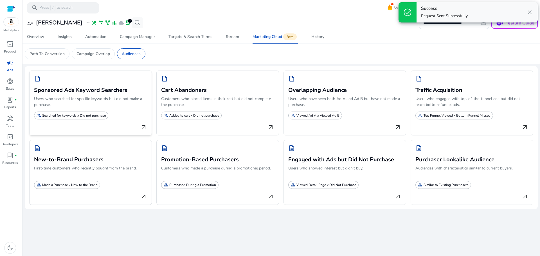
click at [121, 100] on p "Users who searched for specific keywords but did not make a purchase." at bounding box center [90, 103] width 113 height 14
click at [211, 90] on h3 "Cart Abandoners" at bounding box center [217, 90] width 113 height 8
click at [236, 157] on h3 "Promotion-Based Purchasers" at bounding box center [217, 159] width 113 height 8
drag, startPoint x: 345, startPoint y: 176, endPoint x: 345, endPoint y: 163, distance: 12.7
click at [345, 174] on p "Users who showed interest but didn't buy." at bounding box center [344, 172] width 113 height 14
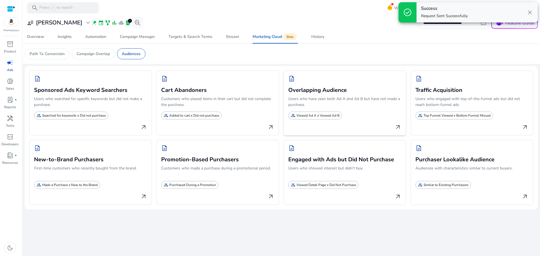
drag, startPoint x: 342, startPoint y: 123, endPoint x: 391, endPoint y: 120, distance: 48.8
click at [343, 123] on div "arrow_outward" at bounding box center [344, 125] width 113 height 11
drag, startPoint x: 462, startPoint y: 116, endPoint x: 474, endPoint y: 147, distance: 33.2
click at [462, 117] on p "Top Funnel Viewed x Bottom Funnel Missed" at bounding box center [457, 115] width 67 height 5
click at [482, 185] on div "description Purchaser Lookalike Audience Audiences with characteristics similar…" at bounding box center [472, 172] width 123 height 65
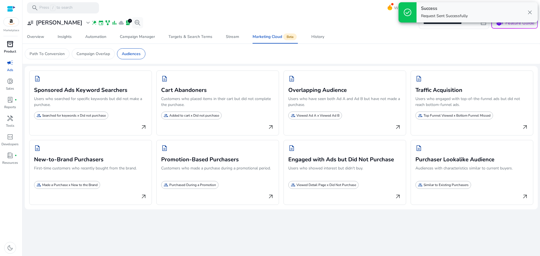
click at [12, 45] on span "inventory_2" at bounding box center [10, 44] width 7 height 7
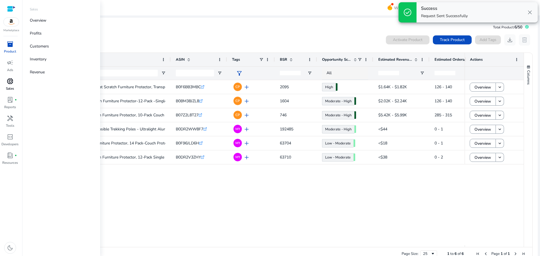
click at [10, 83] on span "donut_small" at bounding box center [10, 81] width 7 height 7
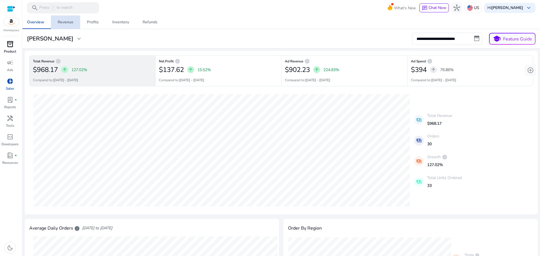
click at [62, 23] on div "Revenue" at bounding box center [66, 22] width 16 height 4
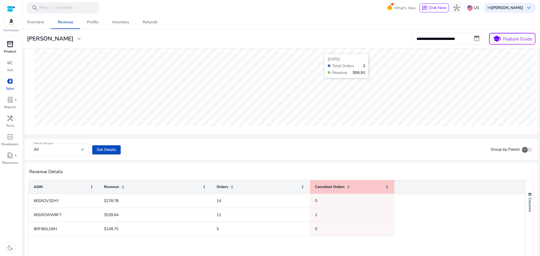
scroll to position [159, 0]
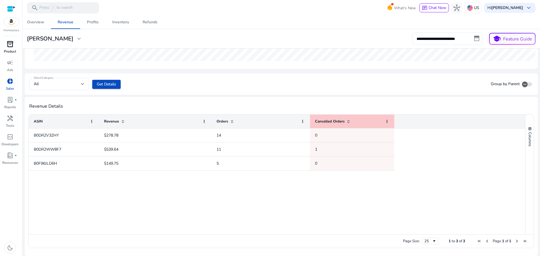
click at [319, 183] on div "B0DR2V3ZHY $278.78 14 0 B0DR2WW8F7 $539.64 11 1 B0F96JLD6H $149.75 5 0" at bounding box center [277, 182] width 496 height 106
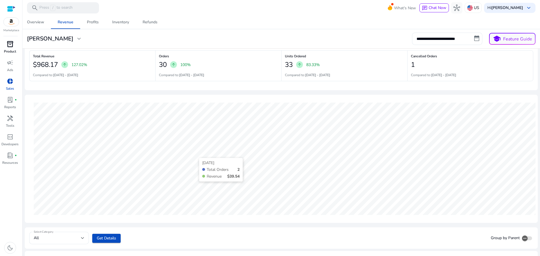
scroll to position [0, 0]
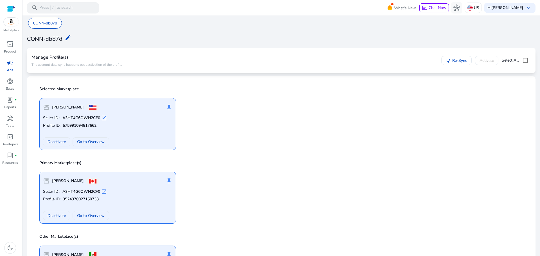
click at [11, 69] on p "Ads" at bounding box center [10, 69] width 6 height 5
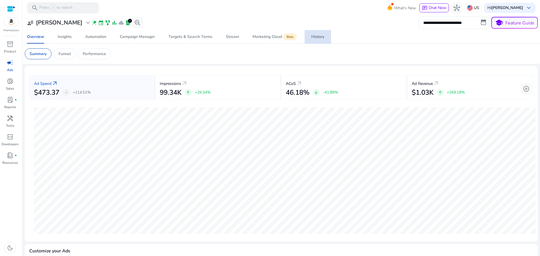
click at [321, 37] on div "History" at bounding box center [317, 37] width 13 height 4
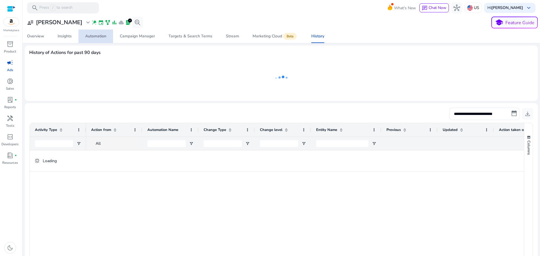
click at [88, 38] on div "Automation" at bounding box center [95, 36] width 21 height 4
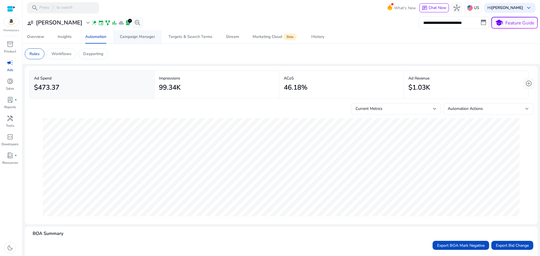
click at [140, 37] on div "Campaign Manager" at bounding box center [137, 37] width 35 height 4
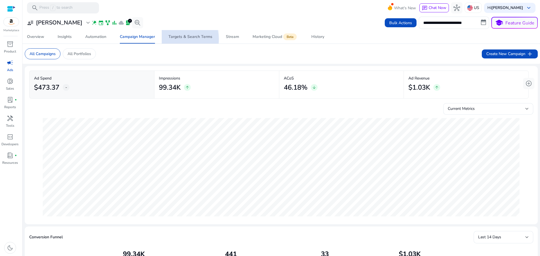
click at [175, 39] on span "Targets & Search Terms" at bounding box center [190, 36] width 44 height 13
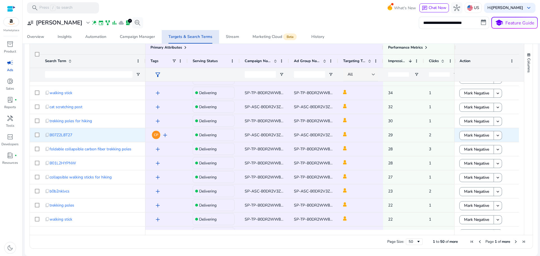
scroll to position [555, 0]
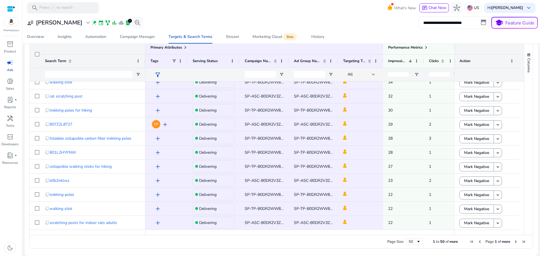
drag, startPoint x: 320, startPoint y: 233, endPoint x: 366, endPoint y: 232, distance: 46.1
click at [366, 232] on div at bounding box center [369, 232] width 449 height 5
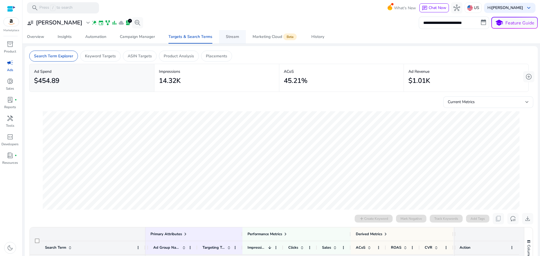
click at [223, 39] on link "Stream" at bounding box center [232, 36] width 27 height 13
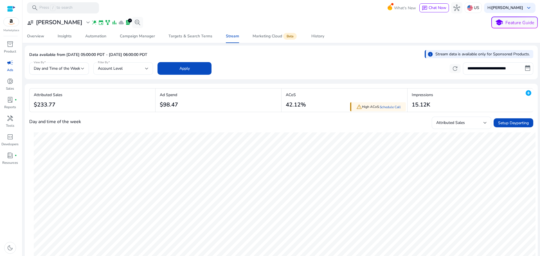
click at [125, 71] on div "Account Level" at bounding box center [121, 69] width 47 height 6
click at [125, 71] on div at bounding box center [270, 128] width 540 height 256
click at [77, 66] on span "Day and Time of the Week" at bounding box center [57, 68] width 46 height 5
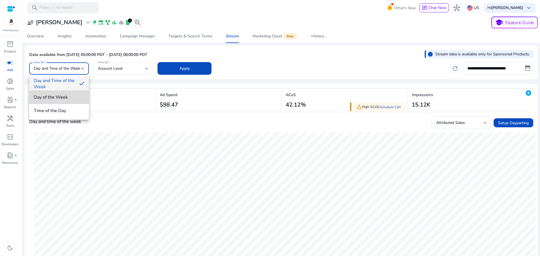
click at [78, 96] on span "Day of the Week" at bounding box center [59, 97] width 51 height 6
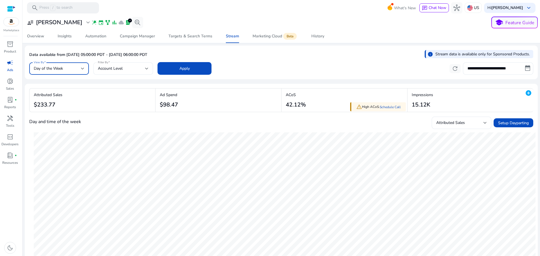
click at [70, 66] on div "Day of the Week" at bounding box center [57, 69] width 47 height 6
click at [66, 110] on span "Time of the Day" at bounding box center [59, 111] width 51 height 6
click at [69, 70] on div "Time of the Day" at bounding box center [57, 69] width 47 height 6
click at [69, 112] on span "Time of the Day" at bounding box center [54, 111] width 41 height 6
click at [194, 71] on span at bounding box center [184, 68] width 54 height 13
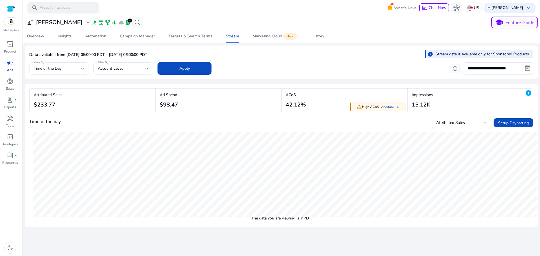
click at [53, 62] on div "**********" at bounding box center [281, 68] width 504 height 14
click at [57, 67] on span "Time of the Day" at bounding box center [48, 68] width 28 height 5
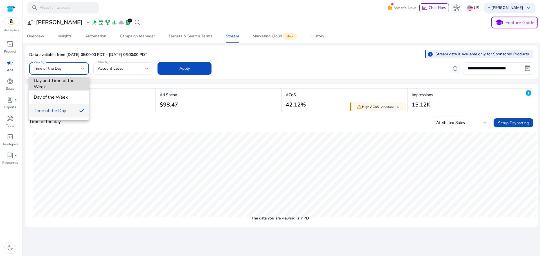
click at [60, 82] on span "Day and Time of the Week" at bounding box center [59, 84] width 51 height 12
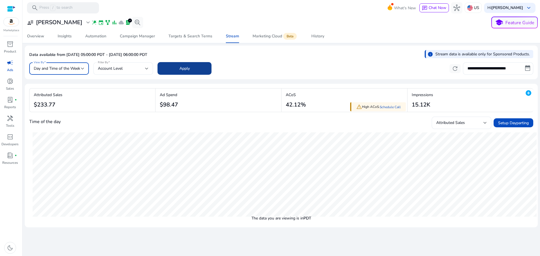
click at [186, 73] on span at bounding box center [184, 68] width 54 height 13
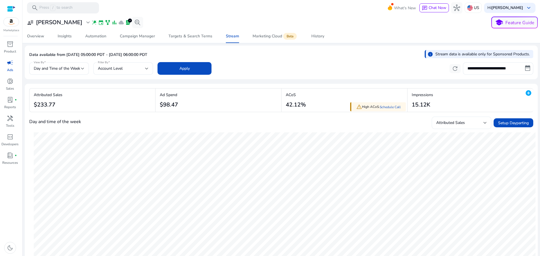
click at [471, 122] on div "Attributed Sales" at bounding box center [459, 123] width 47 height 6
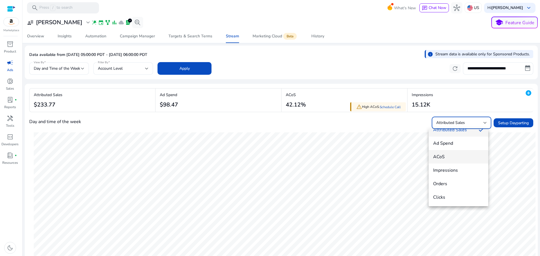
click at [454, 154] on span "ACoS" at bounding box center [458, 157] width 51 height 6
click at [458, 124] on div "ACoS" at bounding box center [459, 123] width 47 height 6
click at [452, 164] on span "ACoS" at bounding box center [453, 165] width 41 height 6
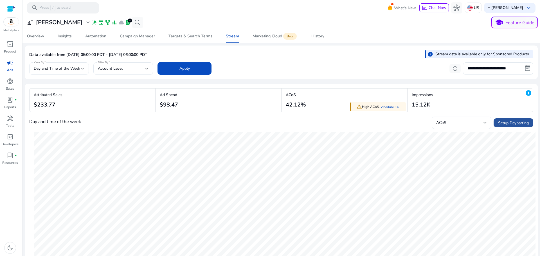
click at [514, 123] on span "Setup Dayparting" at bounding box center [513, 123] width 31 height 6
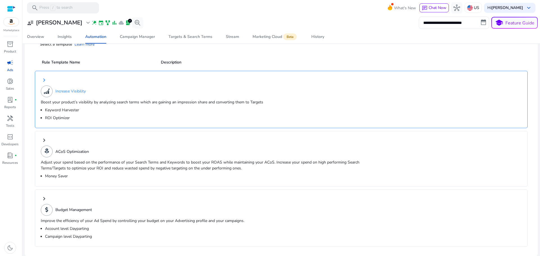
scroll to position [34, 0]
click at [118, 158] on div "keyboard_arrow_right ACoS Optimization Adjust your spend based on the performan…" at bounding box center [281, 158] width 493 height 56
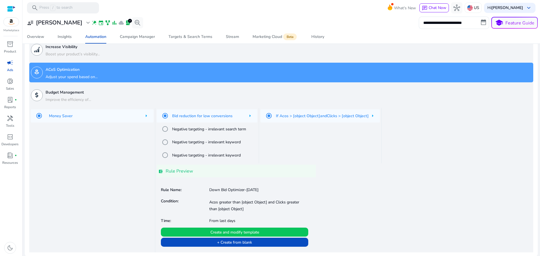
scroll to position [47, 0]
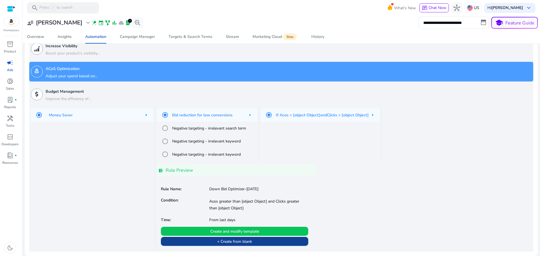
click at [231, 241] on span "+ Create from blank" at bounding box center [234, 242] width 35 height 6
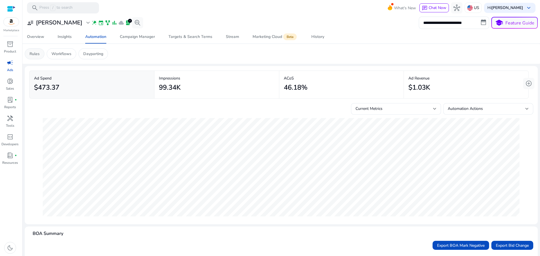
click at [35, 55] on p "Rules" at bounding box center [35, 54] width 10 height 6
click at [131, 91] on div "$473.37" at bounding box center [92, 87] width 116 height 13
click at [531, 86] on button "add_circle" at bounding box center [528, 83] width 11 height 11
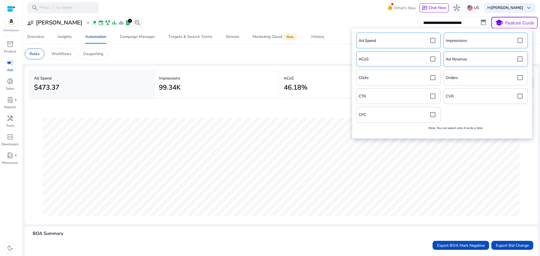
click at [531, 86] on mat-card "Ad Spend Impressions ACoS Ad Revenue Clicks Orders CTR CVR CPC Note: You can se…" at bounding box center [442, 83] width 180 height 111
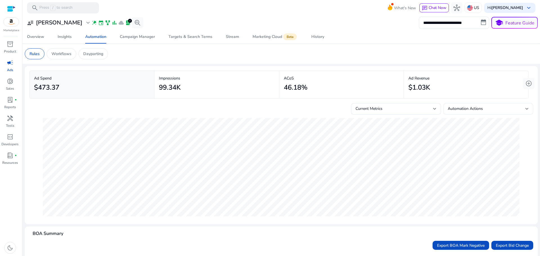
click at [472, 107] on span "Automation Actions" at bounding box center [465, 108] width 35 height 5
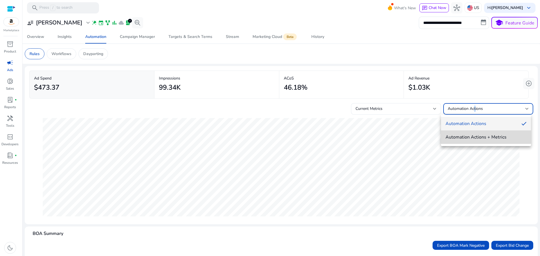
click at [476, 137] on span "Automation Actions + Metrics" at bounding box center [485, 137] width 81 height 6
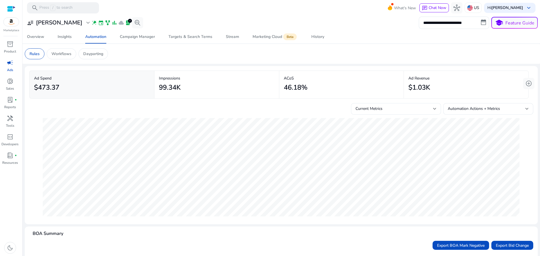
click at [391, 105] on div "Current Metrics" at bounding box center [395, 109] width 81 height 12
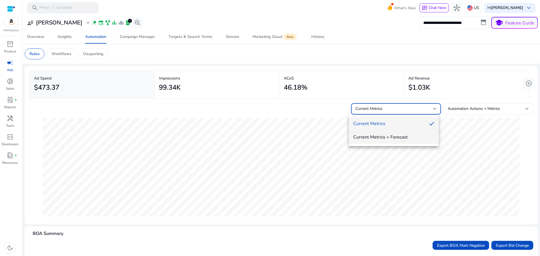
click at [390, 136] on span "Current Metrics + Forecast" at bounding box center [393, 137] width 81 height 6
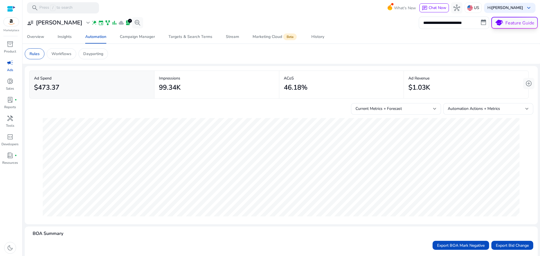
click at [514, 25] on button "school Feature Guide" at bounding box center [514, 23] width 46 height 12
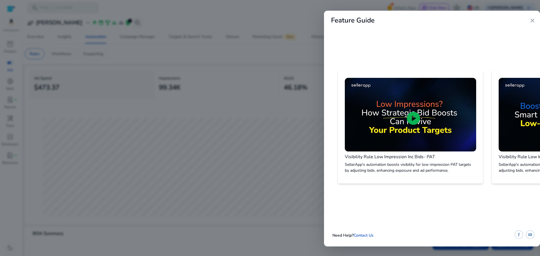
click at [532, 21] on span "close" at bounding box center [532, 20] width 7 height 7
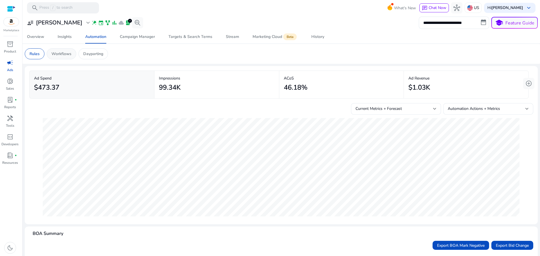
click at [58, 51] on div "Workflows" at bounding box center [62, 53] width 30 height 11
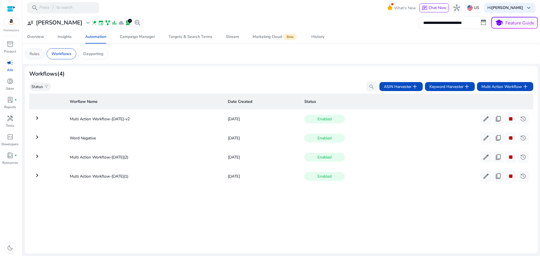
click at [34, 51] on div "Rules" at bounding box center [35, 53] width 20 height 11
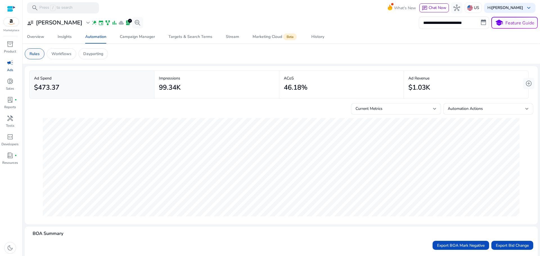
click at [37, 51] on div "Rules" at bounding box center [35, 53] width 20 height 11
click at [38, 51] on p "Rules" at bounding box center [35, 54] width 10 height 6
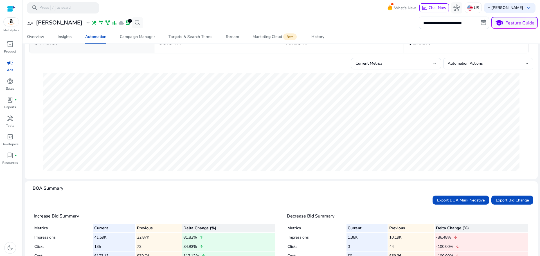
scroll to position [87, 0]
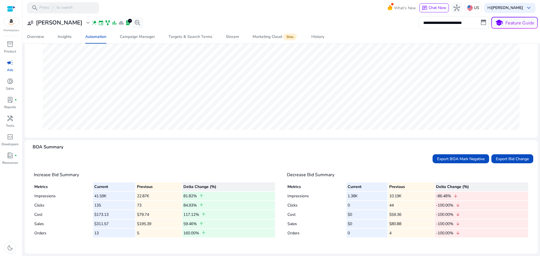
drag, startPoint x: 86, startPoint y: 158, endPoint x: 69, endPoint y: 158, distance: 17.4
click at [85, 158] on div "Export BOA Mark Negative Export Bid Change" at bounding box center [281, 158] width 504 height 9
click at [51, 145] on h4 "BOA Summary" at bounding box center [48, 147] width 31 height 5
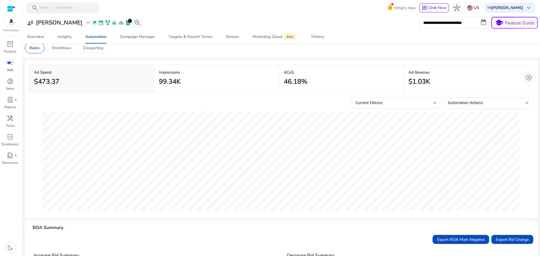
scroll to position [0, 0]
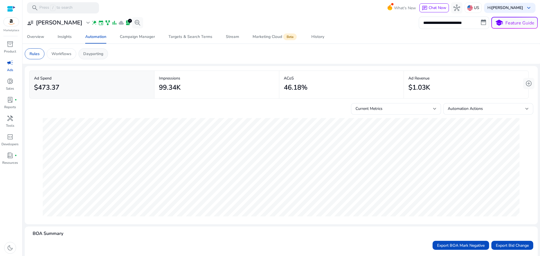
click at [85, 53] on p "Dayparting" at bounding box center [93, 54] width 20 height 6
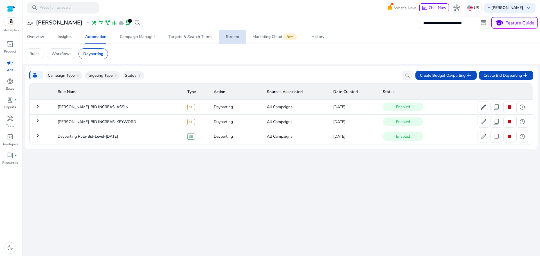
click at [237, 39] on div "Stream" at bounding box center [232, 37] width 13 height 4
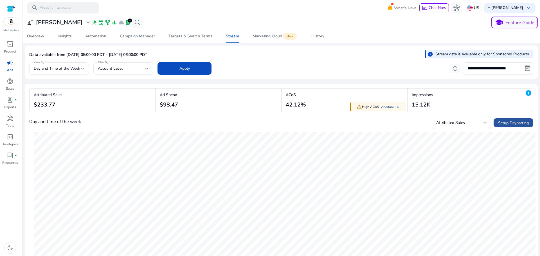
click at [507, 127] on span at bounding box center [514, 122] width 40 height 13
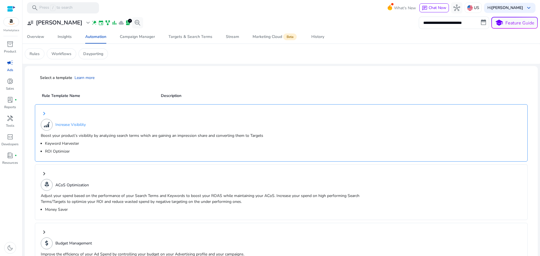
click at [82, 136] on p "Boost your product’s visibility by analyzing search terms which are gaining an …" at bounding box center [209, 136] width 337 height 6
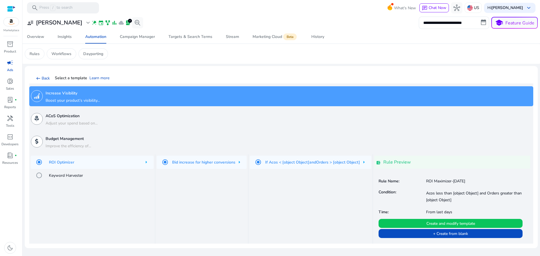
click at [81, 177] on h5 "Keyword Harvester" at bounding box center [66, 175] width 34 height 7
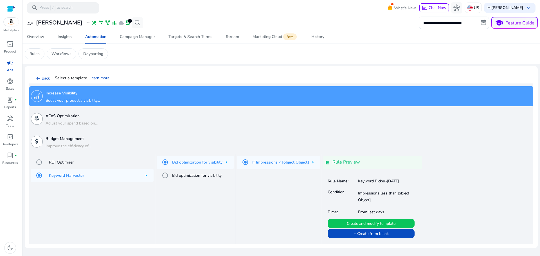
click at [184, 176] on h5 "Bid optimization for visibility" at bounding box center [196, 175] width 49 height 7
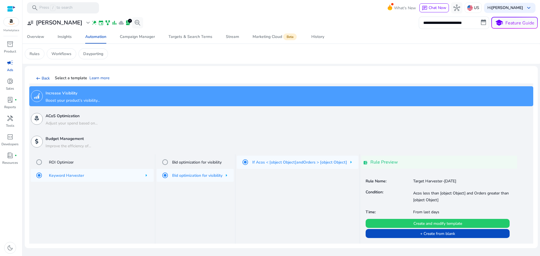
click at [440, 223] on span "Create and modify template" at bounding box center [437, 224] width 49 height 6
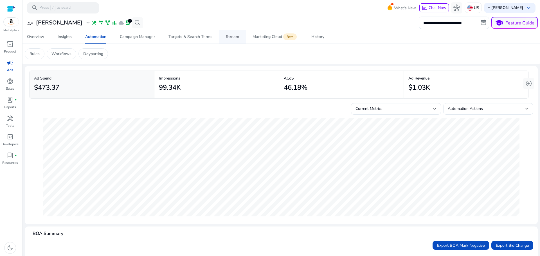
click at [238, 38] on link "Stream" at bounding box center [232, 36] width 27 height 13
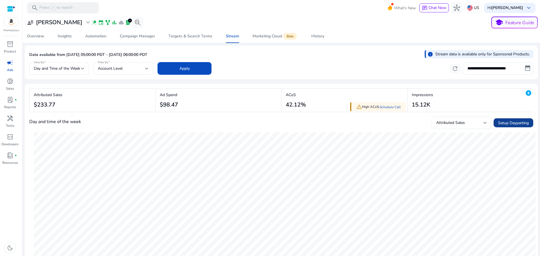
click at [511, 118] on span at bounding box center [514, 122] width 40 height 13
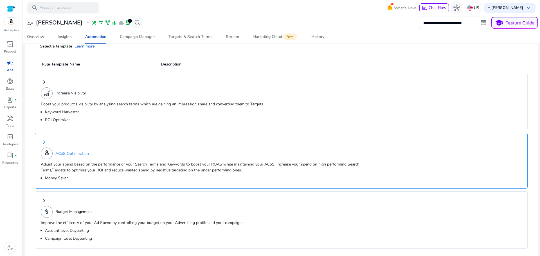
scroll to position [34, 0]
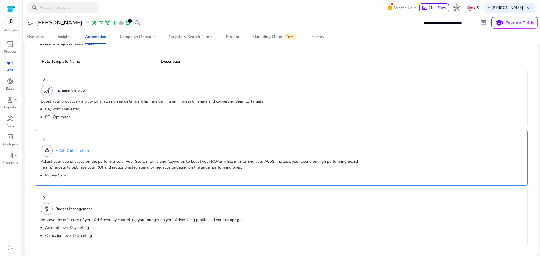
click at [140, 155] on div "ACoS Optimization" at bounding box center [101, 151] width 120 height 12
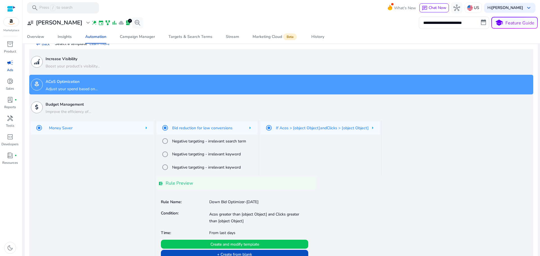
click at [378, 125] on div "If Acos > [object Object] and Clicks > [object Object]" at bounding box center [320, 127] width 120 height 13
click at [377, 126] on div "If Acos > [object Object] and Clicks > [object Object]" at bounding box center [320, 127] width 120 height 13
click at [331, 141] on div "If Acos > [object Object] and Clicks > [object Object]" at bounding box center [320, 147] width 123 height 55
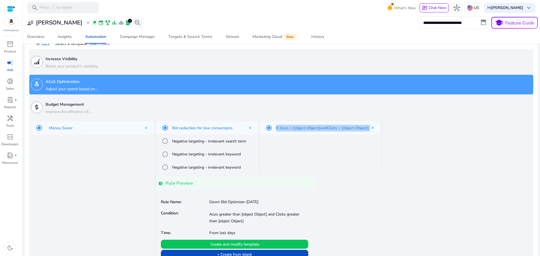
click at [350, 130] on h5 "If Acos > [object Object] and Clicks > [object Object]" at bounding box center [322, 128] width 93 height 7
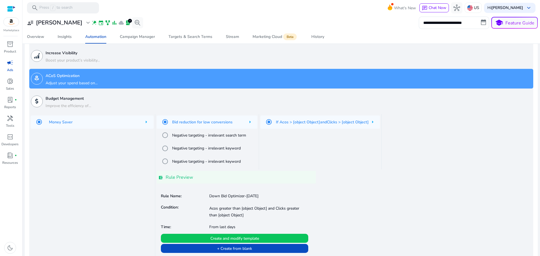
scroll to position [47, 0]
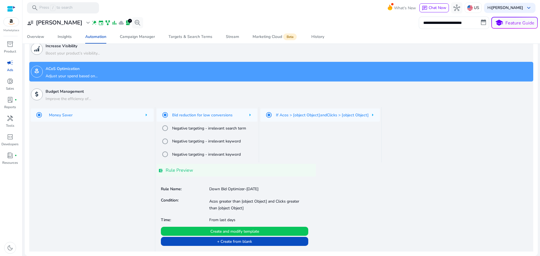
click at [179, 168] on h4 "Rule Preview" at bounding box center [179, 170] width 27 height 5
click at [224, 32] on link "Stream" at bounding box center [232, 36] width 27 height 13
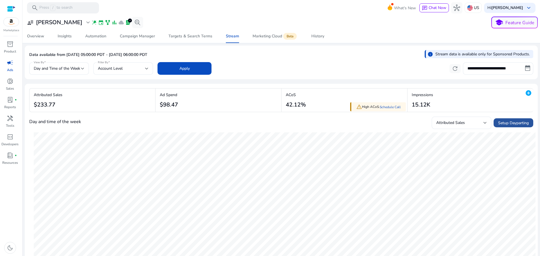
click at [505, 123] on span "Setup Dayparting" at bounding box center [513, 123] width 31 height 6
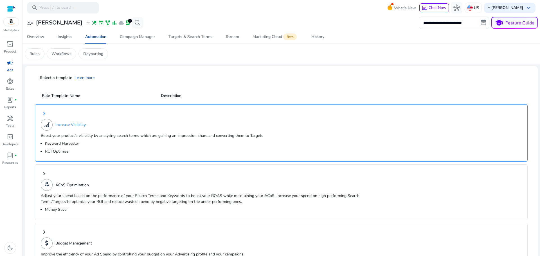
click at [78, 132] on div "keyboard_arrow_right Increase Visibility Boost your product’s visibility by ana…" at bounding box center [281, 133] width 493 height 58
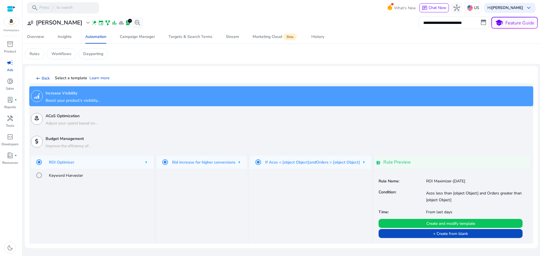
click at [73, 176] on h5 "Keyword Harvester" at bounding box center [66, 175] width 34 height 7
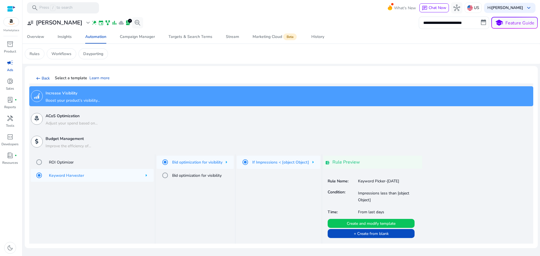
click at [195, 176] on h5 "Bid optimization for visibility" at bounding box center [196, 175] width 49 height 7
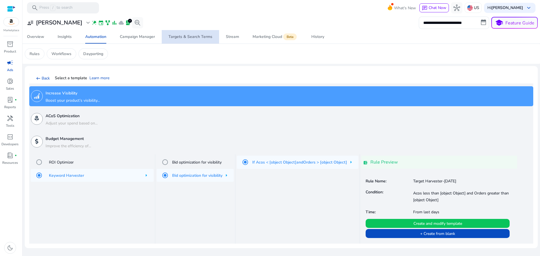
click at [192, 42] on span "Targets & Search Terms" at bounding box center [190, 36] width 44 height 13
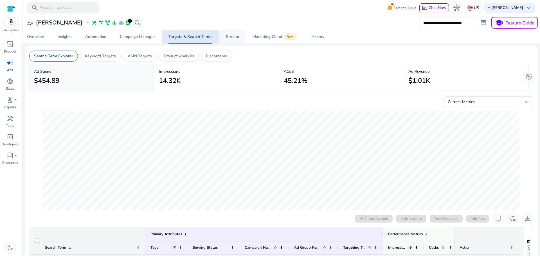
click at [233, 39] on div "Stream" at bounding box center [232, 37] width 13 height 4
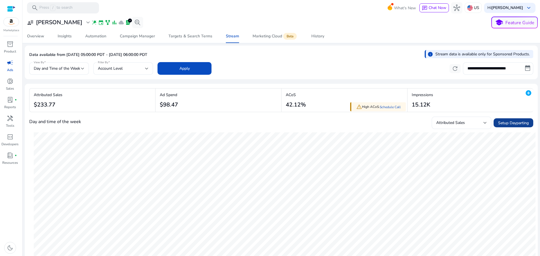
click at [514, 122] on span "Setup Dayparting" at bounding box center [513, 123] width 31 height 6
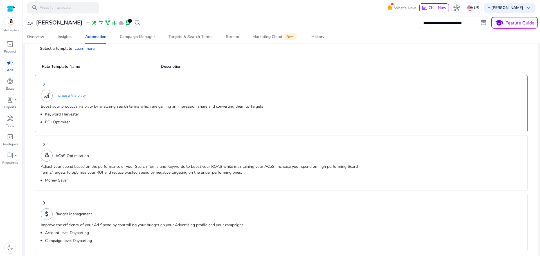
scroll to position [34, 0]
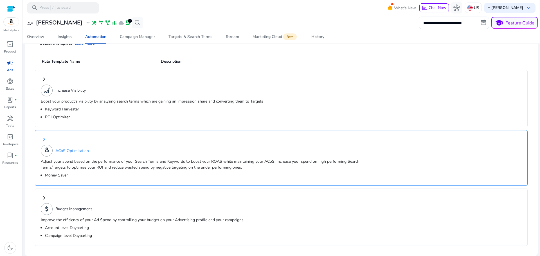
click at [118, 161] on p "Adjust your spend based on the performance of your Search Terms and Keywords to…" at bounding box center [209, 165] width 337 height 12
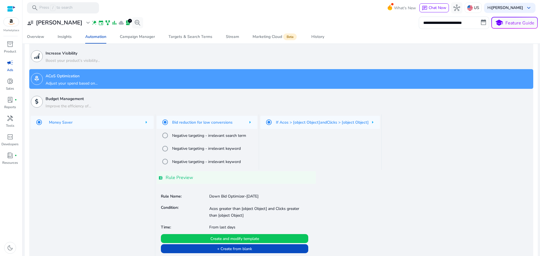
scroll to position [47, 0]
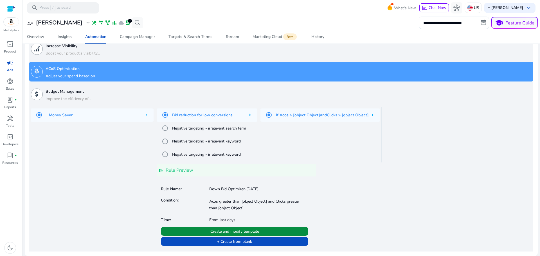
click at [244, 232] on span "Create and modify template" at bounding box center [234, 232] width 49 height 6
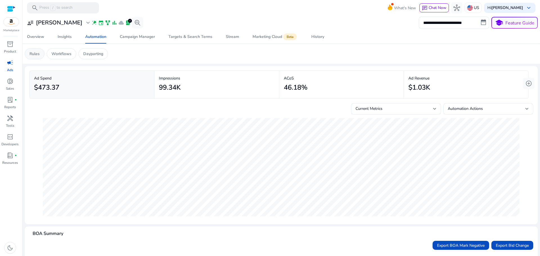
click at [32, 55] on p "Rules" at bounding box center [35, 54] width 10 height 6
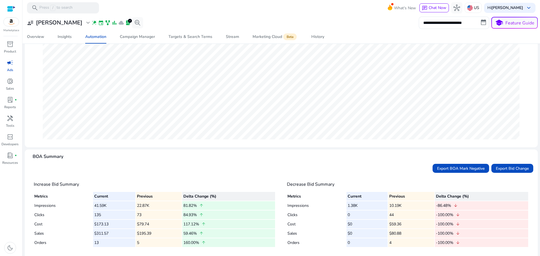
scroll to position [84, 0]
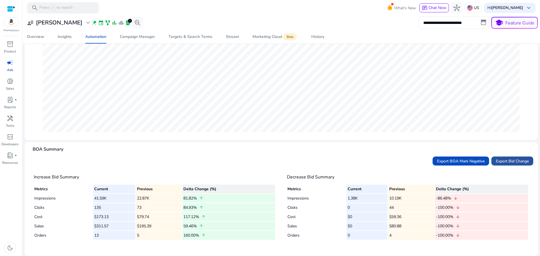
click at [508, 161] on span "Export Bid Change" at bounding box center [512, 161] width 33 height 6
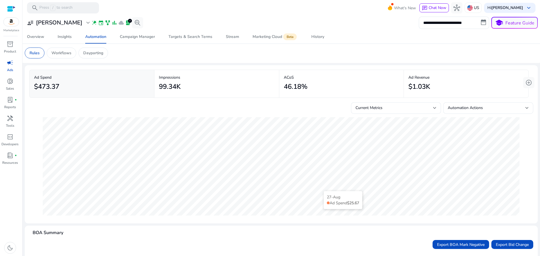
scroll to position [0, 0]
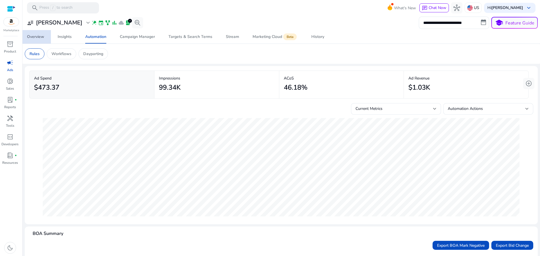
click at [37, 42] on span "Overview" at bounding box center [35, 36] width 17 height 13
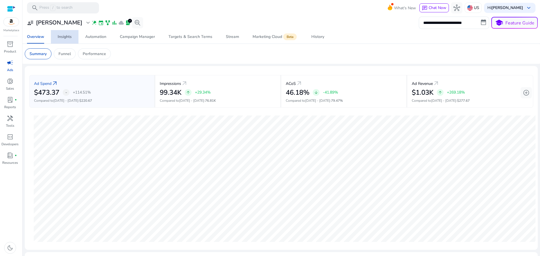
click at [64, 39] on span "Insights" at bounding box center [65, 36] width 14 height 13
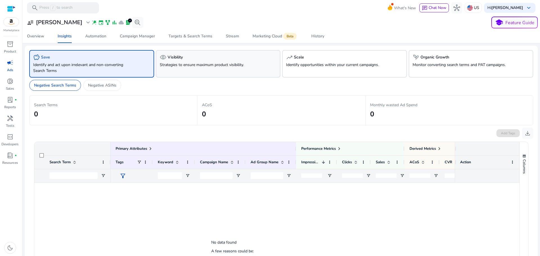
click at [189, 71] on div "visibility Visibility Strategies to ensure maximum product visibility." at bounding box center [218, 64] width 125 height 28
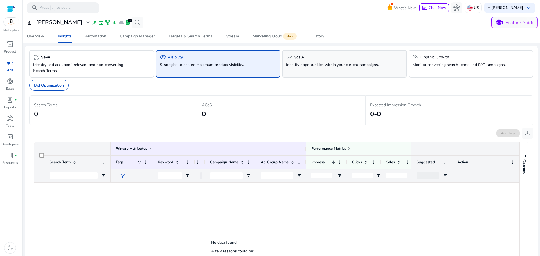
click at [306, 60] on div "trending_up Scale" at bounding box center [344, 57] width 117 height 7
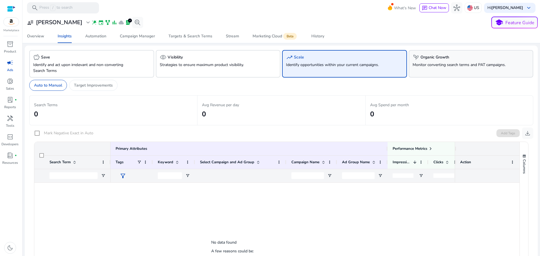
click at [428, 67] on p "Monitor converting search terms and PAT campaigns." at bounding box center [461, 65] width 97 height 6
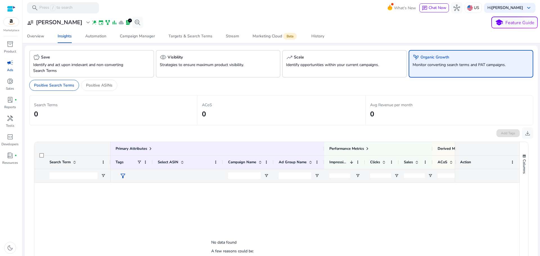
click at [500, 134] on div "Add Tags download" at bounding box center [514, 133] width 37 height 11
click at [524, 168] on span "Columns" at bounding box center [524, 166] width 5 height 14
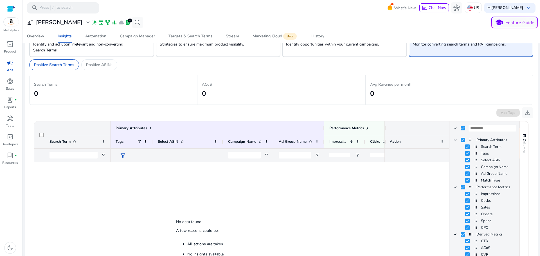
scroll to position [106, 0]
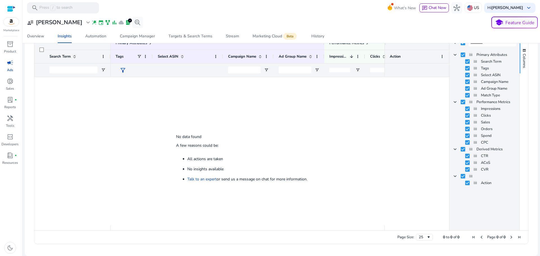
click at [368, 172] on div at bounding box center [248, 151] width 274 height 148
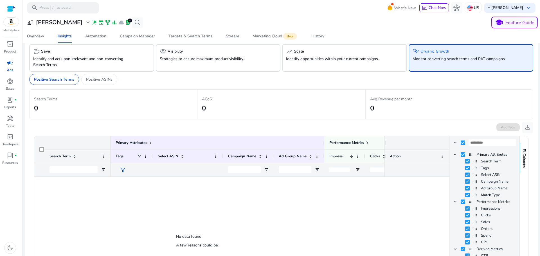
scroll to position [0, 0]
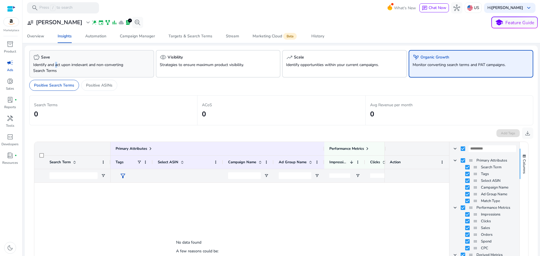
click at [56, 67] on p "Identify and act upon irrelevant and non-converting Search Terms" at bounding box center [81, 68] width 97 height 12
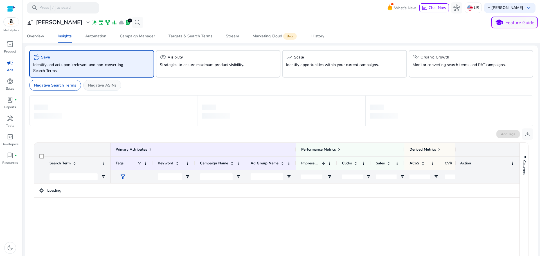
click at [105, 90] on div "Negative ASINs" at bounding box center [102, 85] width 38 height 11
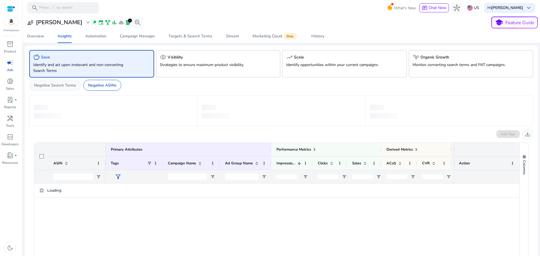
click at [69, 86] on p "Negative Search Terms" at bounding box center [55, 85] width 42 height 6
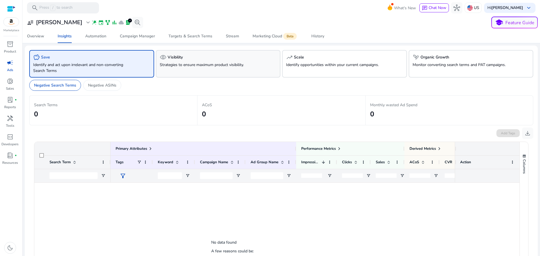
click at [185, 60] on div "visibility Visibility" at bounding box center [218, 57] width 117 height 7
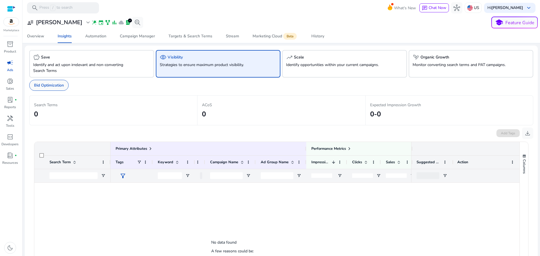
click at [58, 86] on p "Bid Optimization" at bounding box center [49, 85] width 30 height 6
click at [312, 68] on div "trending_up Scale Identify opportunities within your current campaigns." at bounding box center [344, 64] width 125 height 28
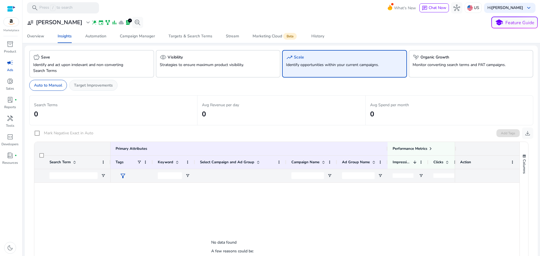
click at [83, 86] on p "Target Improvements" at bounding box center [93, 85] width 39 height 6
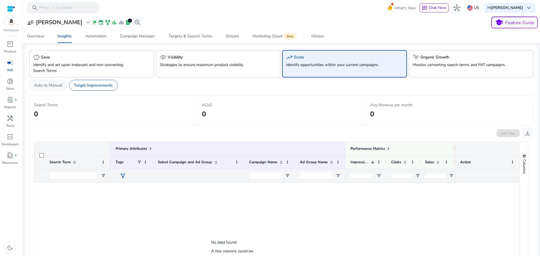
click at [53, 86] on p "Auto to Manual" at bounding box center [48, 85] width 28 height 6
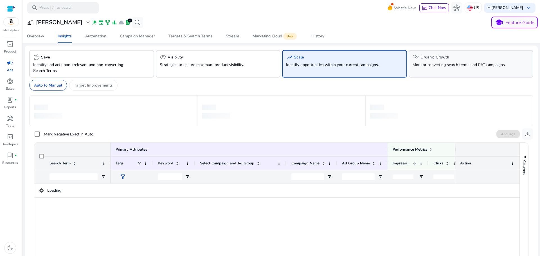
click at [454, 69] on div "psychiatry Organic Growth Monitor converting search terms and PAT campaigns." at bounding box center [471, 64] width 125 height 28
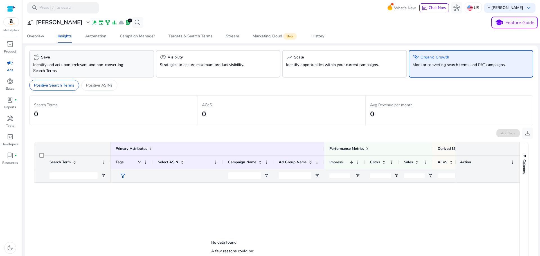
click at [100, 77] on div "savings Save Identify and act upon irrelevant and non-converting Search Terms" at bounding box center [91, 64] width 125 height 28
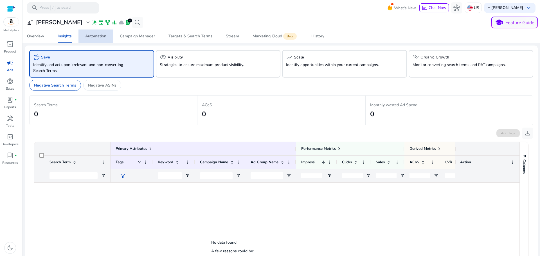
click at [103, 33] on span "Automation" at bounding box center [95, 36] width 21 height 13
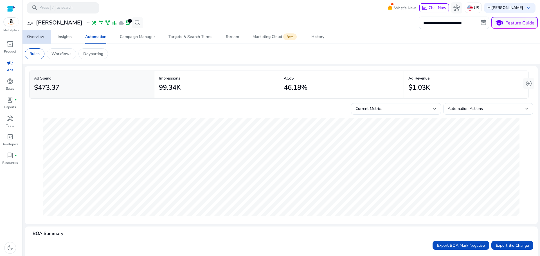
click at [35, 35] on div "Overview" at bounding box center [35, 37] width 17 height 4
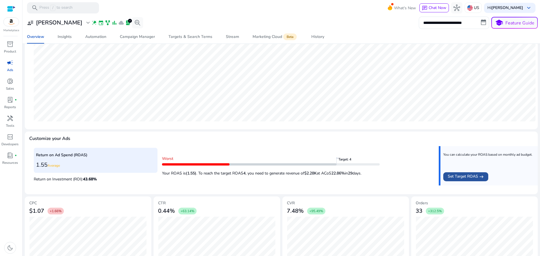
click at [472, 178] on span "Set Target ROAS" at bounding box center [463, 177] width 30 height 7
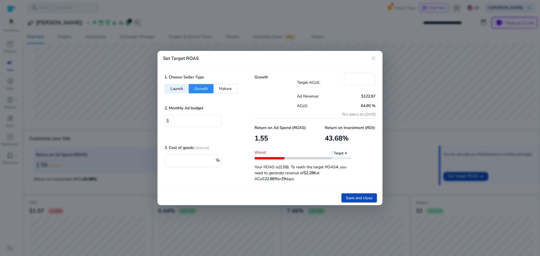
click at [224, 87] on button "Mature" at bounding box center [225, 88] width 24 height 9
click at [183, 87] on button "Launch" at bounding box center [177, 88] width 24 height 9
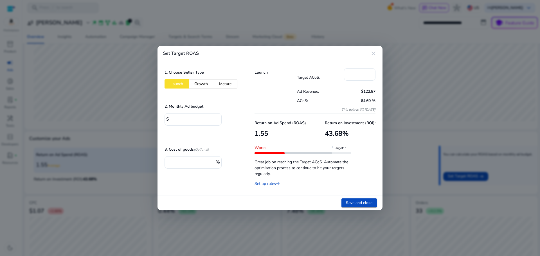
click at [222, 82] on button "Mature" at bounding box center [225, 83] width 24 height 9
type input "**"
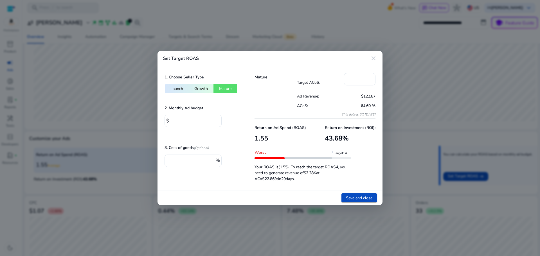
click at [200, 82] on div "1. Choose Seller Type Launch Growth Mature" at bounding box center [203, 83] width 76 height 20
click at [202, 93] on button "Growth" at bounding box center [201, 88] width 25 height 9
click at [354, 193] on span at bounding box center [358, 197] width 35 height 13
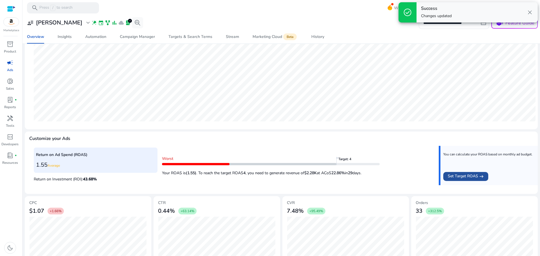
click at [475, 180] on span "Set Target ROAS" at bounding box center [463, 176] width 30 height 7
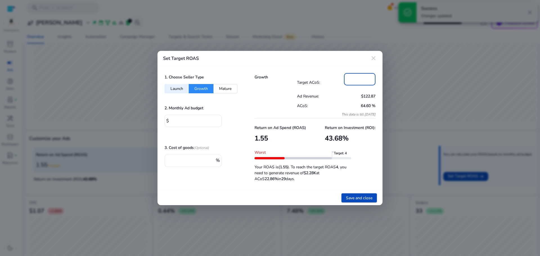
drag, startPoint x: 357, startPoint y: 78, endPoint x: 302, endPoint y: 92, distance: 57.0
click at [318, 81] on div "Target ACoS: **" at bounding box center [336, 82] width 79 height 18
click at [305, 118] on div "Target ACoS: ** Ad Revenue: $122.87 ACoS: 64.60 % This data is till [DATE]" at bounding box center [336, 95] width 79 height 45
drag, startPoint x: 359, startPoint y: 80, endPoint x: 330, endPoint y: 81, distance: 28.2
click at [331, 81] on div "Target ACoS: **" at bounding box center [336, 82] width 79 height 18
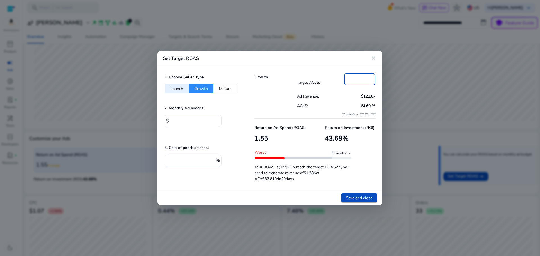
click at [323, 113] on p "This data is till [DATE]" at bounding box center [336, 114] width 79 height 4
drag, startPoint x: 367, startPoint y: 78, endPoint x: 307, endPoint y: 90, distance: 61.4
click at [329, 81] on div "Target ACoS: **" at bounding box center [336, 82] width 79 height 18
click at [327, 120] on div "Return on Ad Spend (ROAS) 1.55 Return on Investment (ROI): 43.68 % Worst Target…" at bounding box center [315, 151] width 121 height 65
click at [232, 89] on button "Mature" at bounding box center [225, 88] width 24 height 9
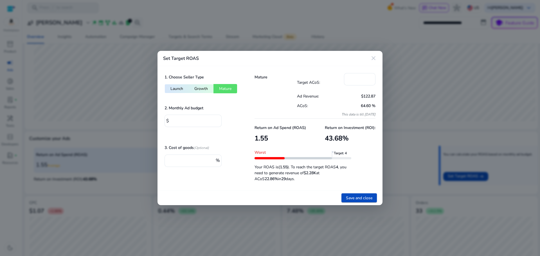
click at [181, 86] on button "Launch" at bounding box center [177, 88] width 24 height 9
type input "***"
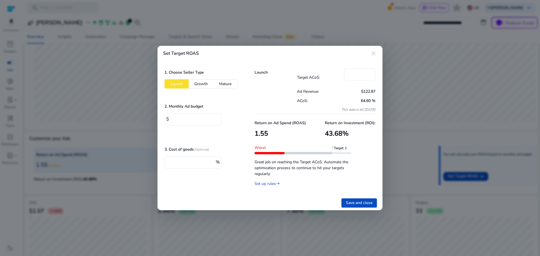
click at [373, 53] on mat-icon "close" at bounding box center [373, 53] width 7 height 7
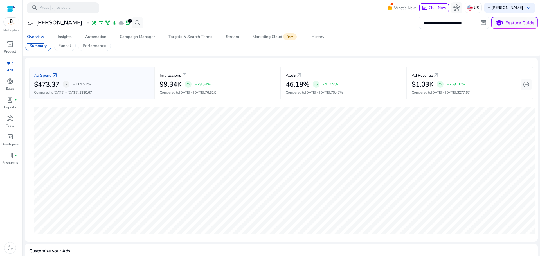
scroll to position [0, 0]
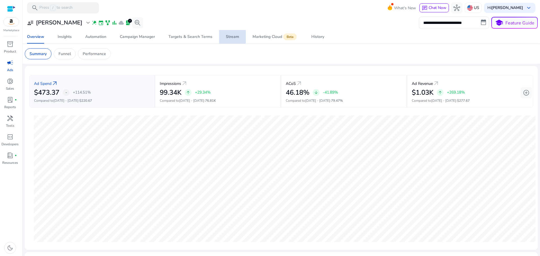
click at [229, 37] on div "Stream" at bounding box center [232, 37] width 13 height 4
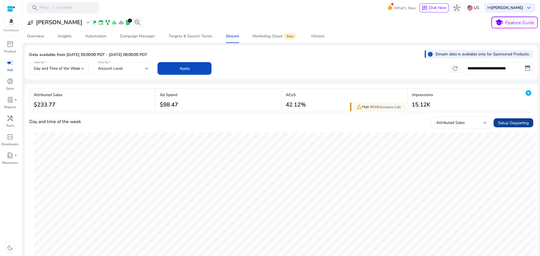
click at [505, 121] on span "Setup Dayparting" at bounding box center [513, 123] width 31 height 6
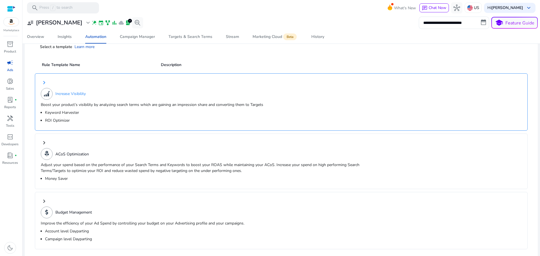
scroll to position [34, 0]
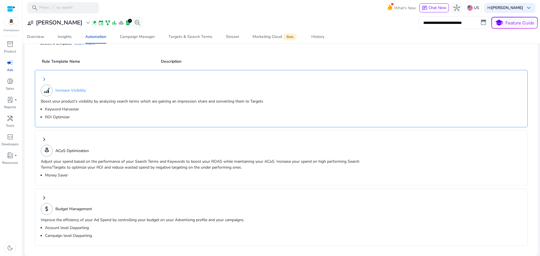
click at [106, 92] on div "Increase Visibility" at bounding box center [101, 91] width 120 height 12
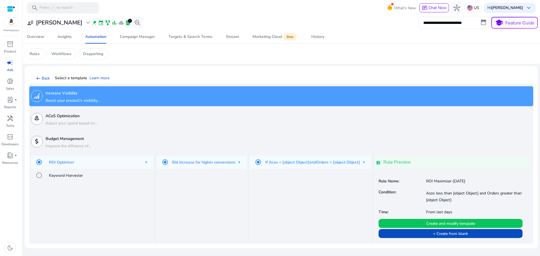
scroll to position [0, 0]
click at [68, 175] on h5 "Keyword Harvester" at bounding box center [66, 175] width 34 height 7
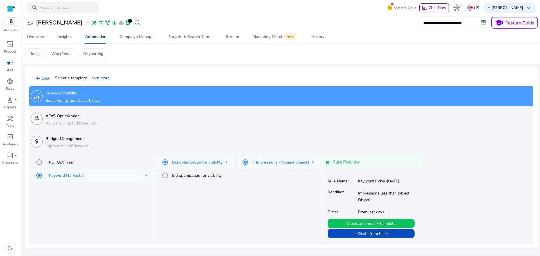
click at [215, 172] on h5 "Bid optimization for visibility" at bounding box center [196, 175] width 49 height 7
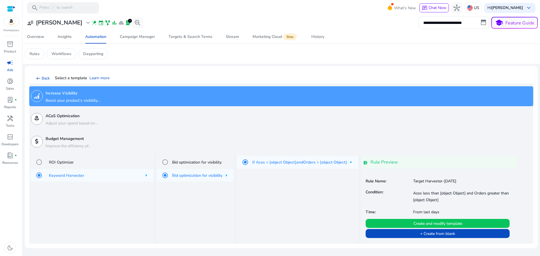
click at [437, 219] on span at bounding box center [438, 223] width 144 height 13
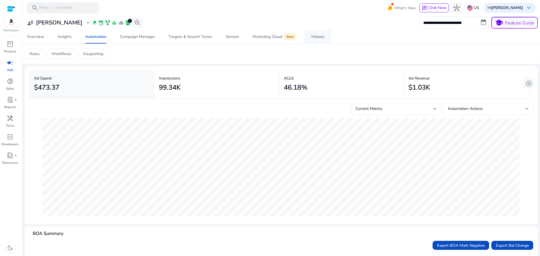
click at [313, 41] on span "History" at bounding box center [317, 36] width 13 height 13
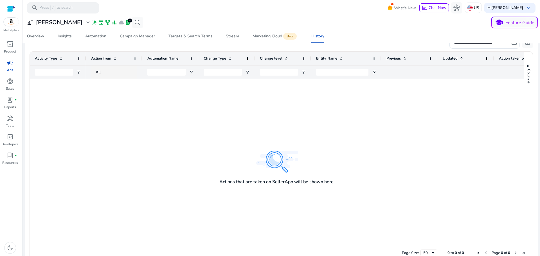
scroll to position [46, 0]
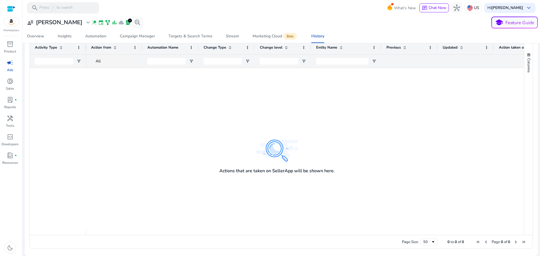
click at [269, 146] on div at bounding box center [305, 149] width 438 height 162
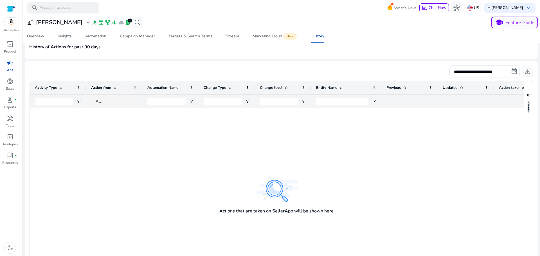
scroll to position [0, 0]
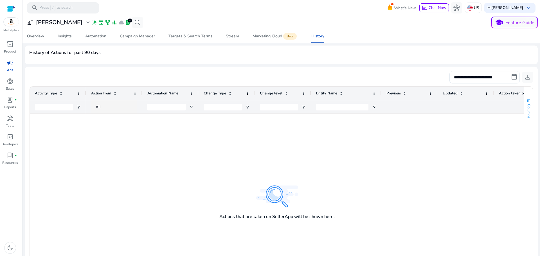
click at [527, 114] on span "Columns" at bounding box center [528, 111] width 5 height 14
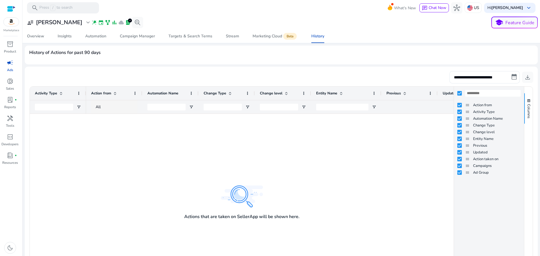
click at [384, 185] on div at bounding box center [270, 195] width 368 height 162
click at [529, 104] on button "Columns" at bounding box center [528, 108] width 8 height 30
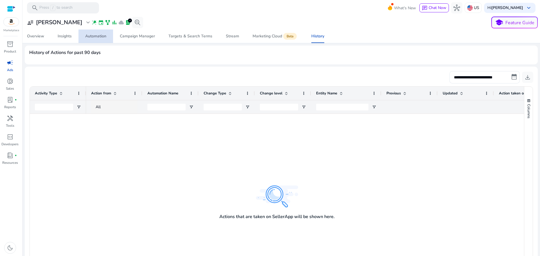
click at [98, 42] on span "Automation" at bounding box center [95, 36] width 21 height 13
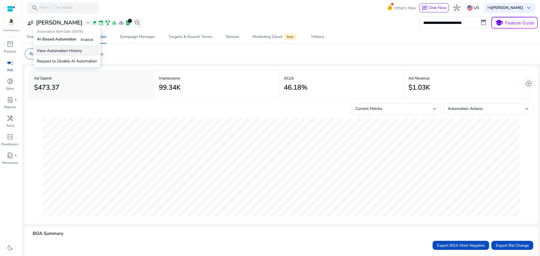
click at [71, 51] on p "View Automation History" at bounding box center [67, 51] width 65 height 10
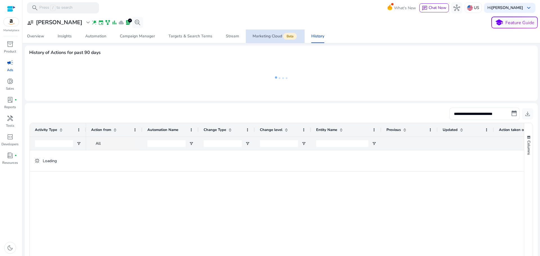
click at [272, 40] on span "Marketing Cloud Beta" at bounding box center [275, 36] width 45 height 13
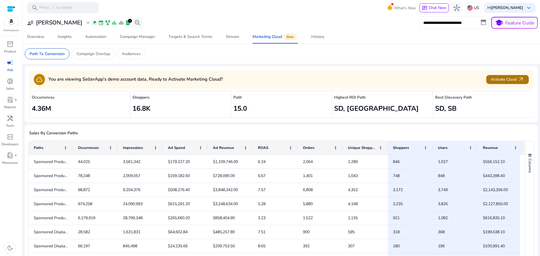
click at [508, 83] on span at bounding box center [507, 79] width 42 height 13
click at [35, 37] on div "Overview" at bounding box center [35, 37] width 17 height 4
